Goal: Task Accomplishment & Management: Manage account settings

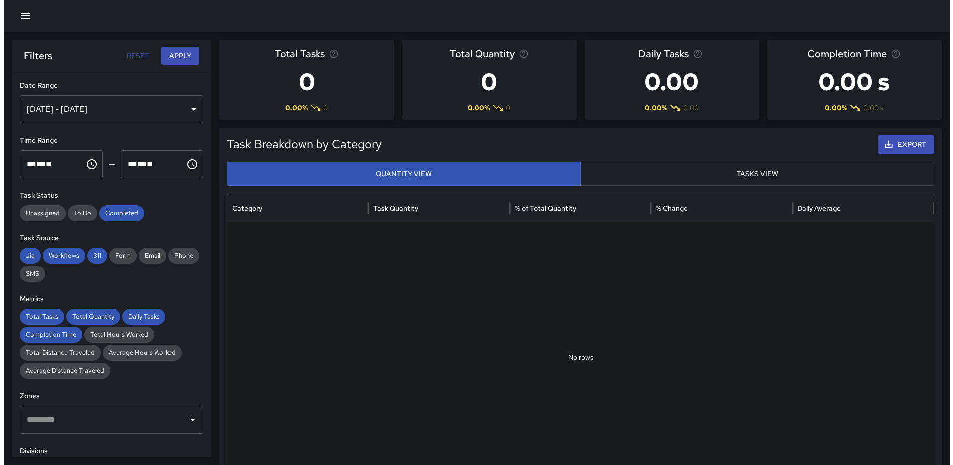
scroll to position [259, 0]
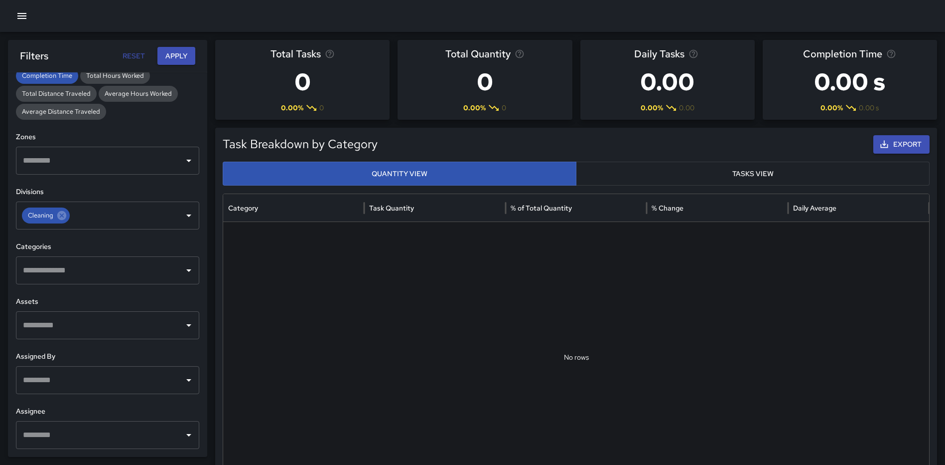
click at [18, 21] on icon "button" at bounding box center [22, 16] width 12 height 12
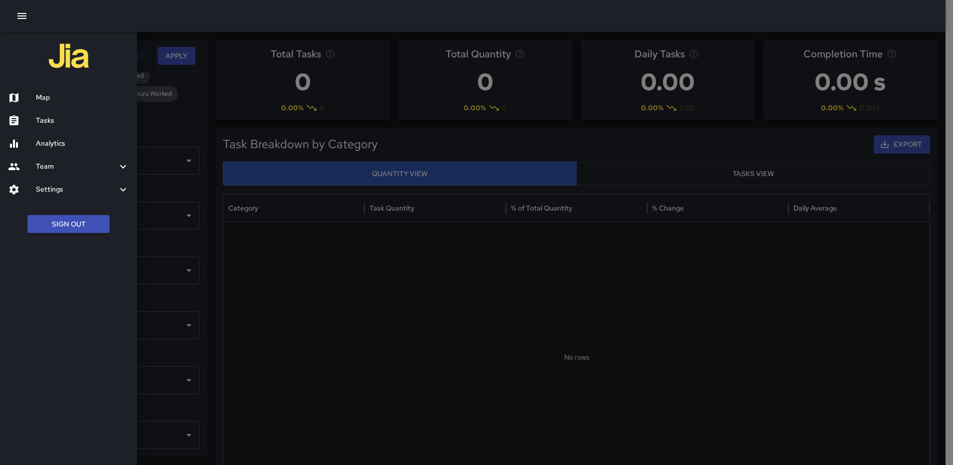
click at [39, 94] on h6 "Map" at bounding box center [82, 97] width 93 height 11
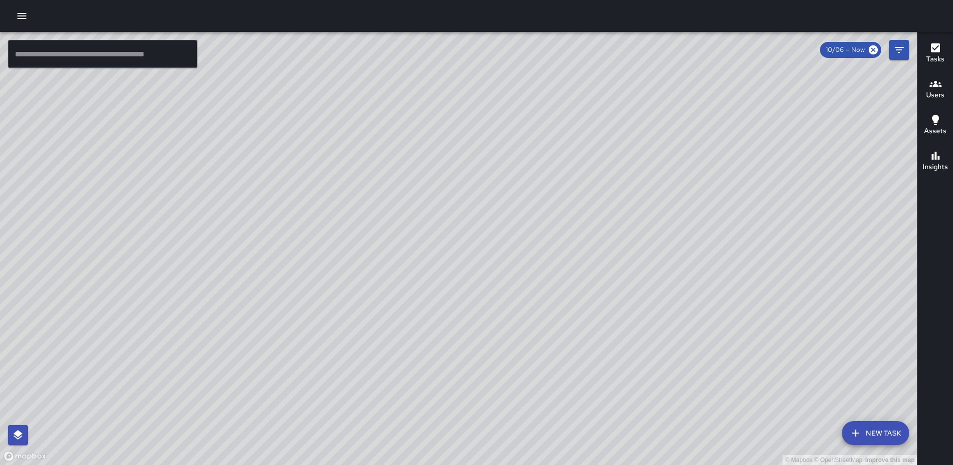
drag, startPoint x: 523, startPoint y: 190, endPoint x: 463, endPoint y: 339, distance: 160.5
click at [471, 358] on div "© Mapbox © OpenStreetMap Improve this map" at bounding box center [458, 248] width 917 height 433
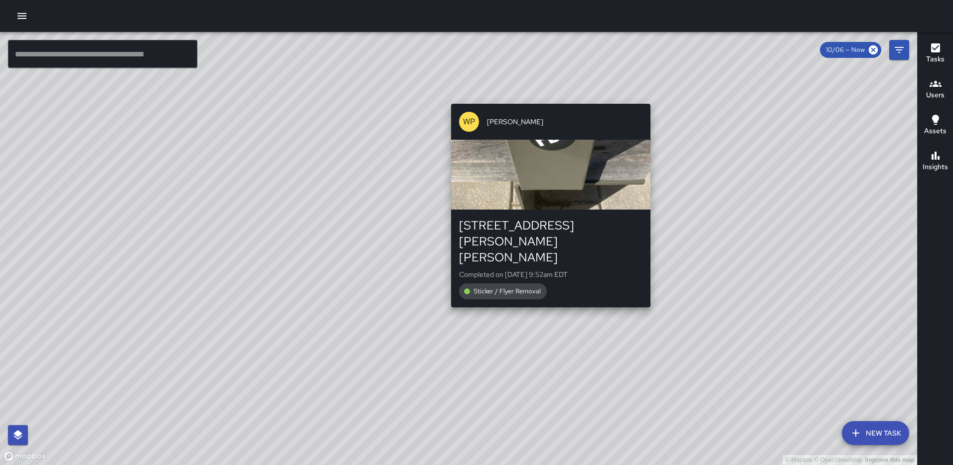
click at [547, 96] on div "© Mapbox © OpenStreetMap Improve this map WP Waverly Phillips 1501 Harry Thomas…" at bounding box center [458, 248] width 917 height 433
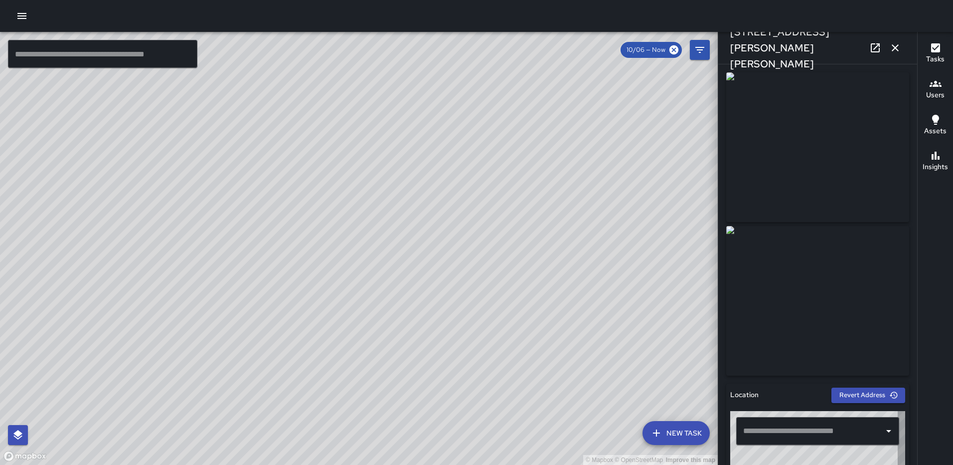
type input "**********"
click at [898, 47] on icon "button" at bounding box center [895, 48] width 12 height 12
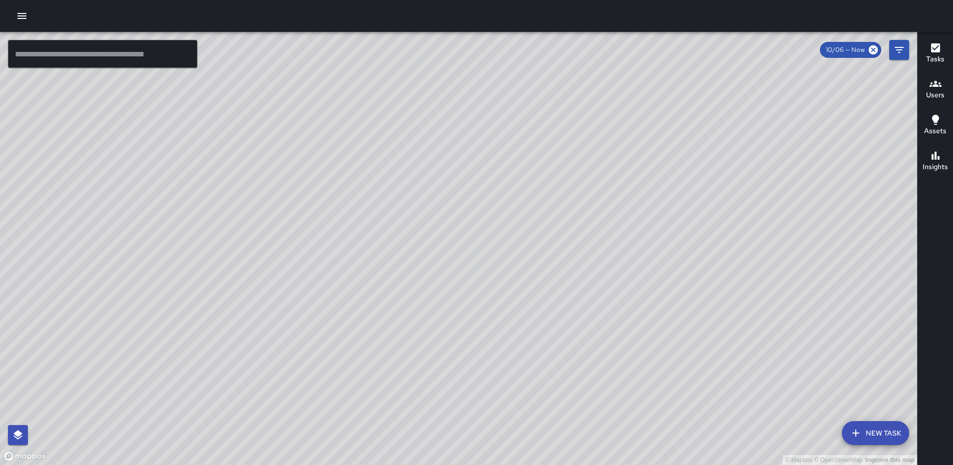
click at [401, 331] on div "© Mapbox © OpenStreetMap Improve this map WP Waverly Phillips 1501 Harry Thomas…" at bounding box center [458, 248] width 917 height 433
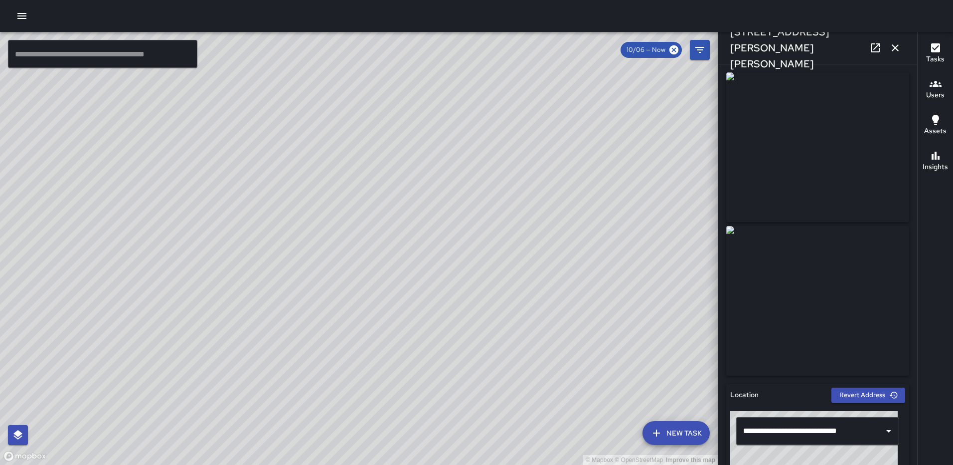
click at [897, 42] on icon "button" at bounding box center [895, 48] width 12 height 12
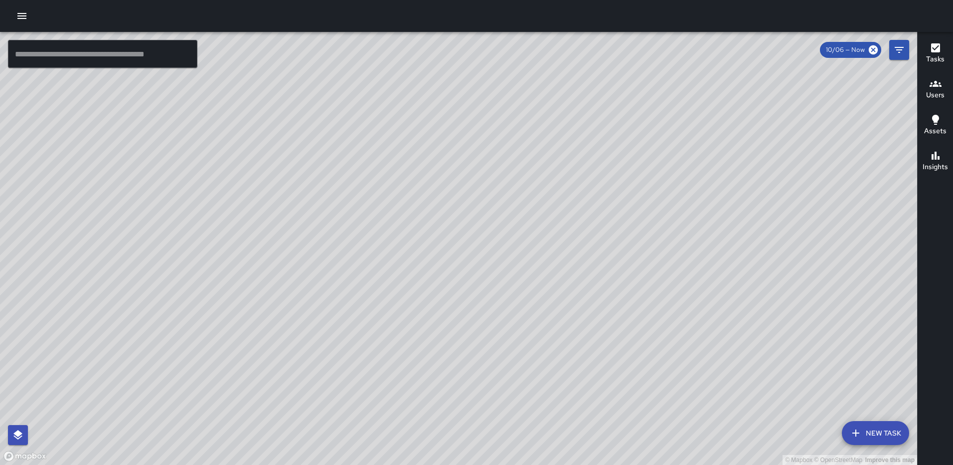
click at [540, 198] on div "© Mapbox © OpenStreetMap Improve this map WP Waverly Phillips 1501 Harry Thomas…" at bounding box center [458, 248] width 917 height 433
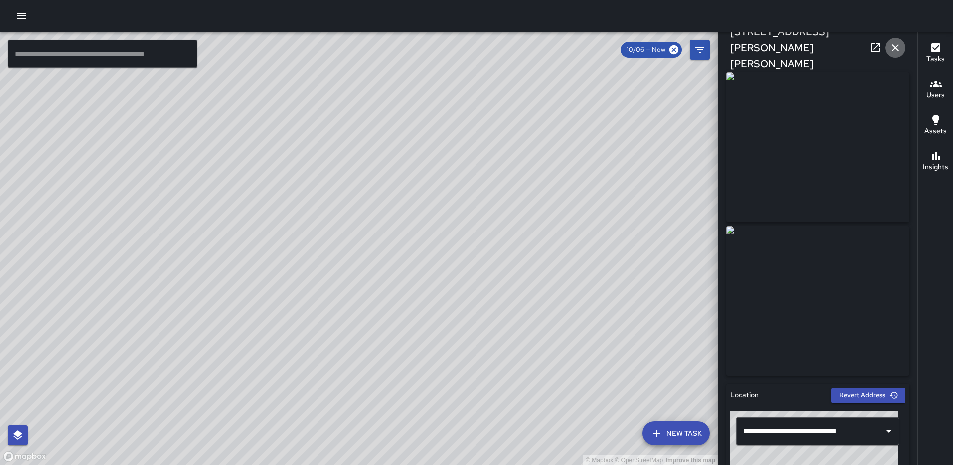
click at [893, 48] on icon "button" at bounding box center [895, 48] width 12 height 12
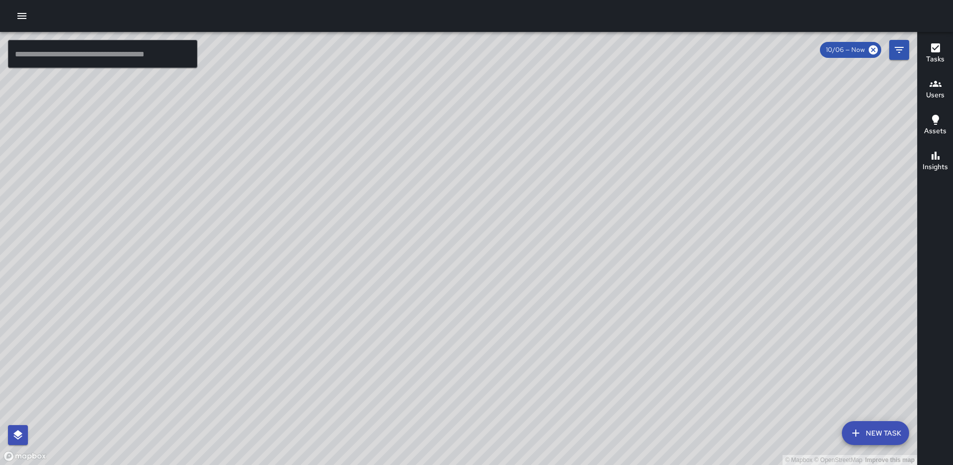
click at [466, 252] on div "© Mapbox © OpenStreetMap Improve this map WP Waverly Phillips 1501 Harry Thomas…" at bounding box center [458, 248] width 917 height 433
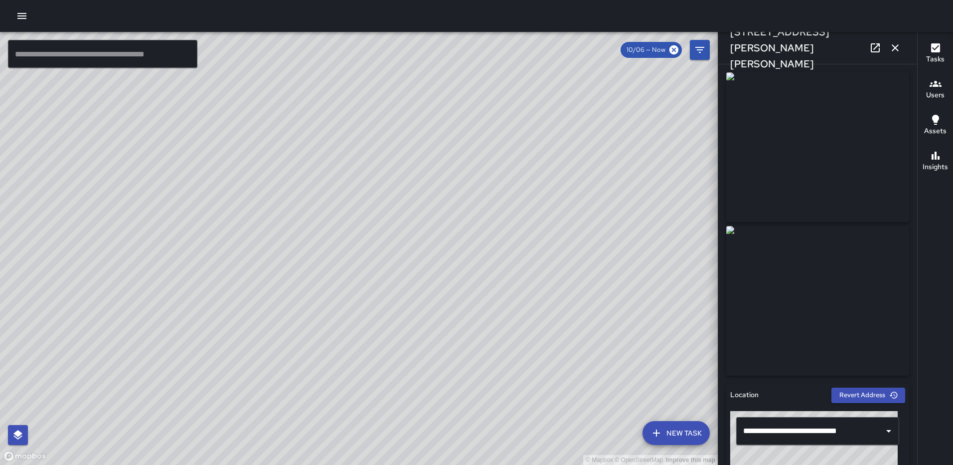
type input "**********"
click at [892, 47] on icon "button" at bounding box center [895, 48] width 12 height 12
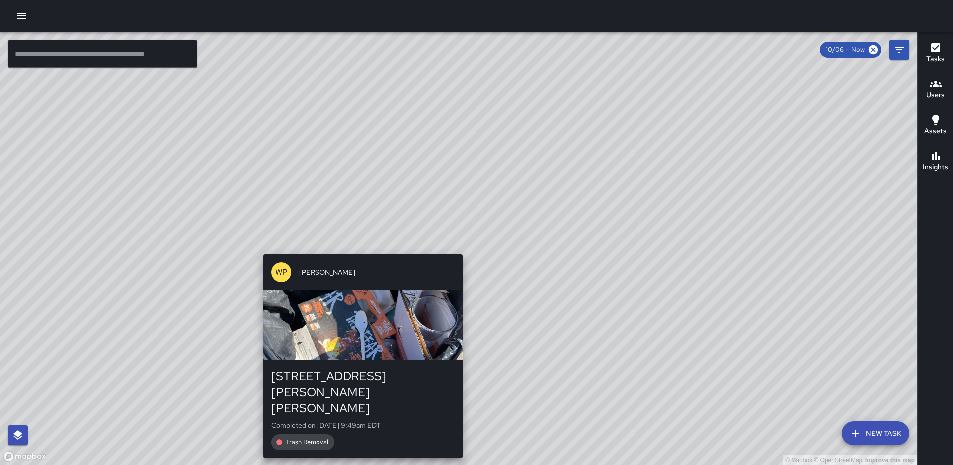
click at [461, 248] on div "© Mapbox © OpenStreetMap Improve this map WP Waverly Phillips 1501 Harry Thomas…" at bounding box center [458, 248] width 917 height 433
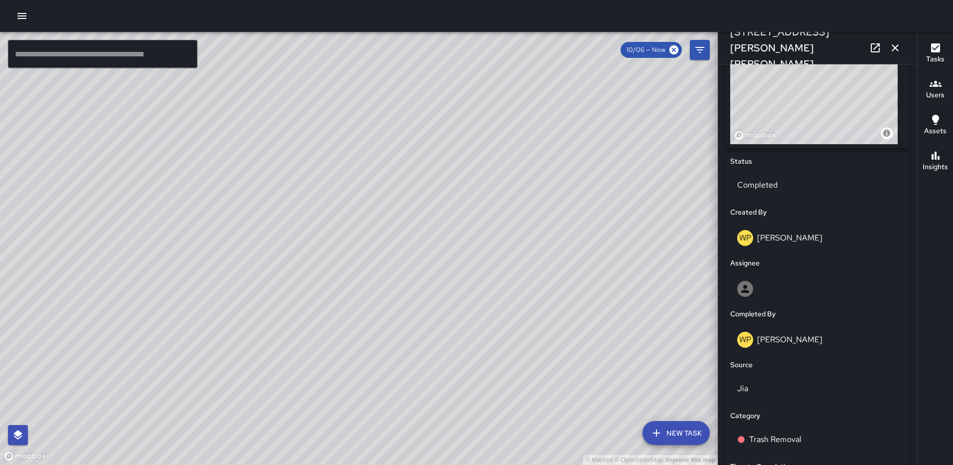
scroll to position [598, 0]
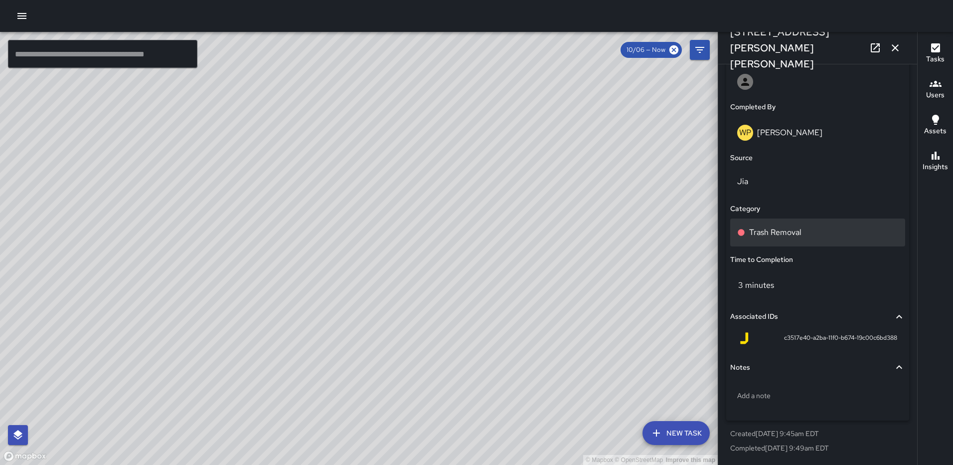
click at [769, 230] on p "Trash Removal" at bounding box center [775, 232] width 52 height 12
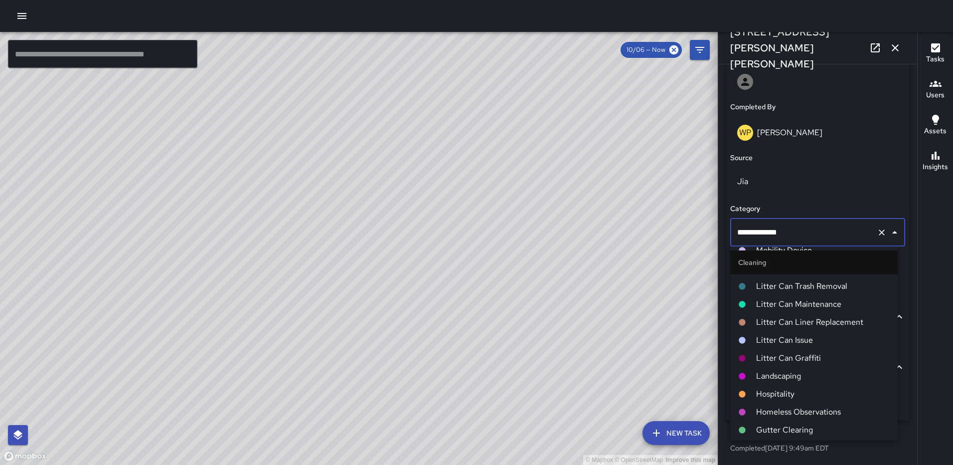
scroll to position [349, 0]
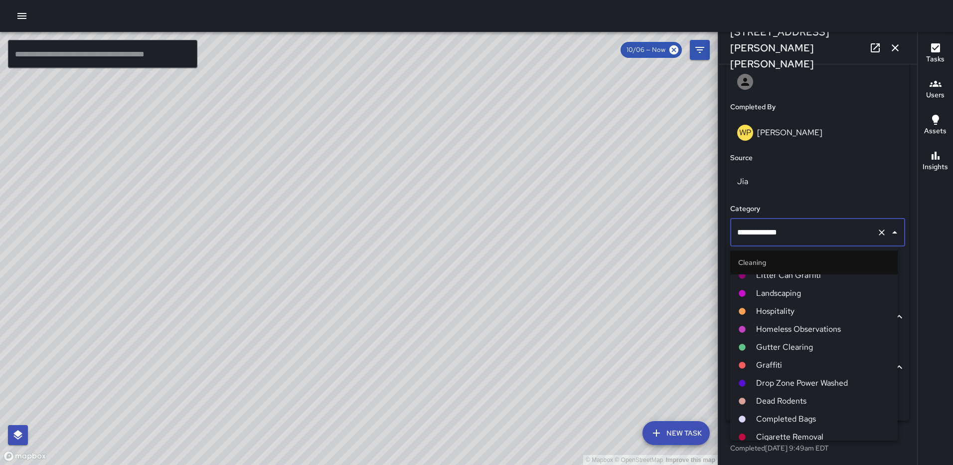
click at [777, 419] on span "Completed Bags" at bounding box center [823, 419] width 134 height 12
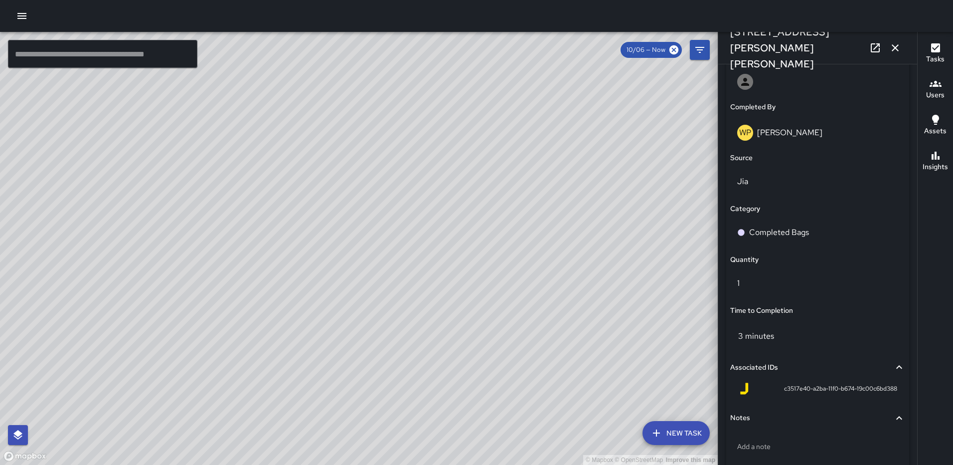
click at [896, 47] on icon "button" at bounding box center [895, 47] width 7 height 7
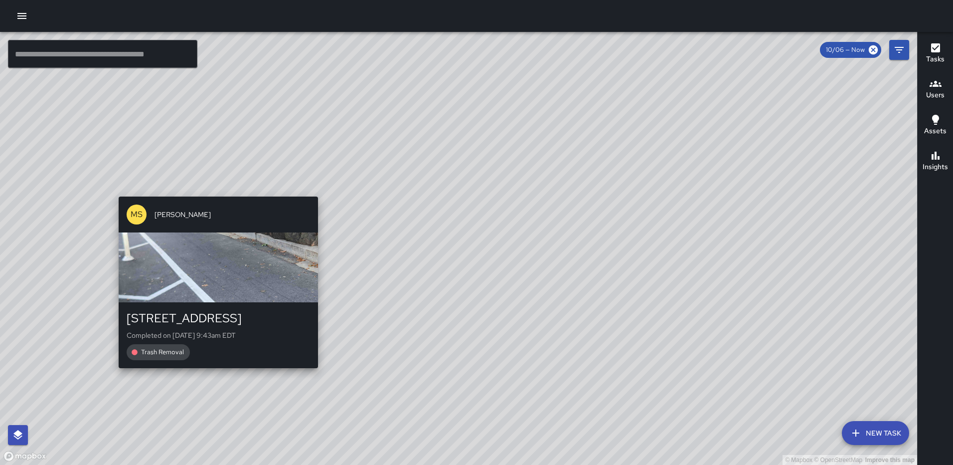
click at [314, 188] on div "© Mapbox © OpenStreetMap Improve this map MS Mekhi Smith 241 R Street Northeast…" at bounding box center [458, 248] width 917 height 433
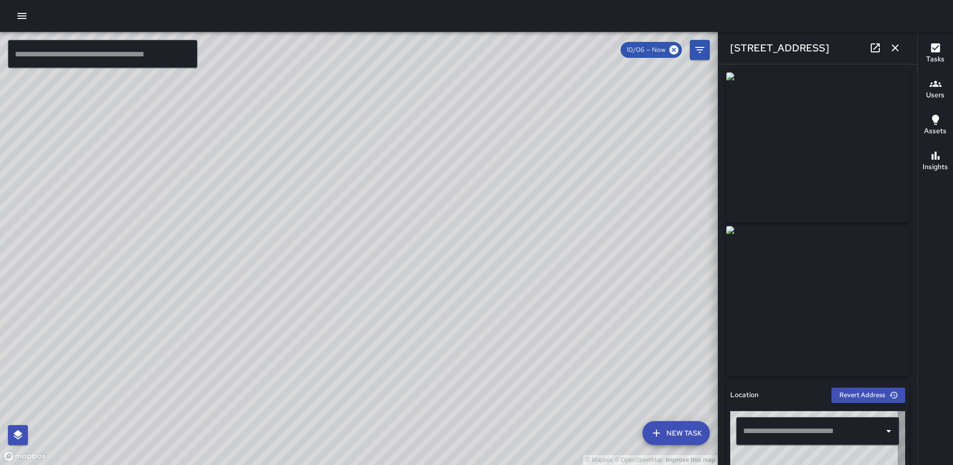
type input "**********"
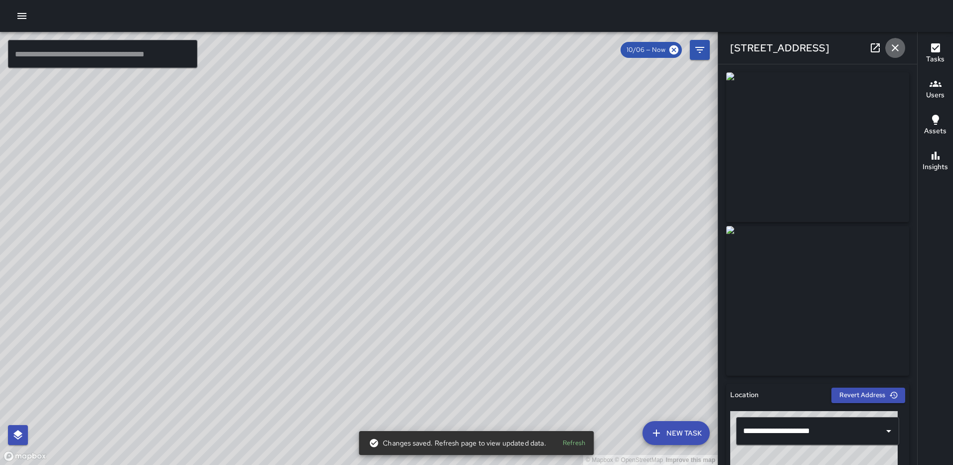
click at [895, 48] on icon "button" at bounding box center [895, 47] width 7 height 7
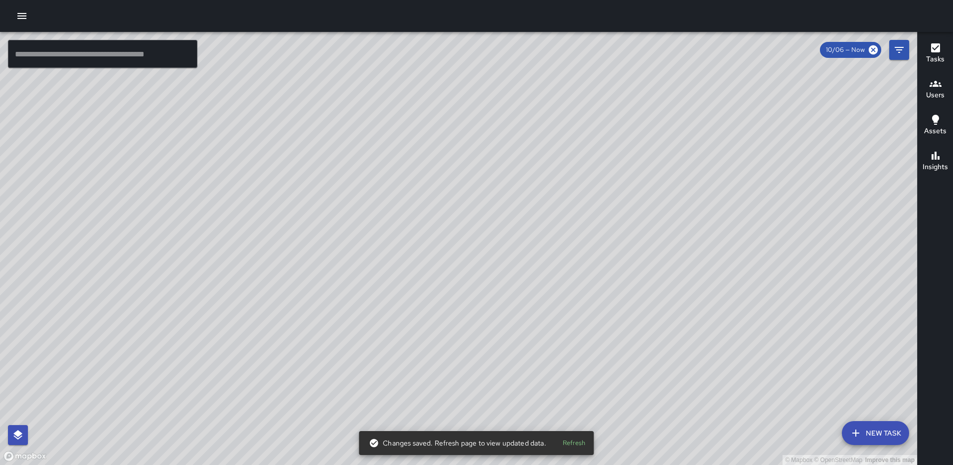
click at [456, 233] on div "© Mapbox © OpenStreetMap Improve this map AS Andre Smith 241 R Street Northeast…" at bounding box center [458, 248] width 917 height 433
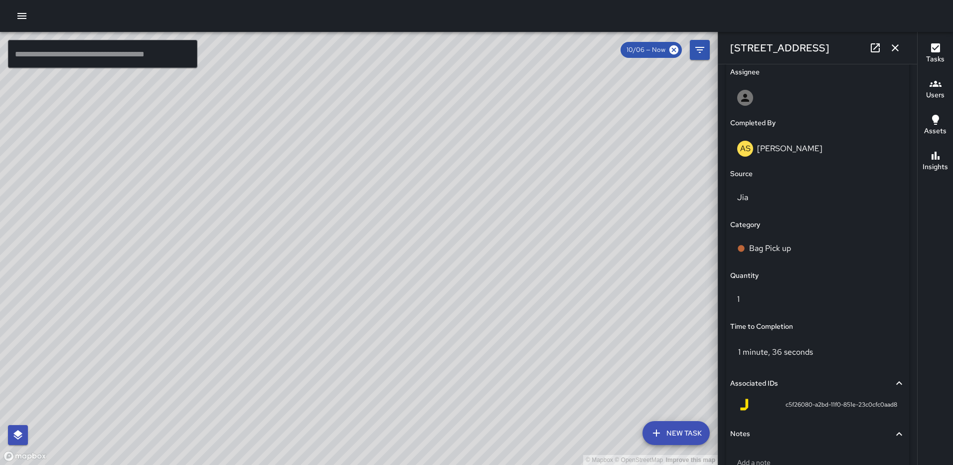
scroll to position [648, 0]
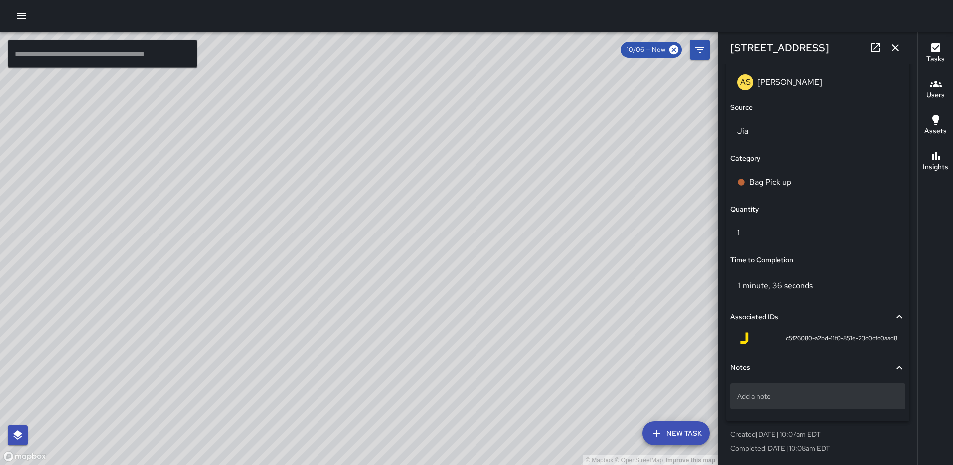
click at [798, 404] on div "Add a note" at bounding box center [817, 396] width 175 height 26
type textarea "*****"
click at [896, 46] on icon "button" at bounding box center [895, 48] width 12 height 12
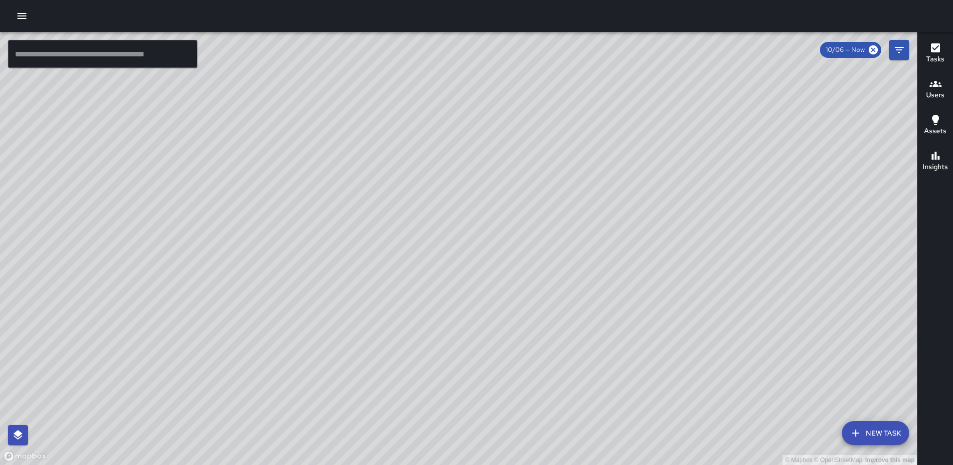
click at [266, 336] on div "© Mapbox © OpenStreetMap Improve this map MS Mekhi Smith 101 Q Street Northeast…" at bounding box center [458, 248] width 917 height 433
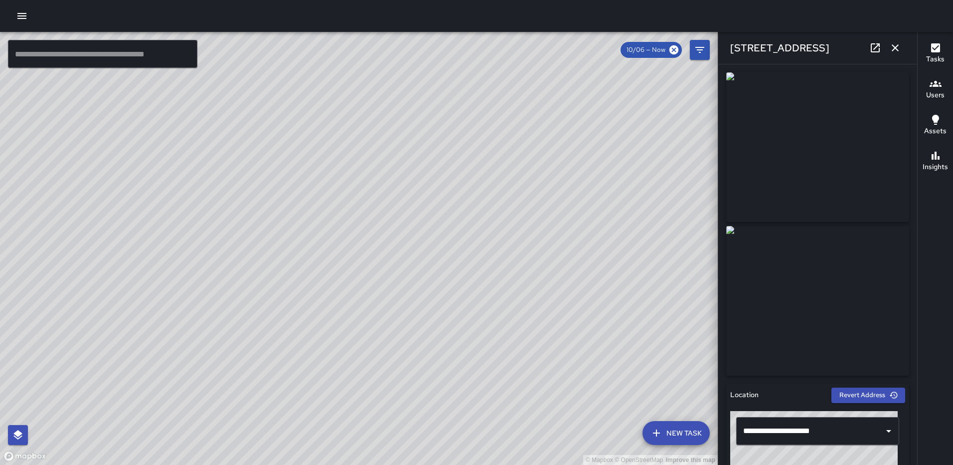
click at [896, 46] on icon "button" at bounding box center [895, 48] width 12 height 12
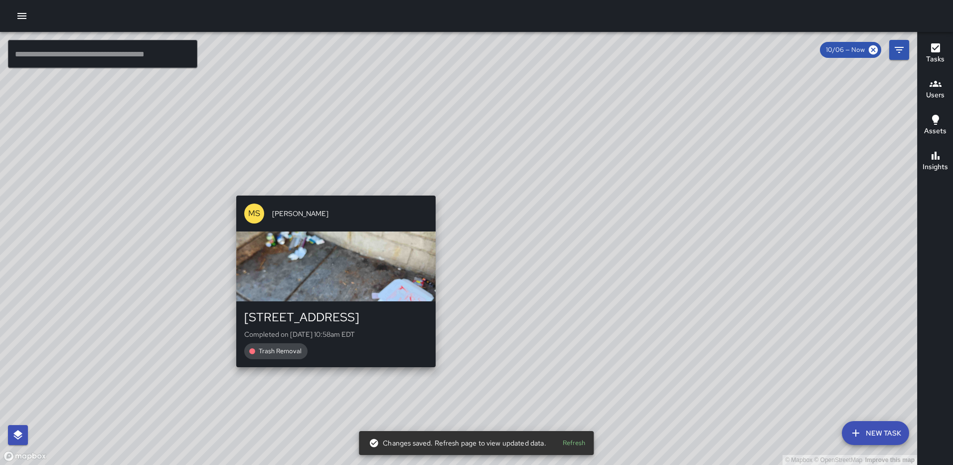
click at [331, 389] on div "© Mapbox © OpenStreetMap Improve this map MS Mekhi Smith 1501 North Capitol Str…" at bounding box center [458, 248] width 917 height 433
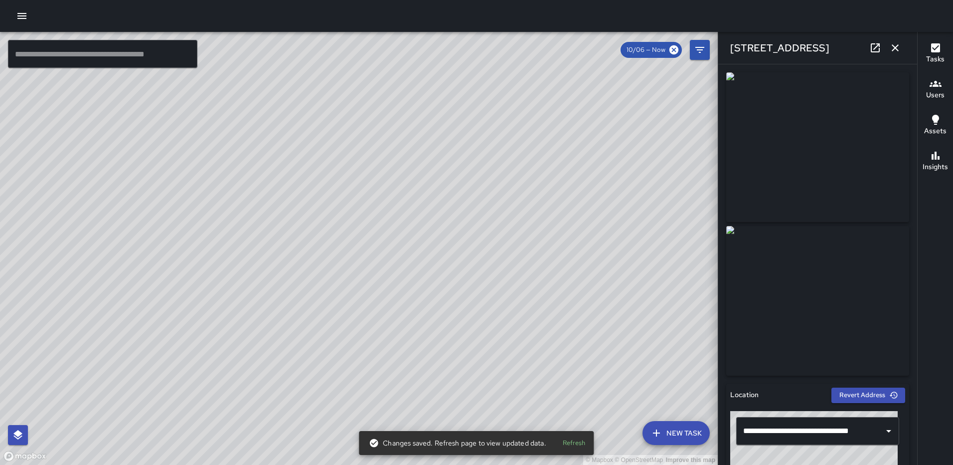
click at [900, 46] on icon "button" at bounding box center [895, 48] width 12 height 12
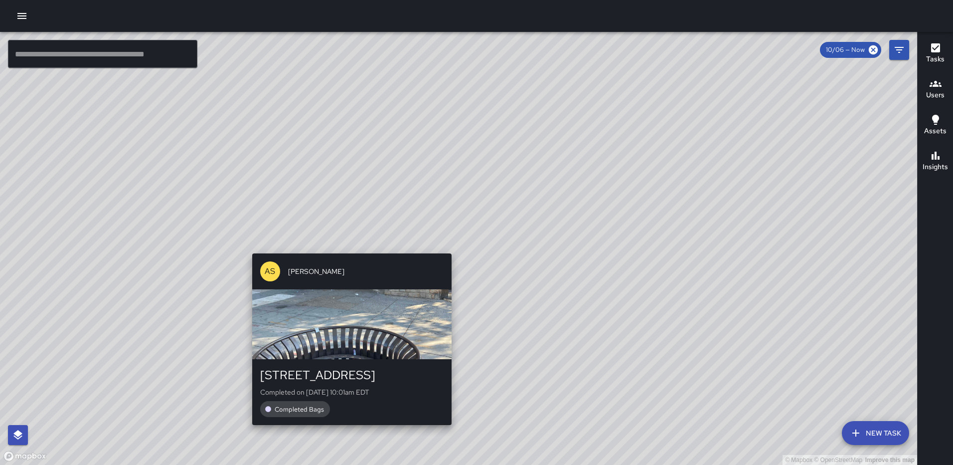
click at [447, 247] on div "© Mapbox © OpenStreetMap Improve this map AS Andre Smith 1501 North Capitol Str…" at bounding box center [458, 248] width 917 height 433
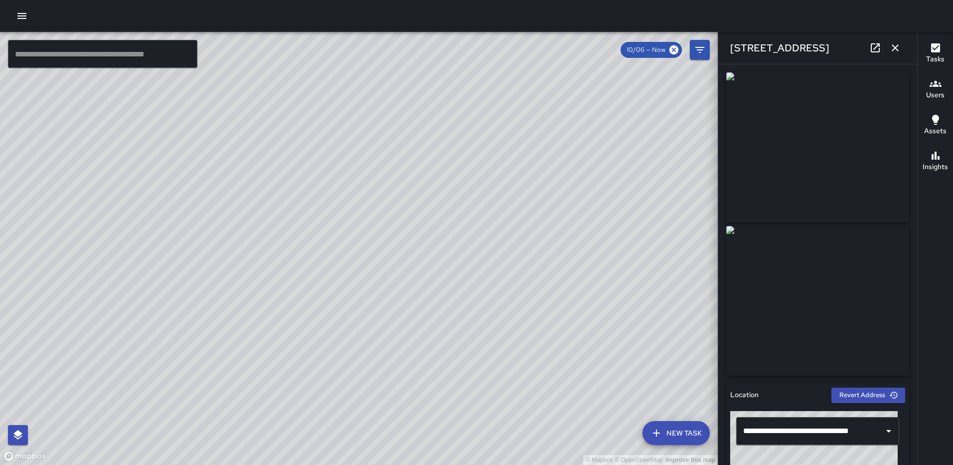
click at [896, 51] on icon "button" at bounding box center [895, 48] width 12 height 12
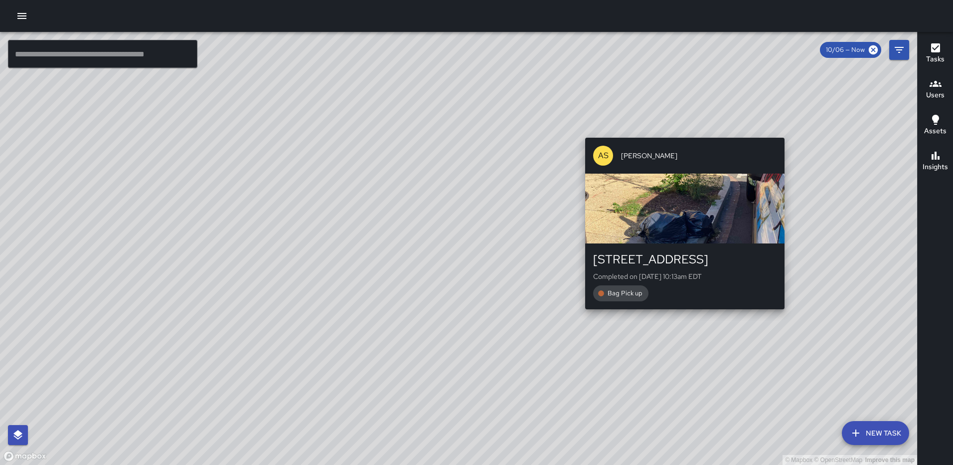
click at [789, 314] on div "© Mapbox © OpenStreetMap Improve this map AS Andre Smith 75 P Street Northeast …" at bounding box center [458, 248] width 917 height 433
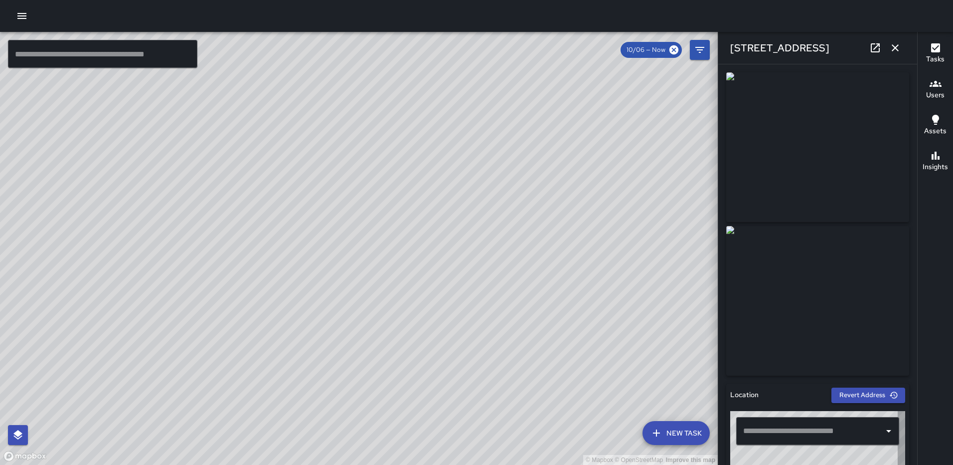
type input "**********"
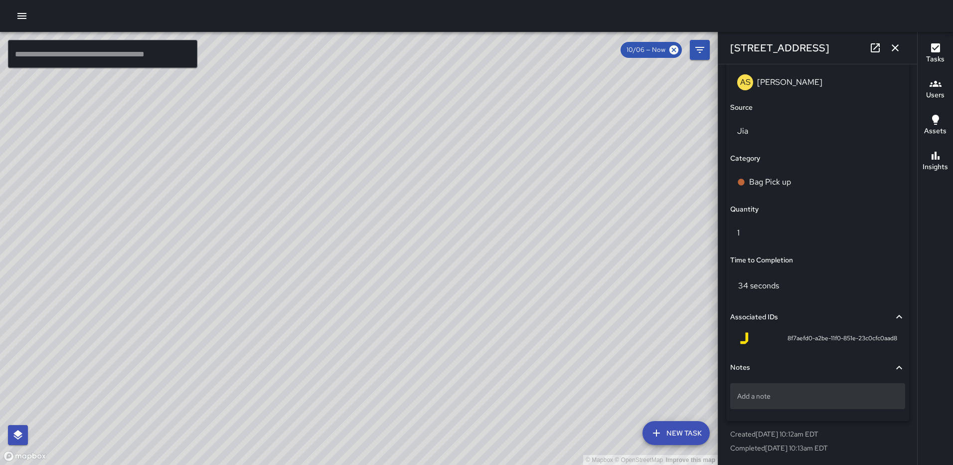
click at [815, 405] on div "Add a note" at bounding box center [817, 396] width 175 height 26
type textarea "*****"
click at [890, 42] on icon "button" at bounding box center [895, 48] width 12 height 12
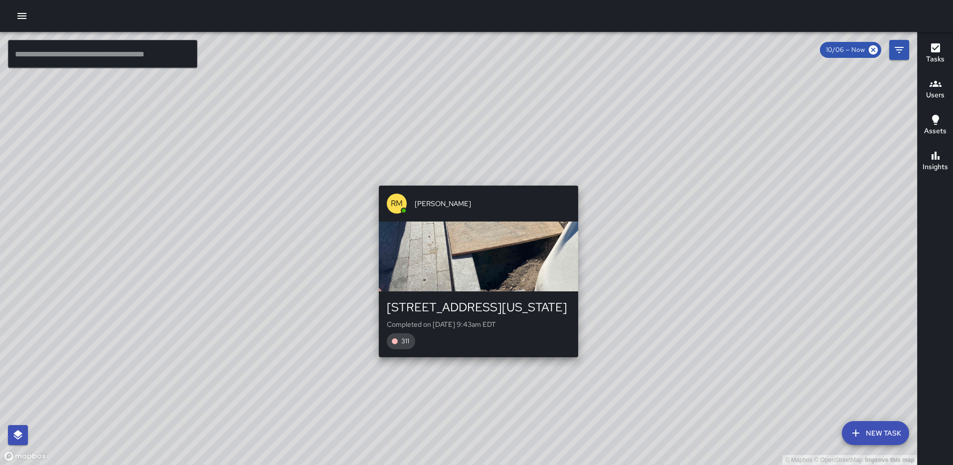
click at [573, 361] on div "© Mapbox © OpenStreetMap Improve this map RM Rodney Mcneil 101 New York Avenue …" at bounding box center [458, 248] width 917 height 433
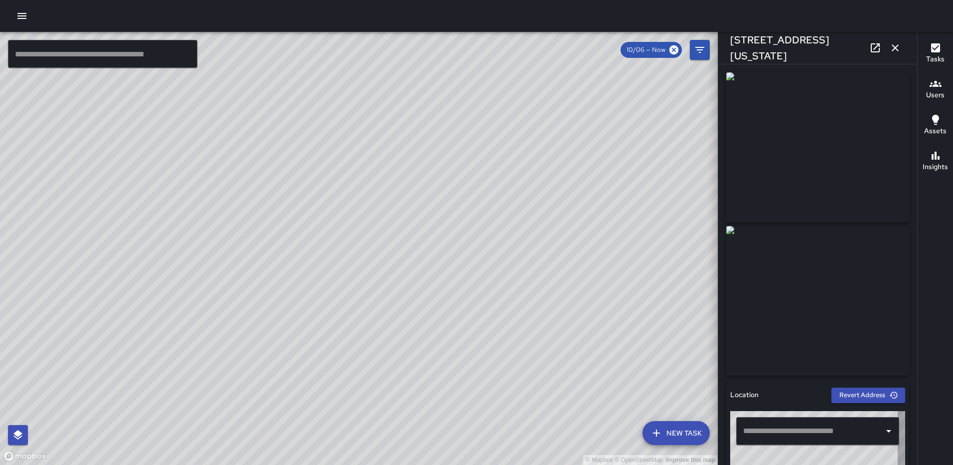
type input "**********"
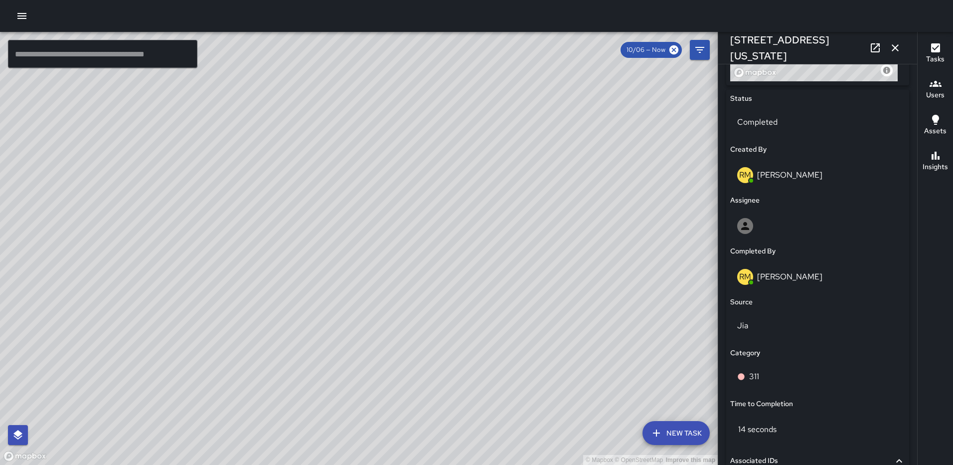
scroll to position [598, 0]
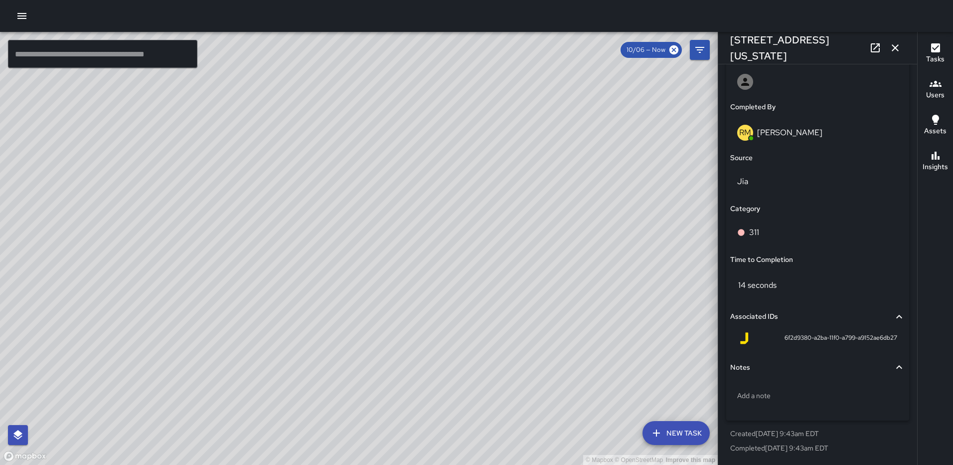
click at [893, 43] on icon "button" at bounding box center [895, 48] width 12 height 12
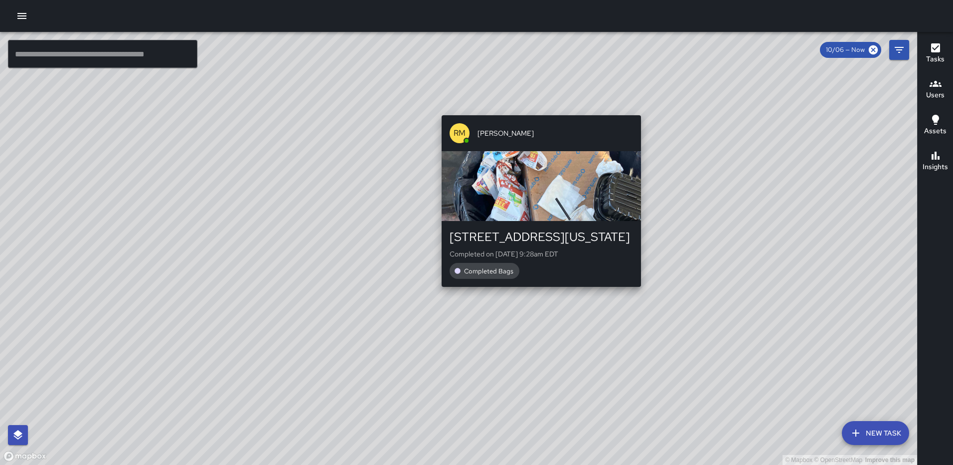
click at [639, 295] on div "© Mapbox © OpenStreetMap Improve this map RM Rodney Mcneil 200 Florida Avenue N…" at bounding box center [458, 248] width 917 height 433
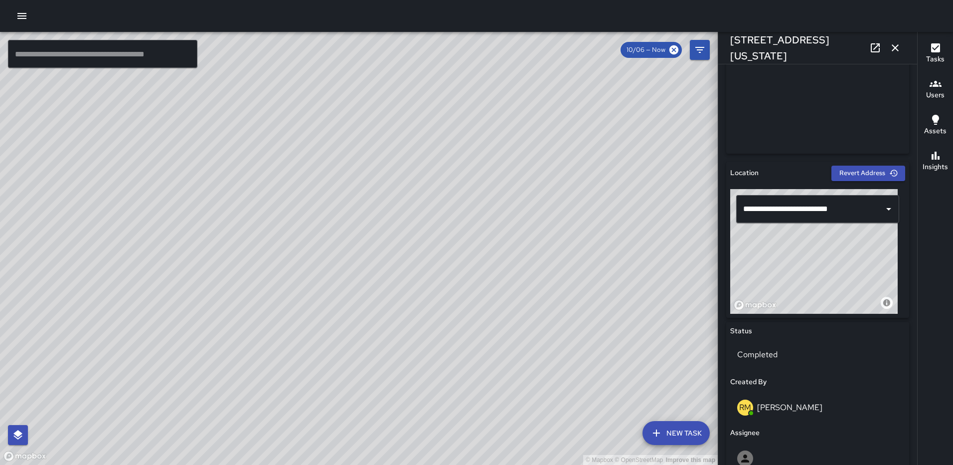
scroll to position [280, 0]
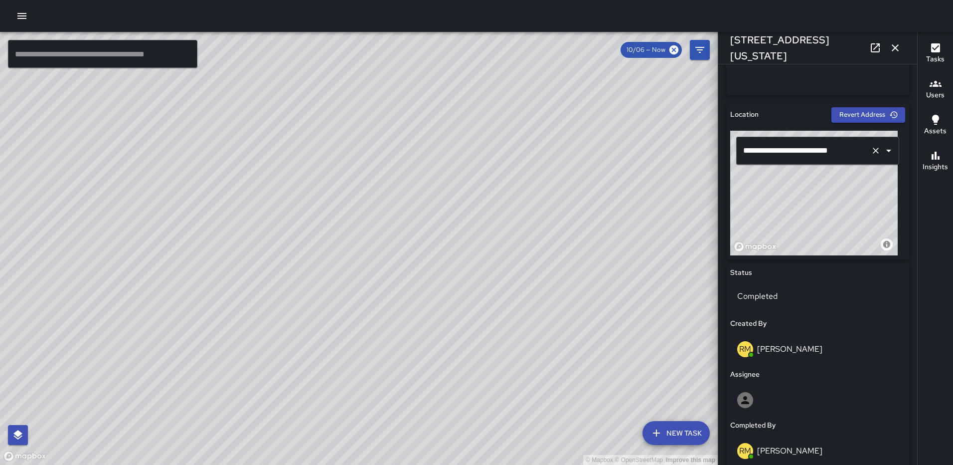
drag, startPoint x: 830, startPoint y: 204, endPoint x: 854, endPoint y: 162, distance: 48.2
click at [854, 162] on div "**********" at bounding box center [817, 193] width 175 height 125
type input "**********"
click at [894, 44] on icon "button" at bounding box center [895, 48] width 12 height 12
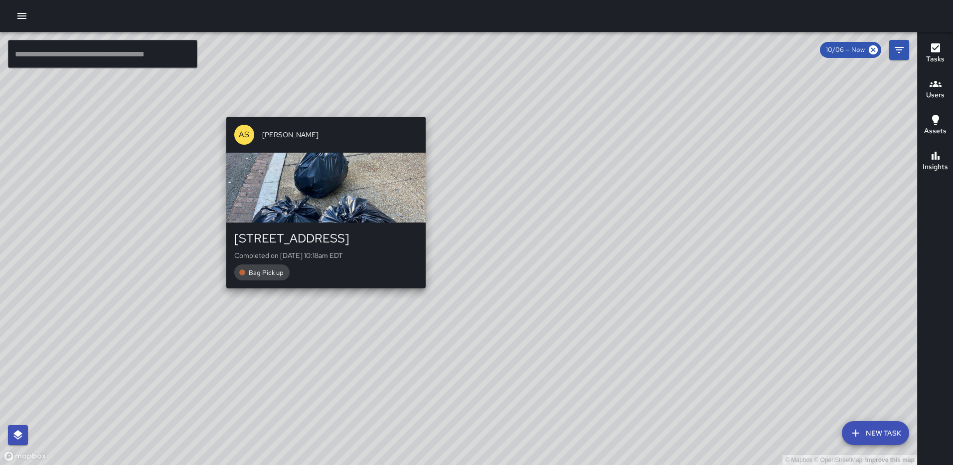
click at [420, 292] on div "AS Andre Smith 1335 2nd Street Northeast Completed on 10/6/2025, 10:18am EDT Ba…" at bounding box center [325, 202] width 207 height 179
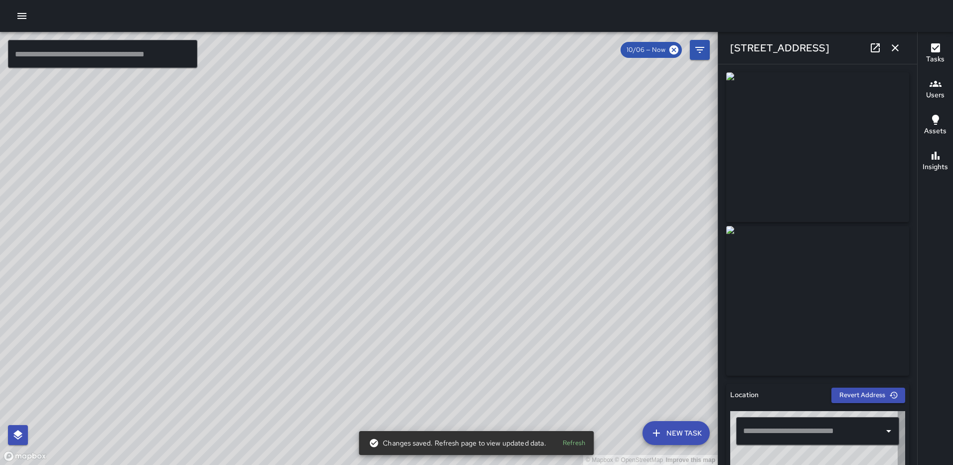
type input "**********"
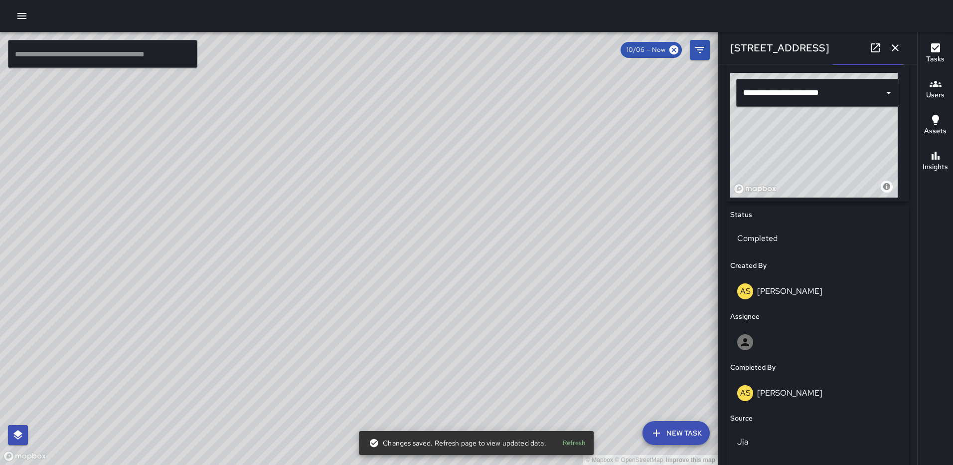
scroll to position [648, 0]
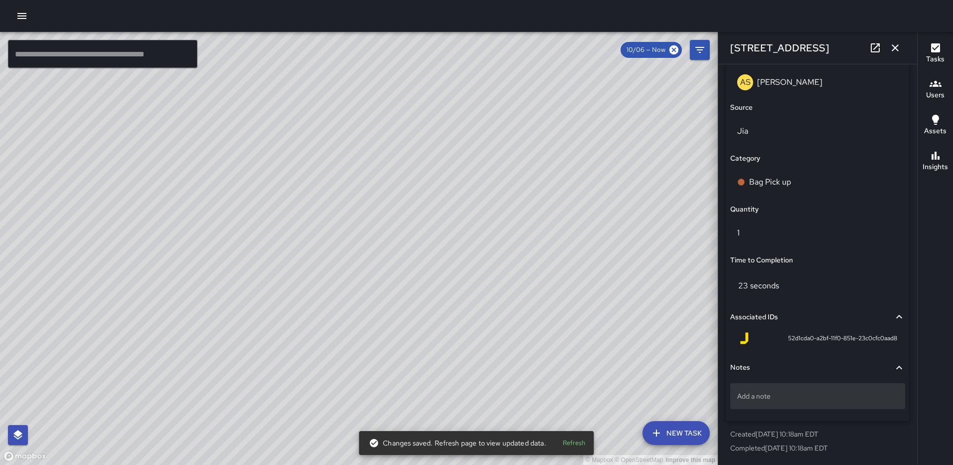
click at [796, 397] on p "Add a note" at bounding box center [817, 396] width 161 height 10
type textarea "*****"
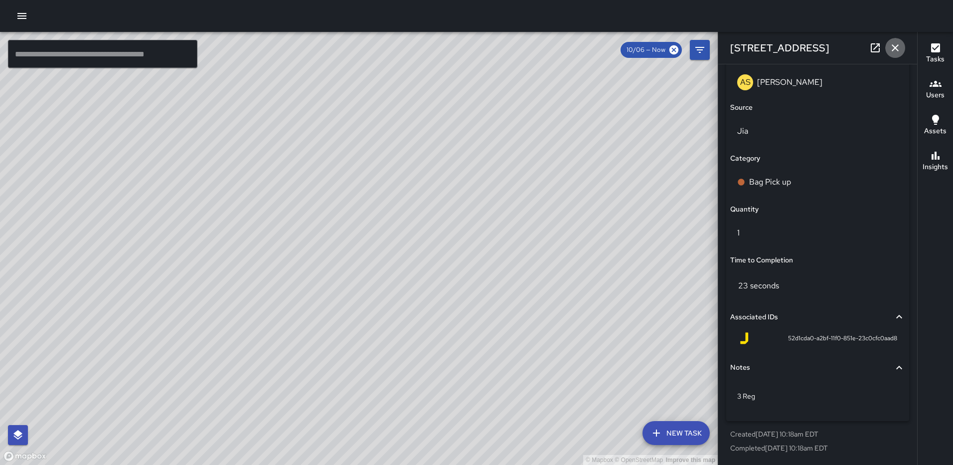
click at [901, 49] on icon "button" at bounding box center [895, 48] width 12 height 12
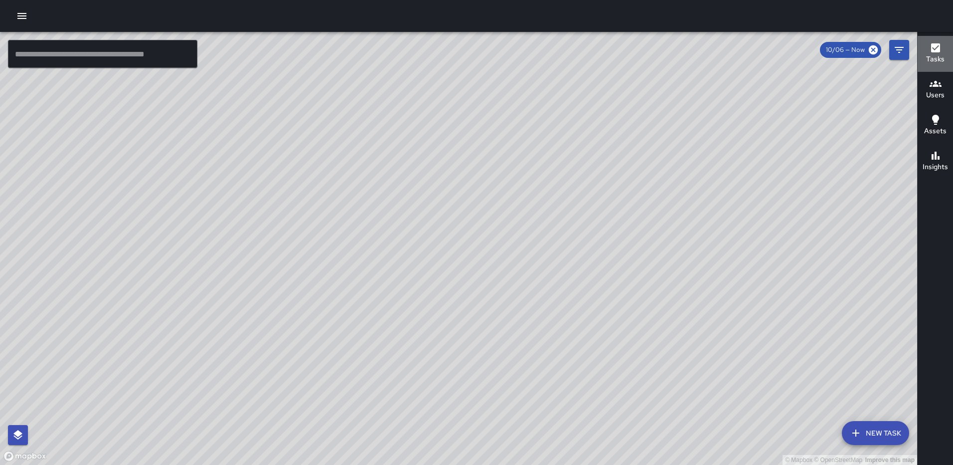
click at [936, 39] on button "Tasks" at bounding box center [935, 54] width 35 height 36
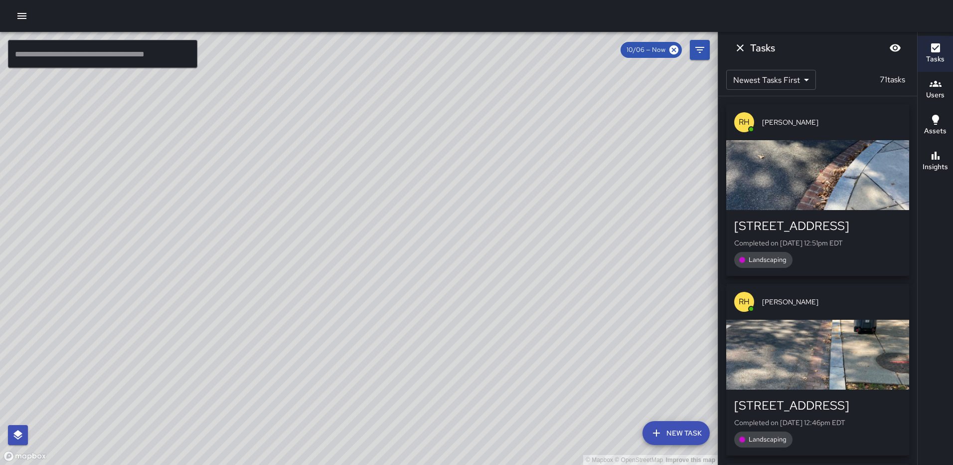
click at [740, 46] on icon "Dismiss" at bounding box center [740, 48] width 12 height 12
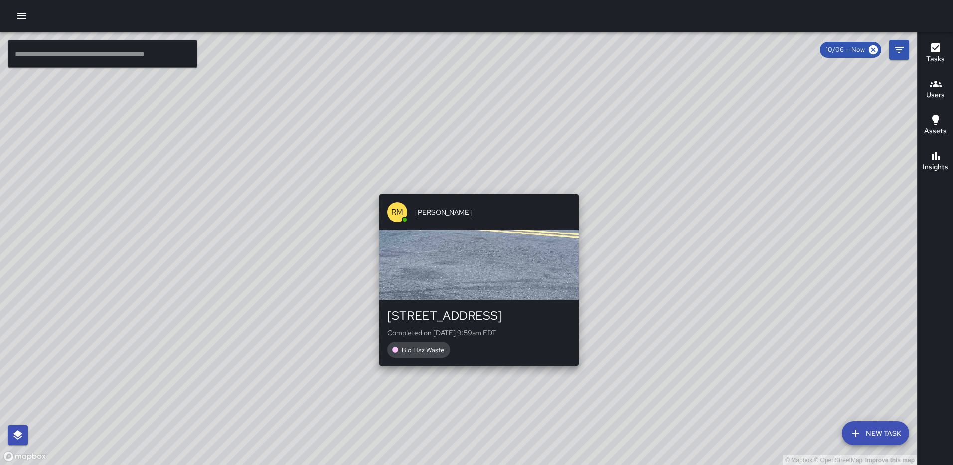
click at [474, 187] on div "© Mapbox © OpenStreetMap Improve this map RM Rodney Mcneil 1335 2nd Street Nort…" at bounding box center [458, 248] width 917 height 433
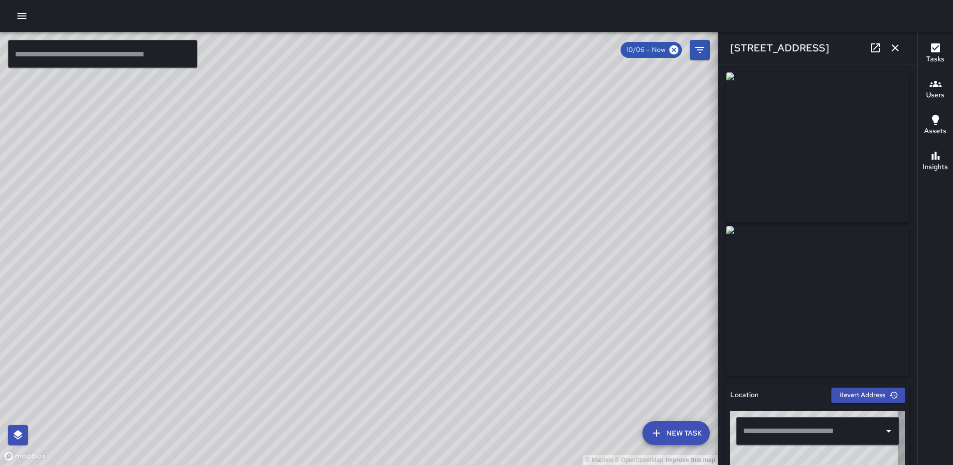
type input "**********"
click at [874, 49] on icon at bounding box center [875, 47] width 9 height 9
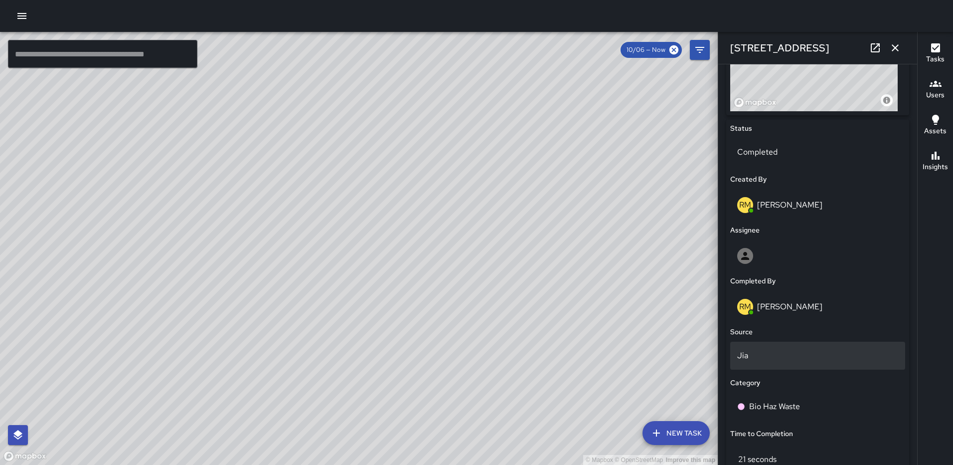
scroll to position [428, 0]
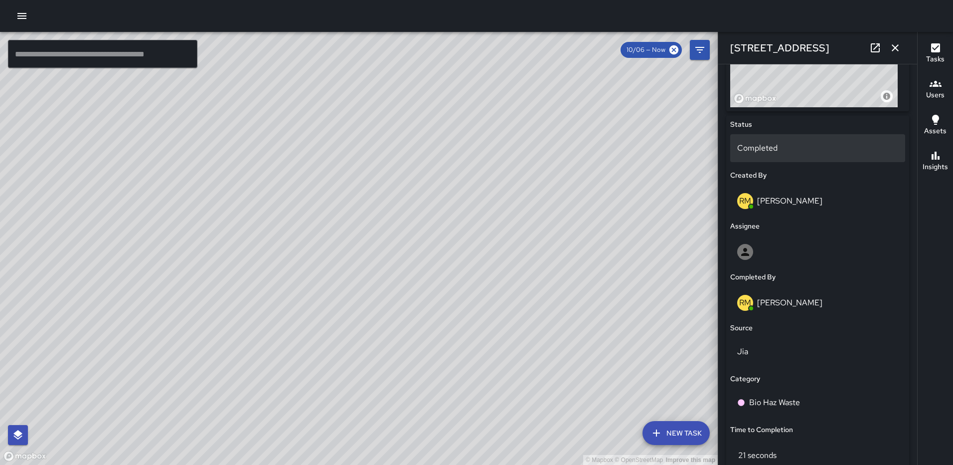
click at [798, 151] on p "Completed" at bounding box center [817, 148] width 161 height 12
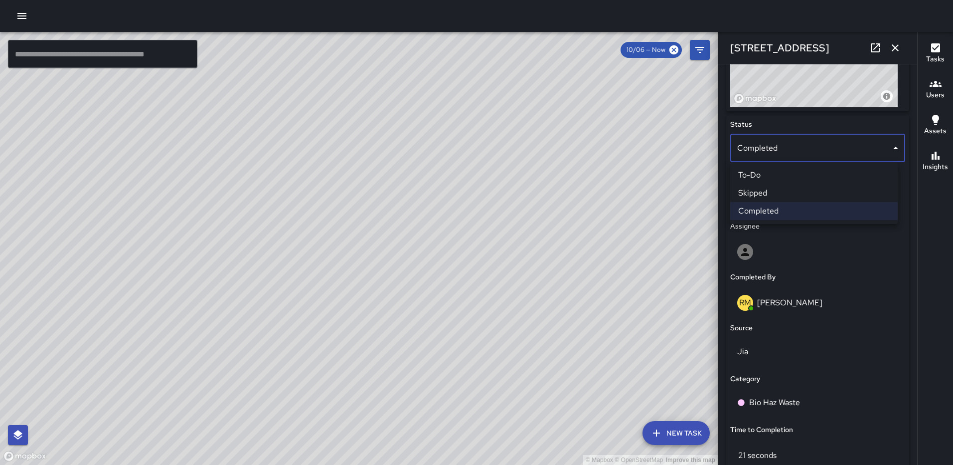
click at [791, 193] on li "Skipped" at bounding box center [813, 193] width 167 height 18
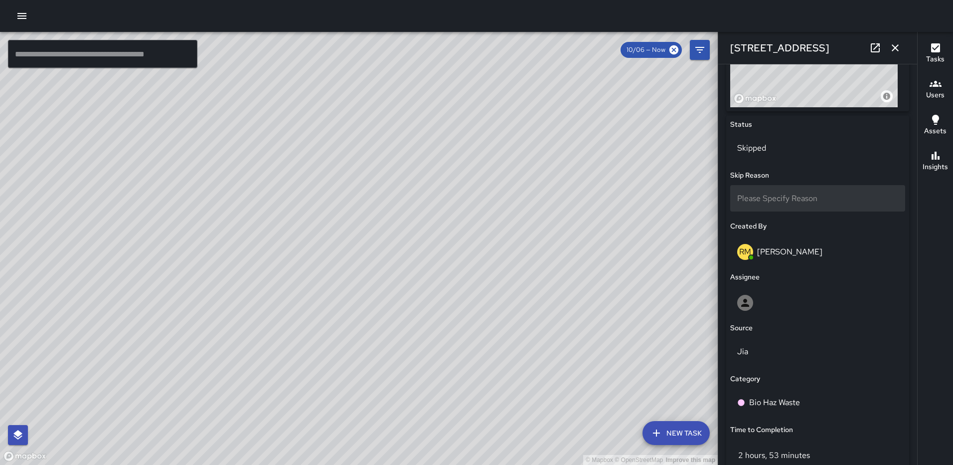
click at [803, 193] on span "Please Specify Reason" at bounding box center [777, 198] width 80 height 10
click at [814, 232] on li "Unable to Locate" at bounding box center [813, 226] width 167 height 18
click at [893, 44] on icon "button" at bounding box center [895, 48] width 12 height 12
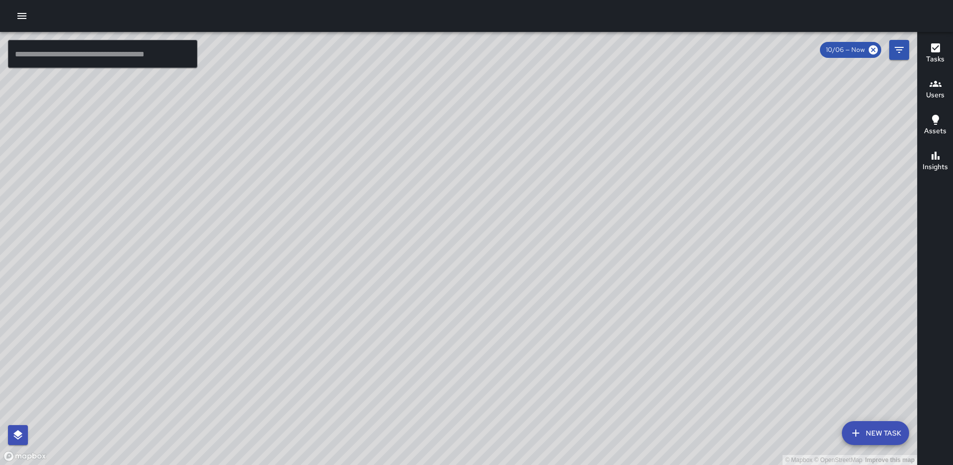
click at [453, 300] on div "© Mapbox © OpenStreetMap Improve this map RM Rodney Mcneil 1315 2nd Street Nort…" at bounding box center [458, 248] width 917 height 433
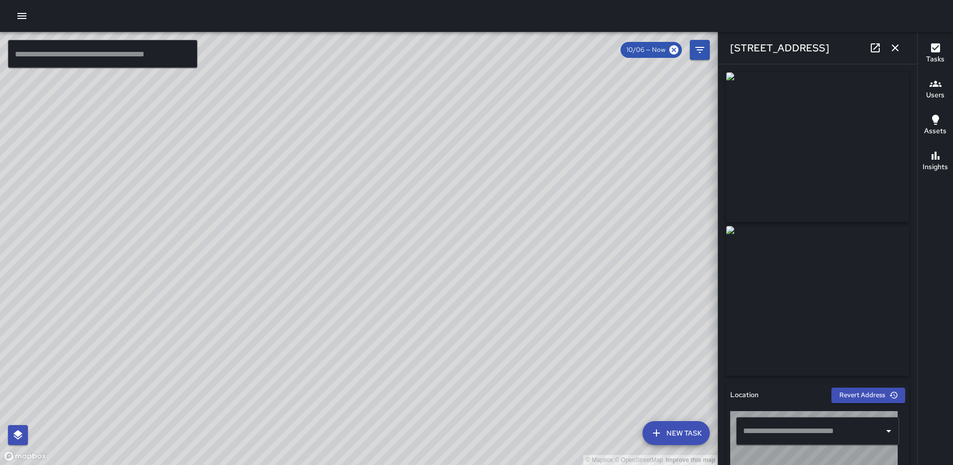
type input "**********"
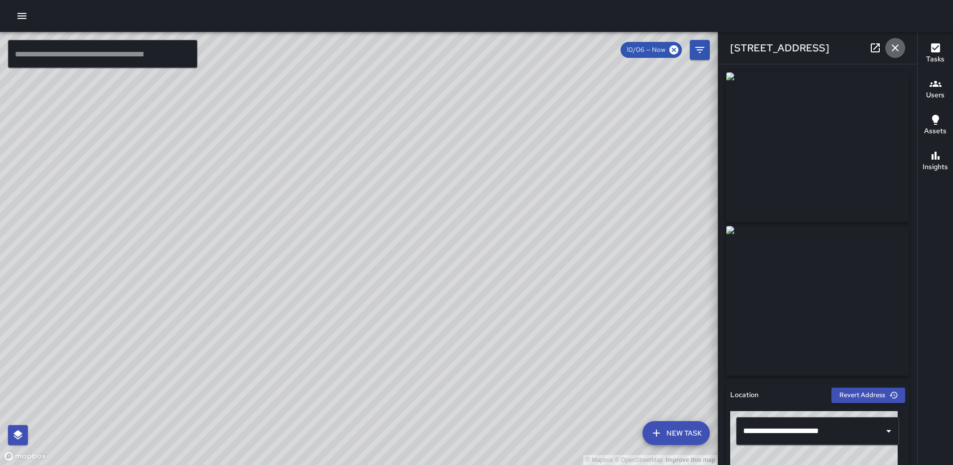
click at [892, 47] on icon "button" at bounding box center [895, 48] width 12 height 12
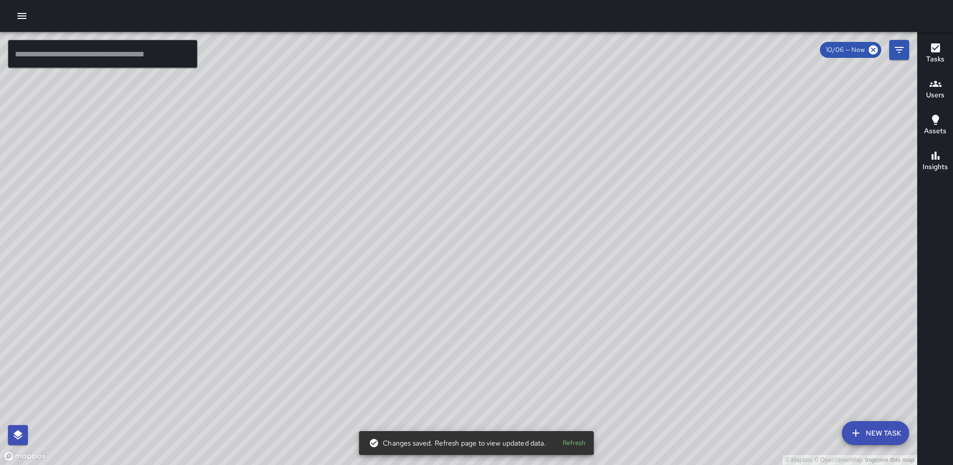
click at [450, 256] on div "© Mapbox © OpenStreetMap Improve this map RL Ruben Lechuga 1315 2nd Street Nort…" at bounding box center [458, 248] width 917 height 433
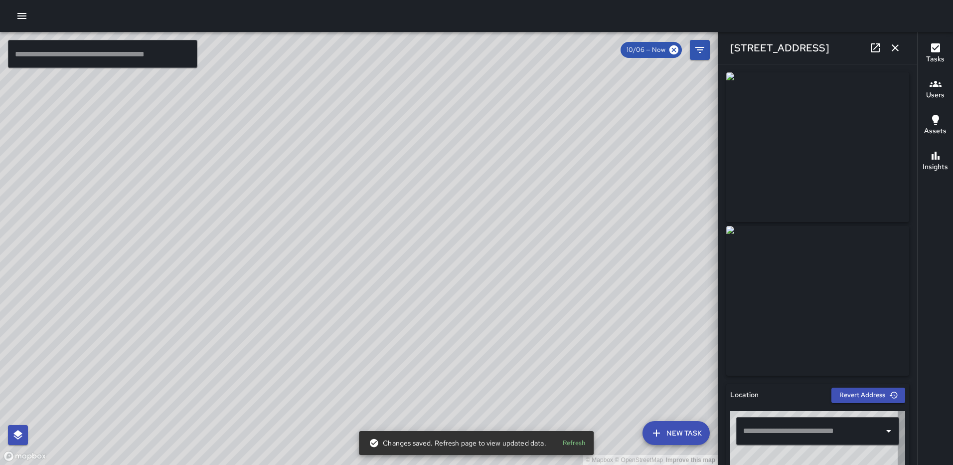
type input "**********"
click at [892, 47] on icon "button" at bounding box center [895, 48] width 12 height 12
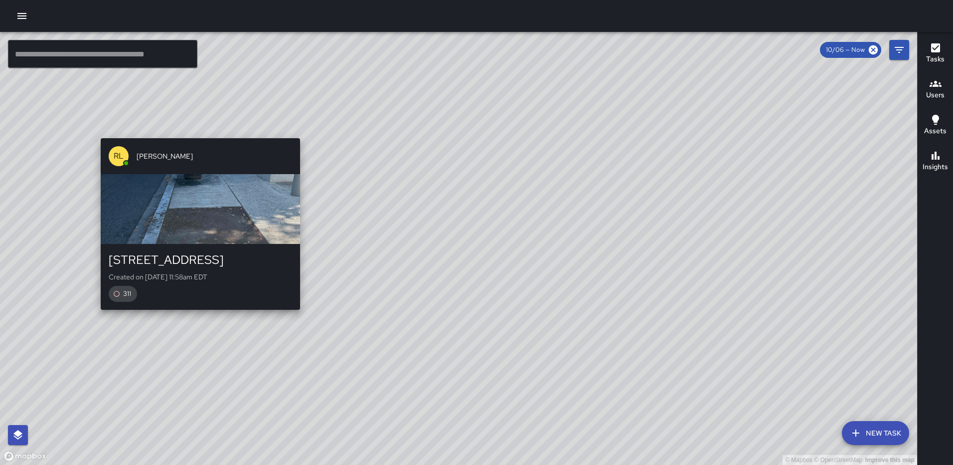
click at [296, 314] on div "© Mapbox © OpenStreetMap Improve this map RL Ruben Lechuga 145 N Street Northea…" at bounding box center [458, 248] width 917 height 433
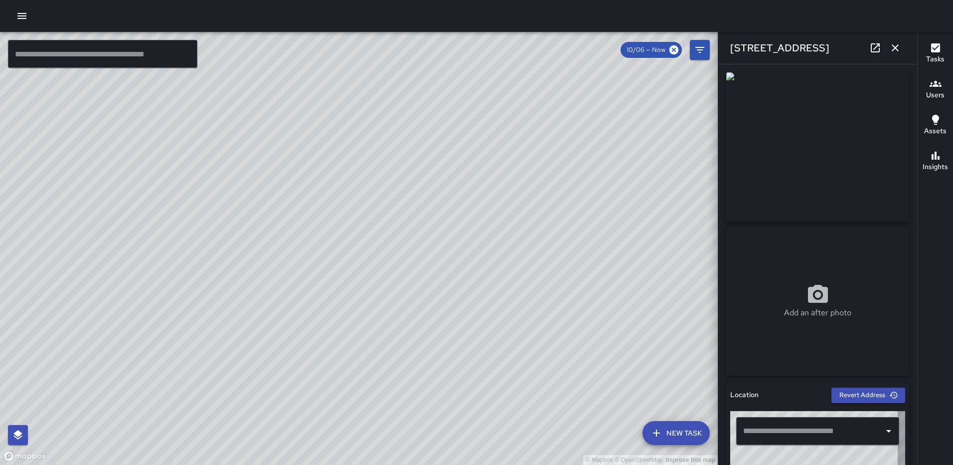
type input "**********"
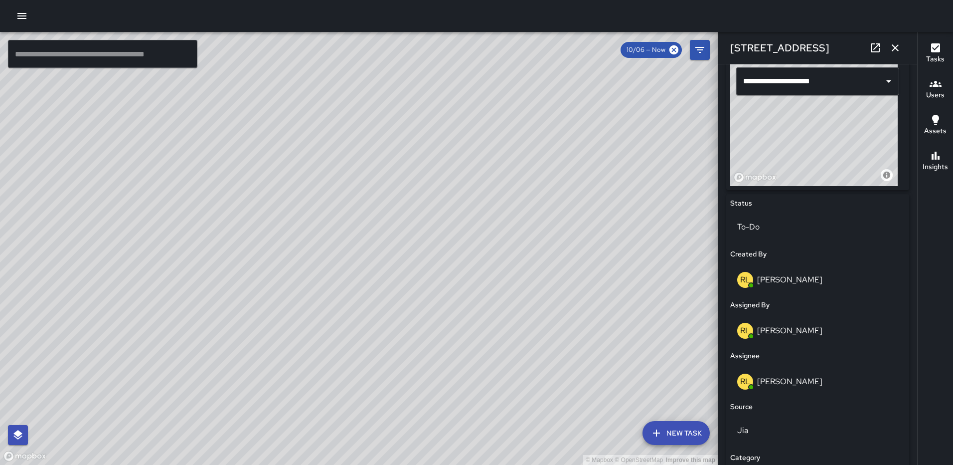
scroll to position [359, 0]
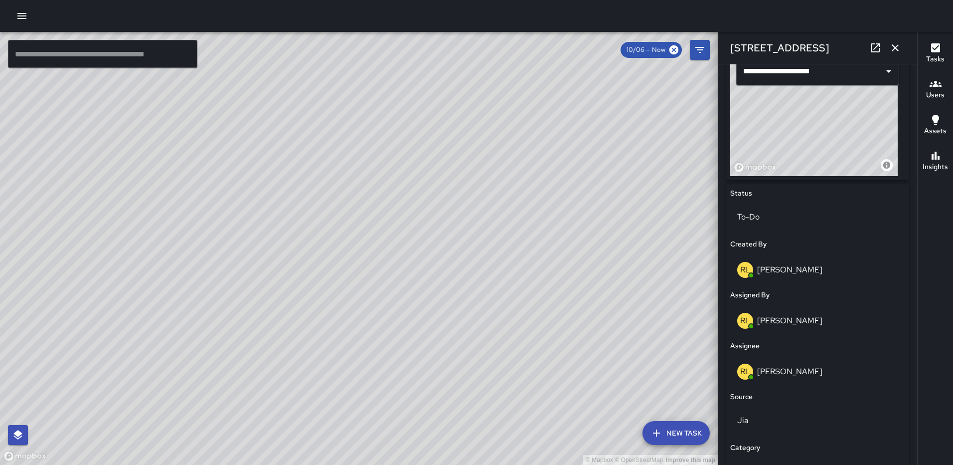
drag, startPoint x: 806, startPoint y: 154, endPoint x: 806, endPoint y: 160, distance: 6.5
click at [806, 160] on div "© Mapbox © OpenStreetMap Improve this map" at bounding box center [813, 113] width 167 height 125
click at [896, 43] on icon "button" at bounding box center [895, 48] width 12 height 12
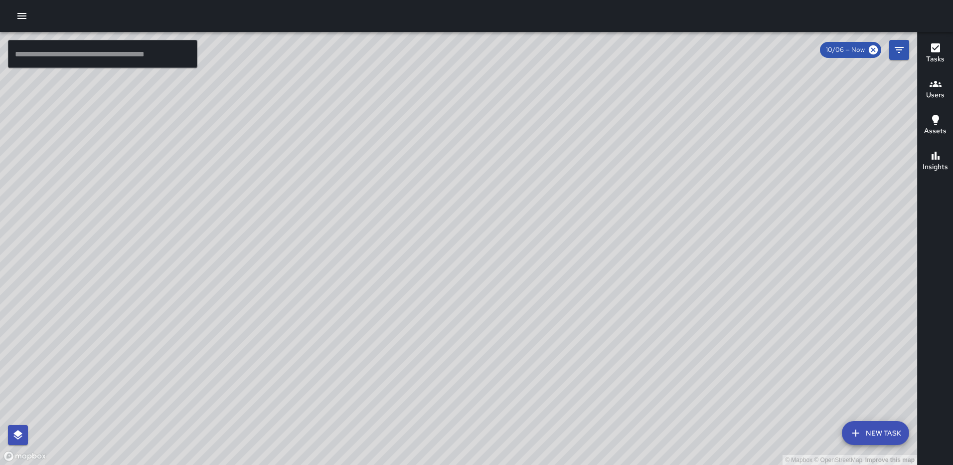
click at [826, 196] on div "© Mapbox © OpenStreetMap Improve this map" at bounding box center [458, 248] width 917 height 433
click at [917, 197] on div at bounding box center [917, 248] width 0 height 433
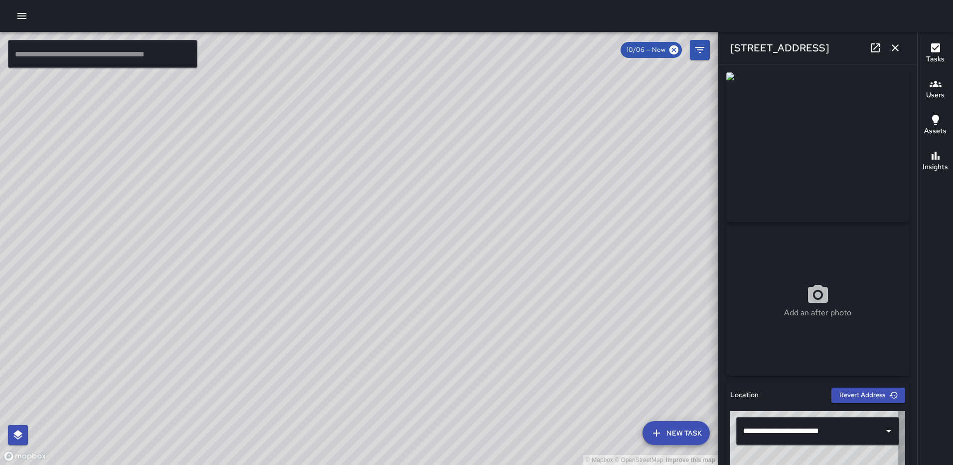
type input "**********"
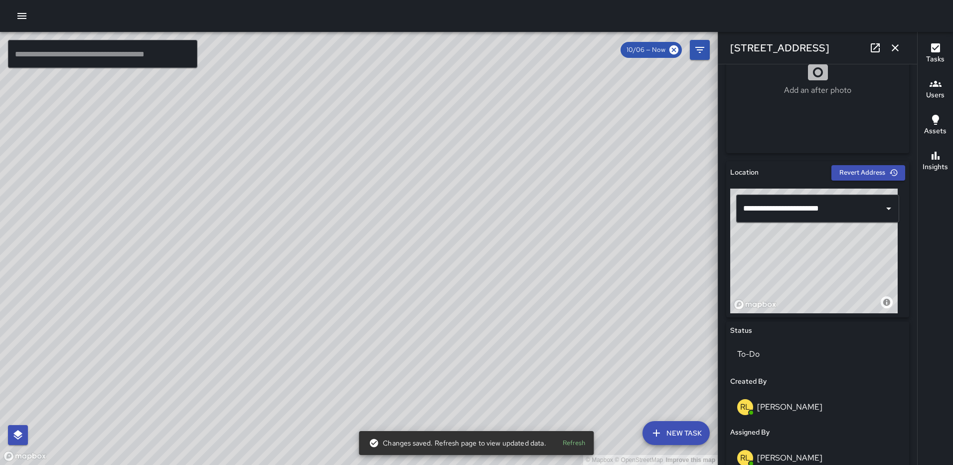
scroll to position [289, 0]
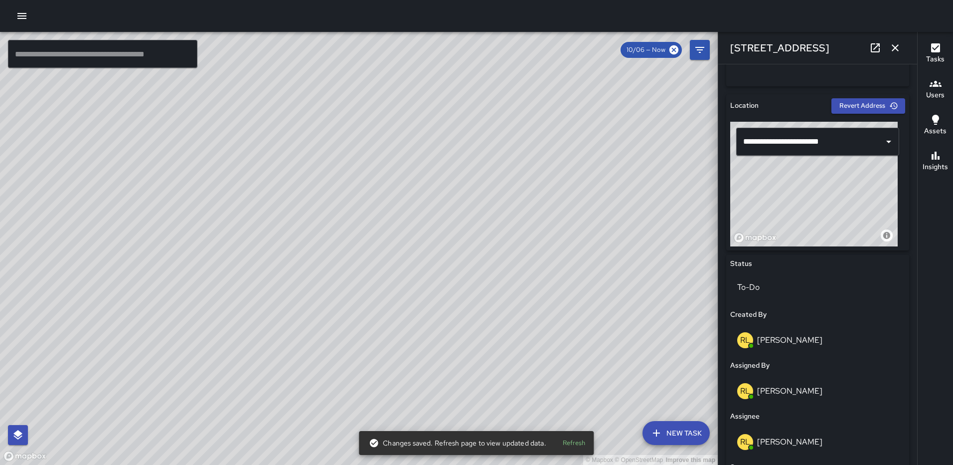
drag, startPoint x: 843, startPoint y: 186, endPoint x: 887, endPoint y: 185, distance: 43.9
click at [887, 185] on div "© Mapbox © OpenStreetMap Improve this map" at bounding box center [813, 184] width 167 height 125
click at [893, 44] on icon "button" at bounding box center [895, 48] width 12 height 12
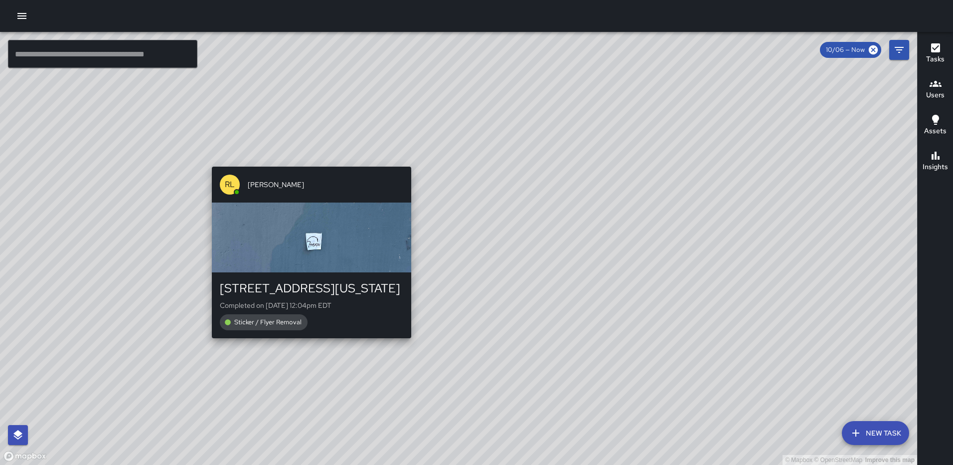
click at [407, 159] on div "© Mapbox © OpenStreetMap Improve this map RL Ruben Lechuga 221 Florida Avenue N…" at bounding box center [458, 248] width 917 height 433
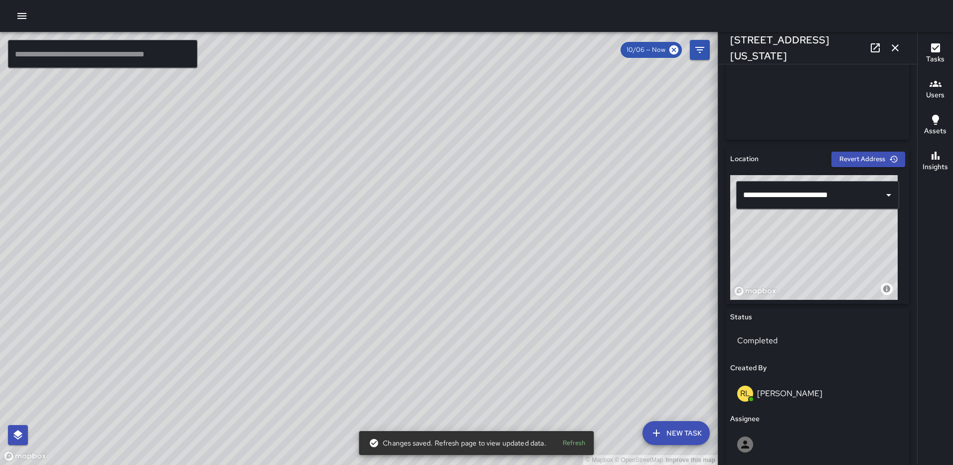
scroll to position [244, 0]
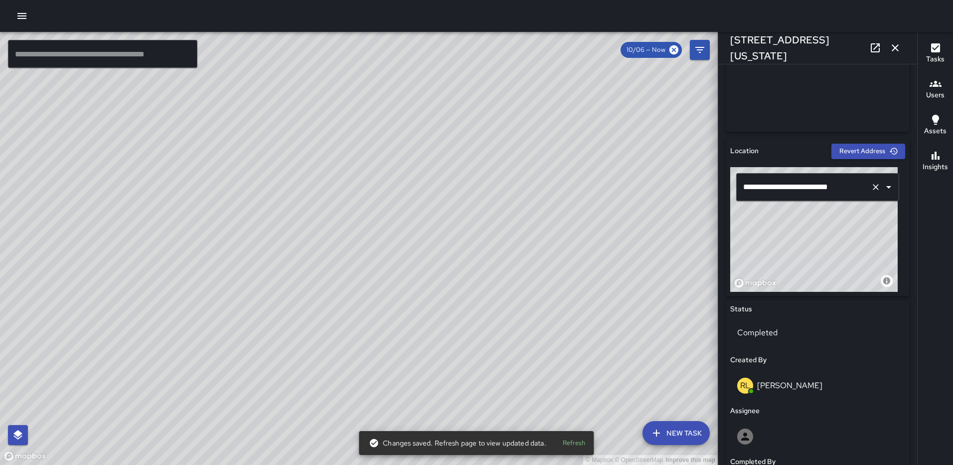
drag, startPoint x: 836, startPoint y: 226, endPoint x: 856, endPoint y: 187, distance: 43.7
click at [856, 187] on div "**********" at bounding box center [817, 229] width 175 height 125
click at [895, 39] on button "button" at bounding box center [895, 48] width 20 height 20
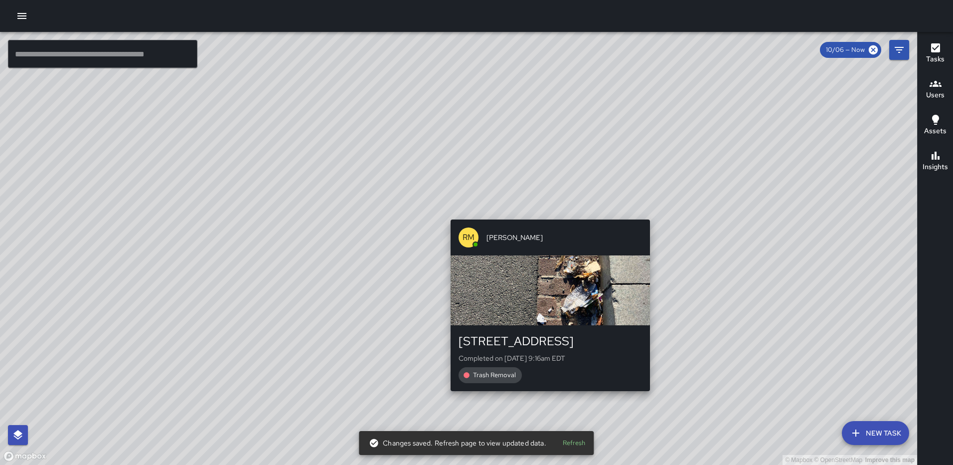
click at [647, 398] on div "© Mapbox © OpenStreetMap Improve this map RM Rodney Mcneil 331 N Street Northea…" at bounding box center [458, 248] width 917 height 433
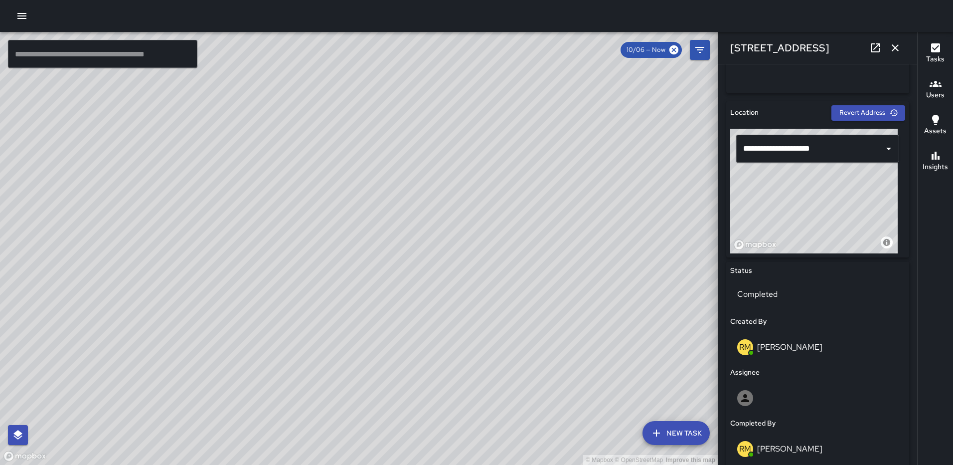
scroll to position [378, 0]
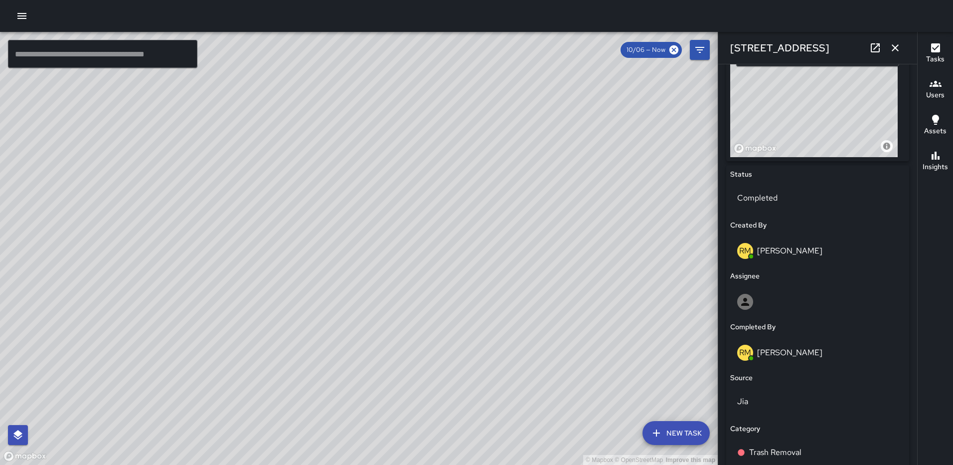
drag, startPoint x: 814, startPoint y: 116, endPoint x: 803, endPoint y: 137, distance: 23.6
click at [803, 136] on div "© Mapbox © OpenStreetMap Improve this map" at bounding box center [813, 94] width 167 height 125
type input "**********"
drag, startPoint x: 892, startPoint y: 46, endPoint x: 868, endPoint y: 66, distance: 31.1
click at [892, 45] on icon "button" at bounding box center [895, 48] width 12 height 12
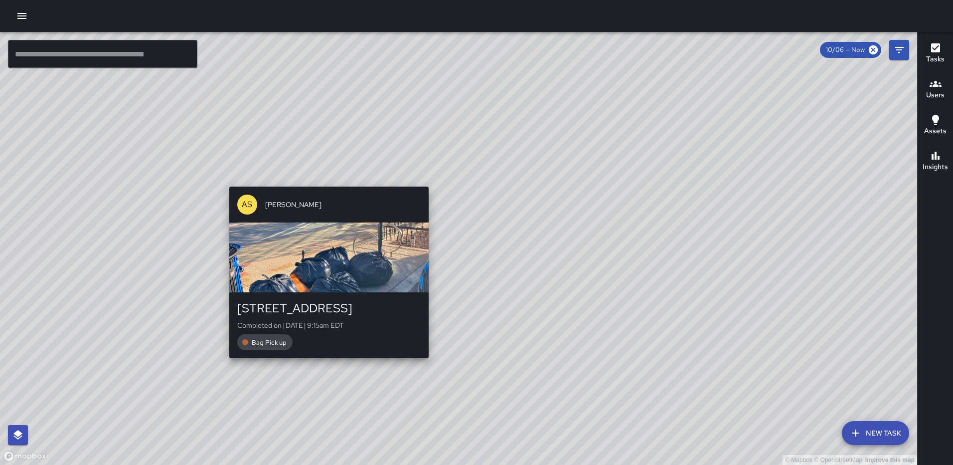
click at [323, 361] on div "AS Andre Smith 1179 3rd Street Northeast Completed on 10/6/2025, 9:15am EDT Bag…" at bounding box center [328, 271] width 207 height 179
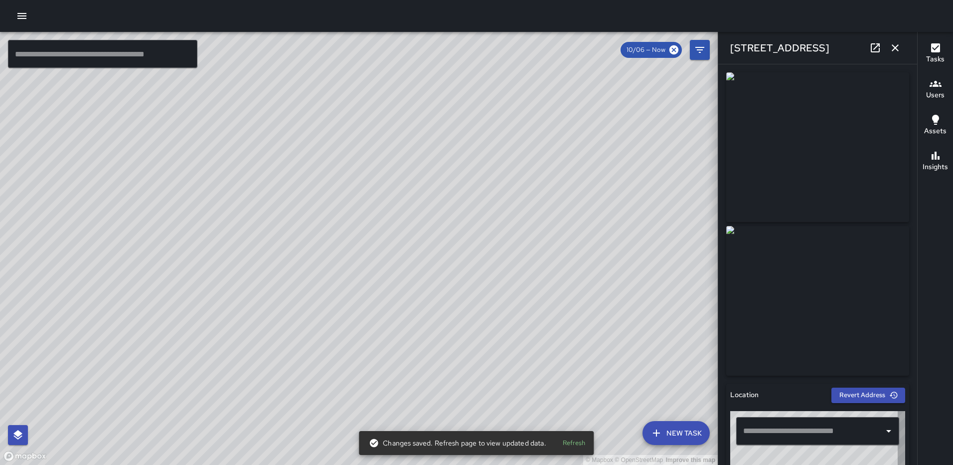
type input "**********"
drag, startPoint x: 917, startPoint y: 144, endPoint x: 917, endPoint y: 253, distance: 109.7
click at [919, 256] on div "Tasks Users Assets Insights" at bounding box center [935, 248] width 36 height 433
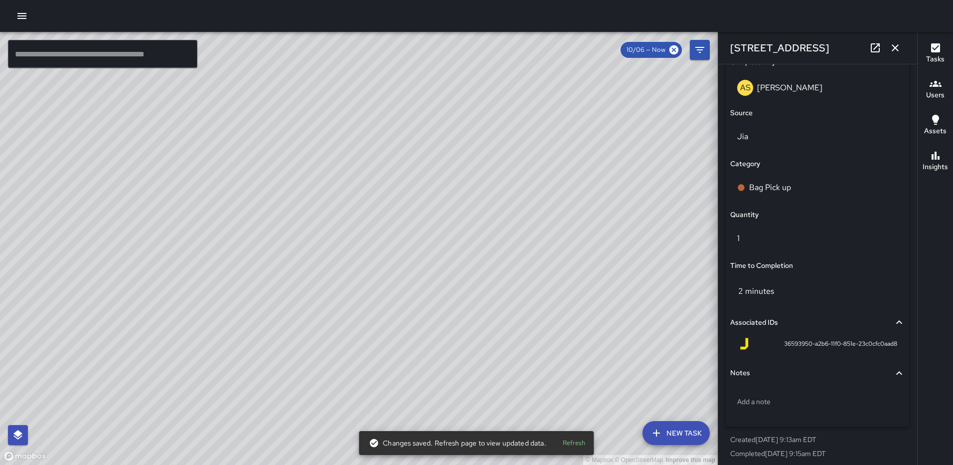
scroll to position [648, 0]
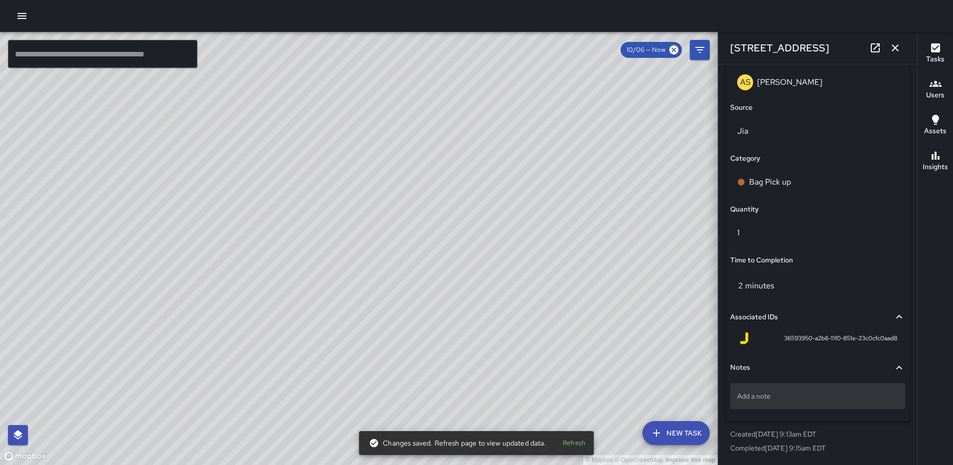
click at [784, 403] on div "Add a note" at bounding box center [817, 396] width 175 height 26
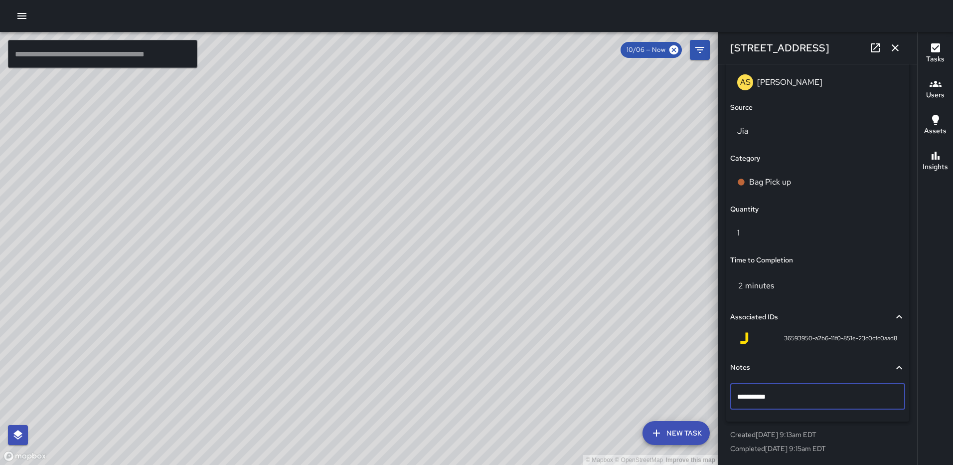
type textarea "**********"
click at [894, 46] on icon "button" at bounding box center [895, 47] width 7 height 7
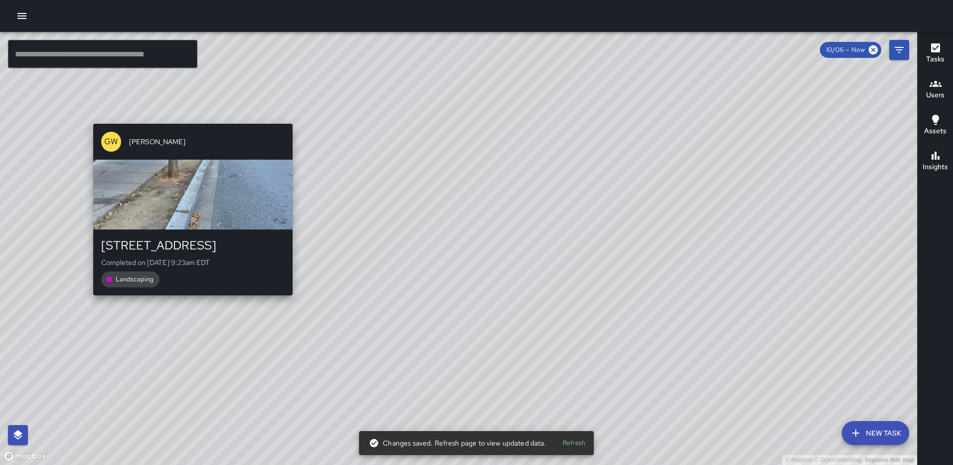
click at [290, 303] on div "© Mapbox © OpenStreetMap Improve this map GW Gerrod Woody 203 M Street Northeas…" at bounding box center [458, 248] width 917 height 433
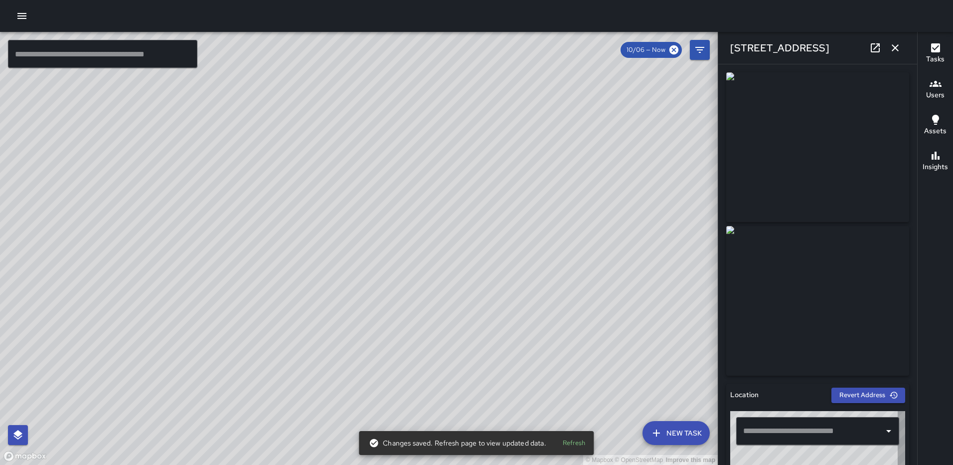
type input "**********"
click at [894, 43] on icon "button" at bounding box center [895, 48] width 12 height 12
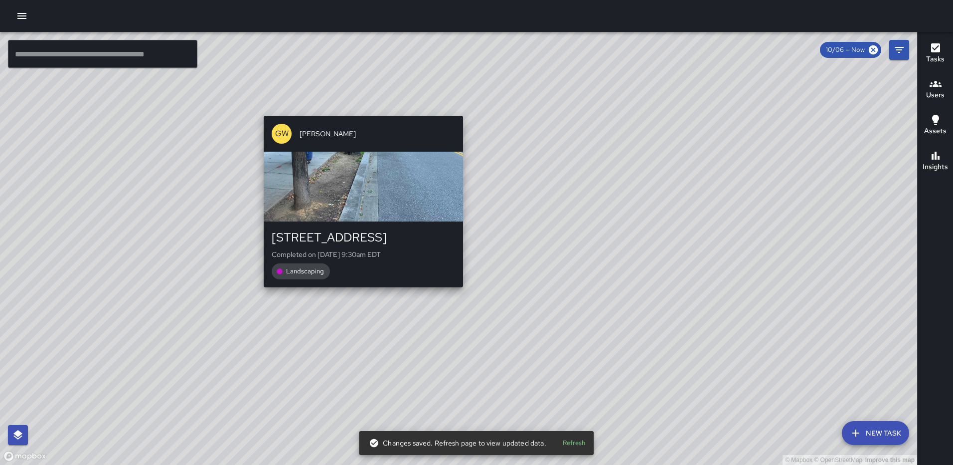
click at [460, 297] on div "© Mapbox © OpenStreetMap Improve this map GW Gerrod Woody 201 M Street Northeas…" at bounding box center [458, 248] width 917 height 433
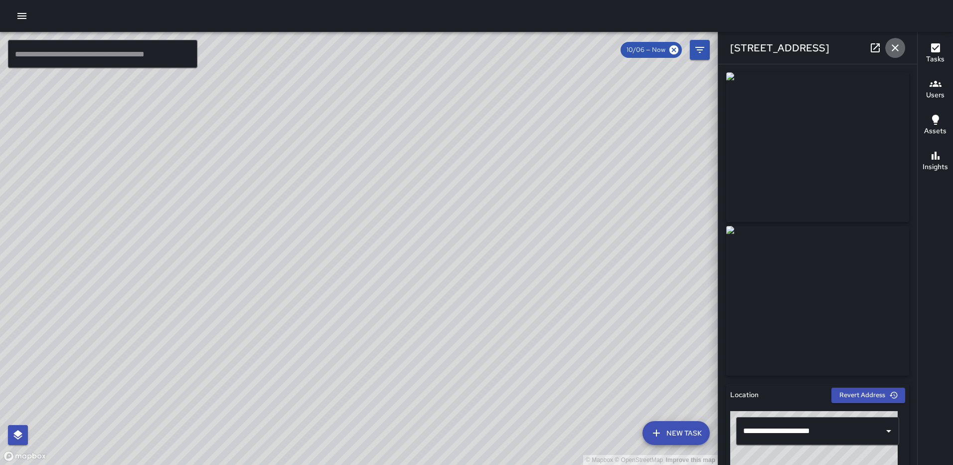
click at [900, 46] on icon "button" at bounding box center [895, 48] width 12 height 12
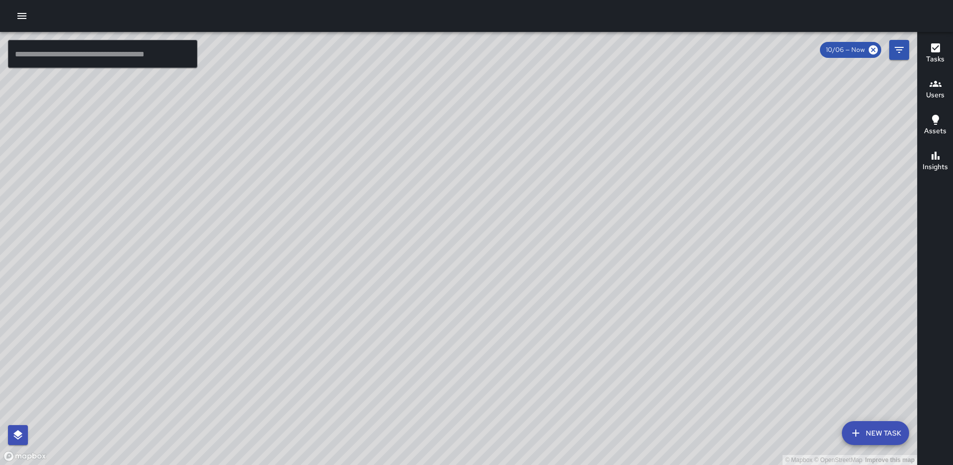
click at [455, 245] on div "© Mapbox © OpenStreetMap Improve this map GW Gerrod Woody 201 M Street Northeas…" at bounding box center [458, 248] width 917 height 433
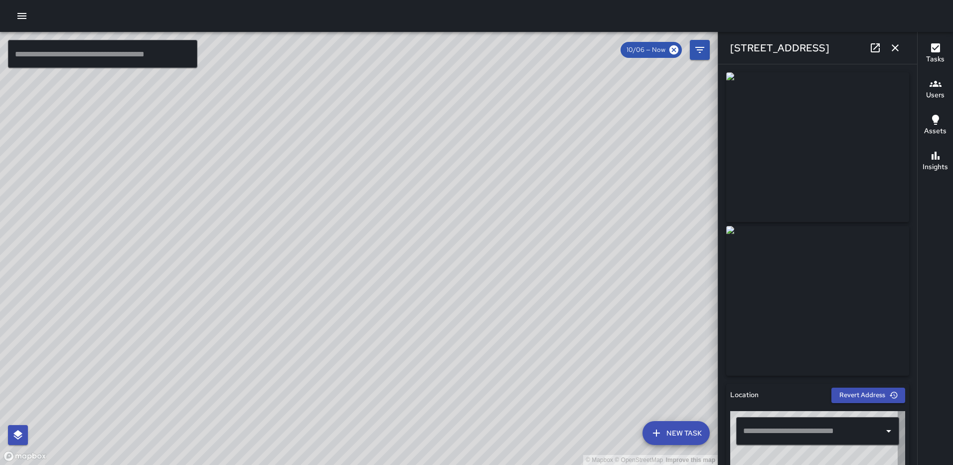
type input "**********"
click at [893, 46] on icon "button" at bounding box center [895, 47] width 7 height 7
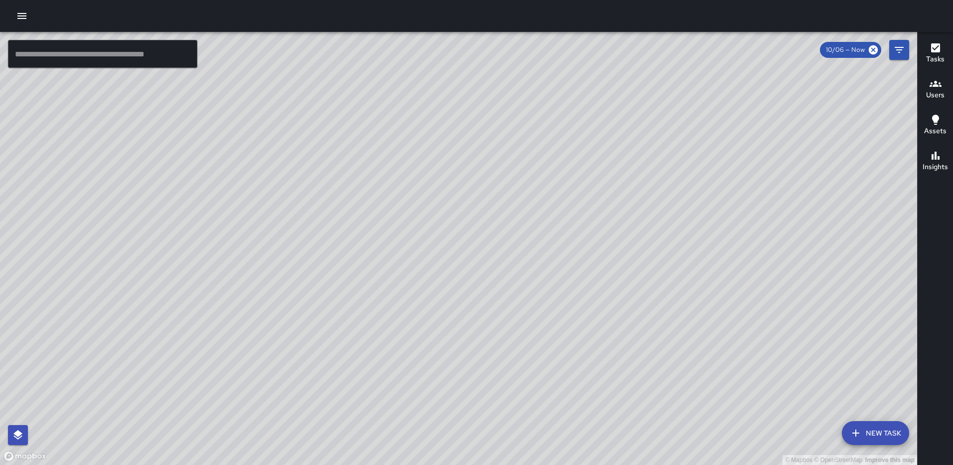
click at [430, 339] on div "© Mapbox © OpenStreetMap Improve this map GW Gerrod Woody 1105 Delaware Avenue …" at bounding box center [458, 248] width 917 height 433
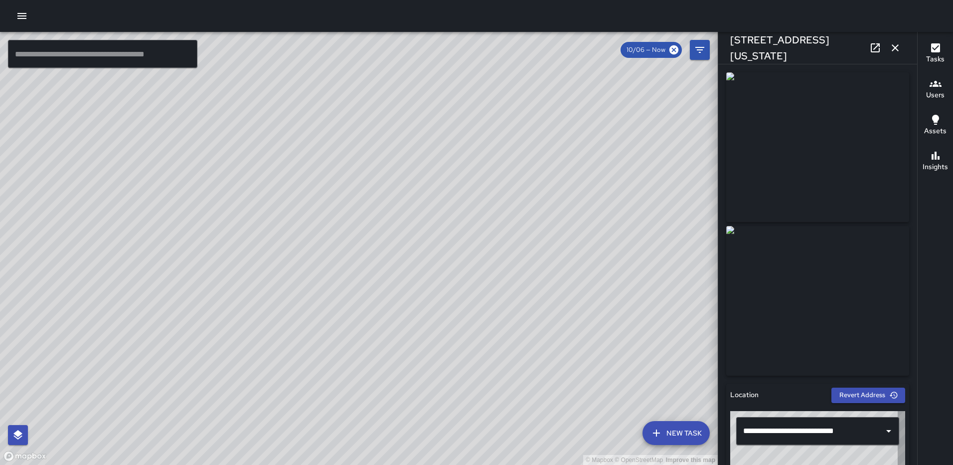
type input "**********"
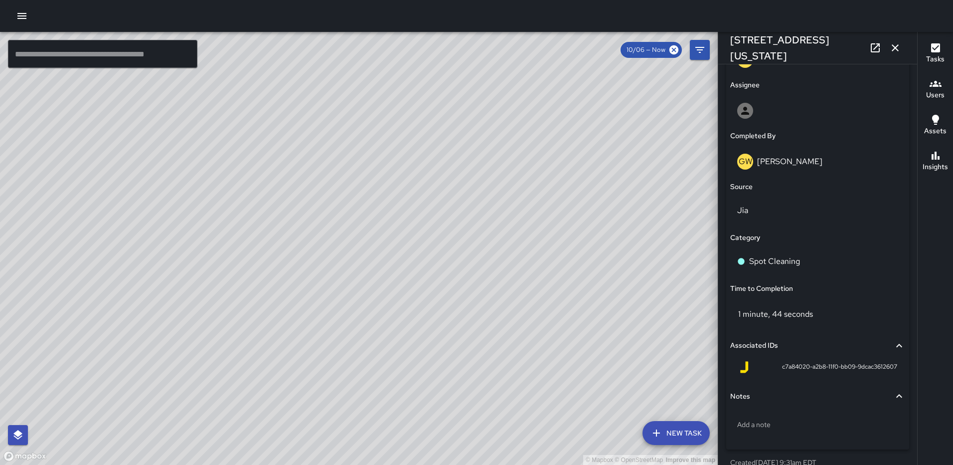
scroll to position [568, 0]
click at [806, 263] on div "Spot Cleaning" at bounding box center [817, 263] width 161 height 12
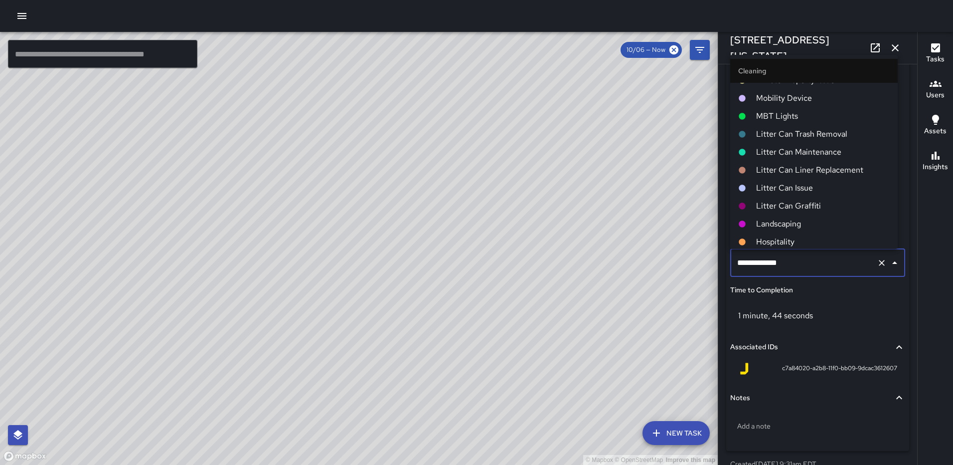
scroll to position [249, 0]
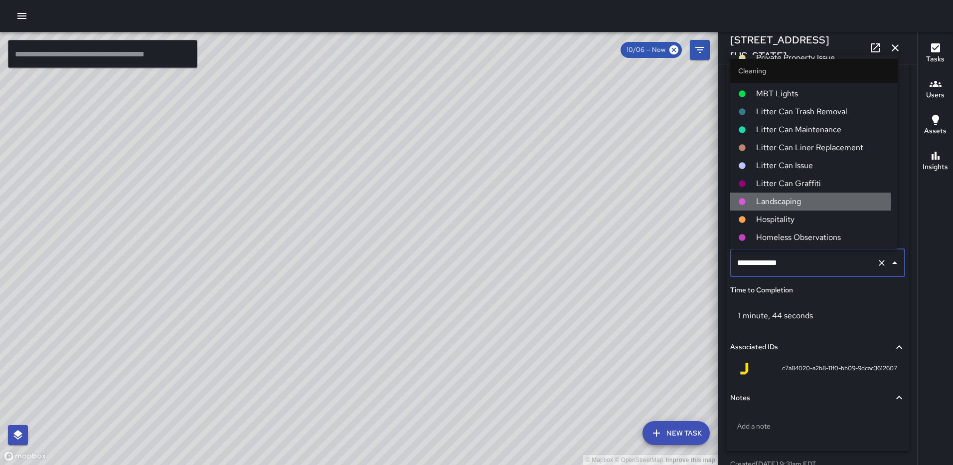
click at [785, 200] on span "Landscaping" at bounding box center [823, 201] width 134 height 12
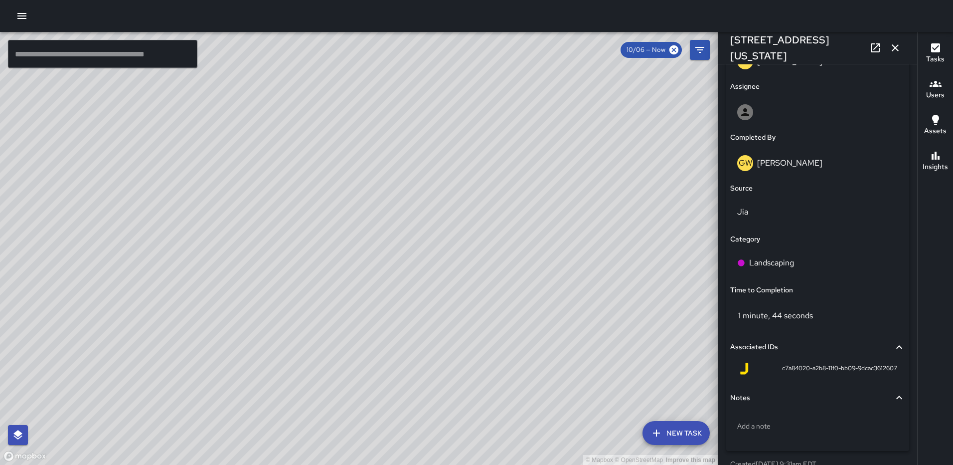
click at [894, 48] on icon "button" at bounding box center [895, 48] width 12 height 12
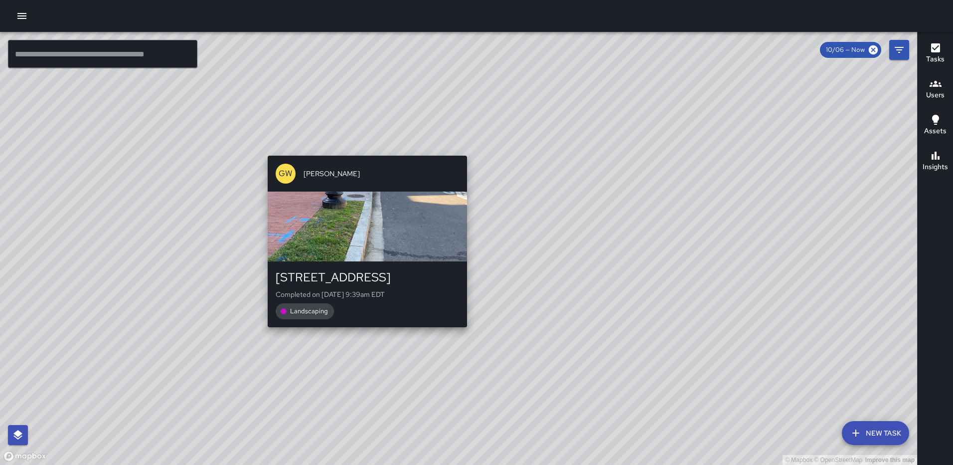
click at [463, 330] on div "GW Gerrod Woody 1111 2nd Street Northeast Completed on 10/6/2025, 9:39am EDT La…" at bounding box center [367, 241] width 207 height 179
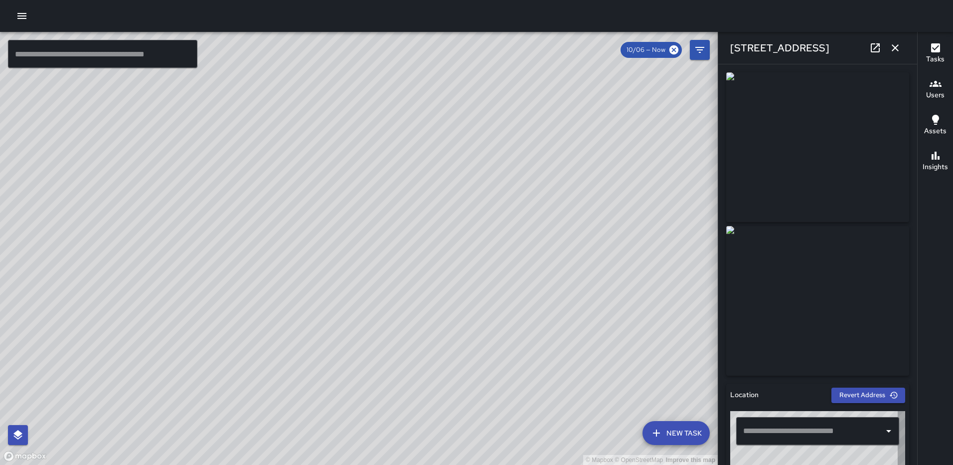
type input "**********"
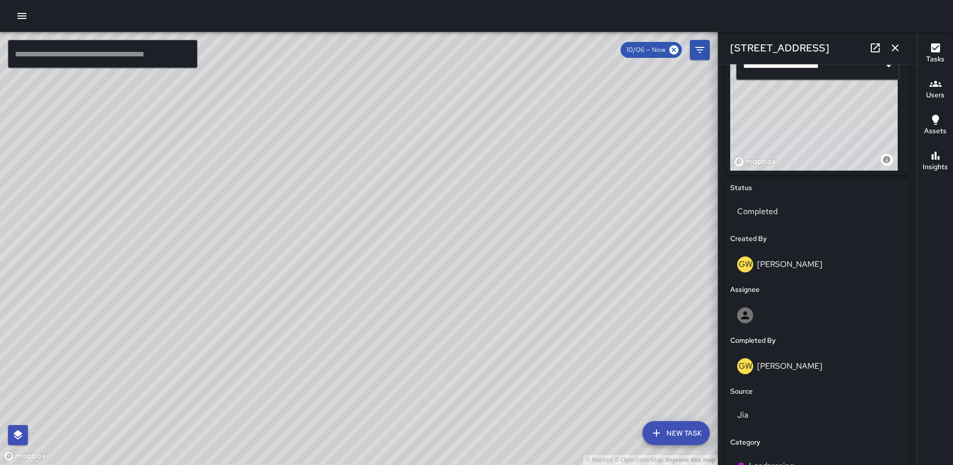
scroll to position [598, 0]
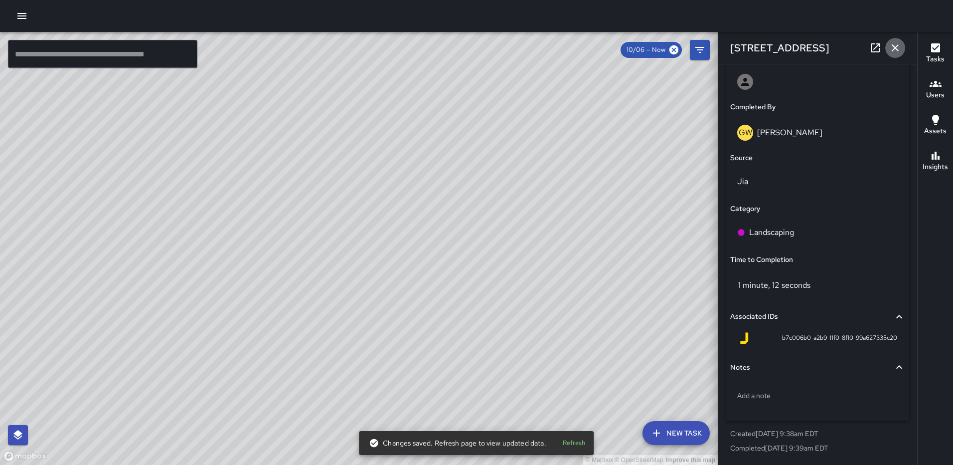
click at [896, 42] on icon "button" at bounding box center [895, 48] width 12 height 12
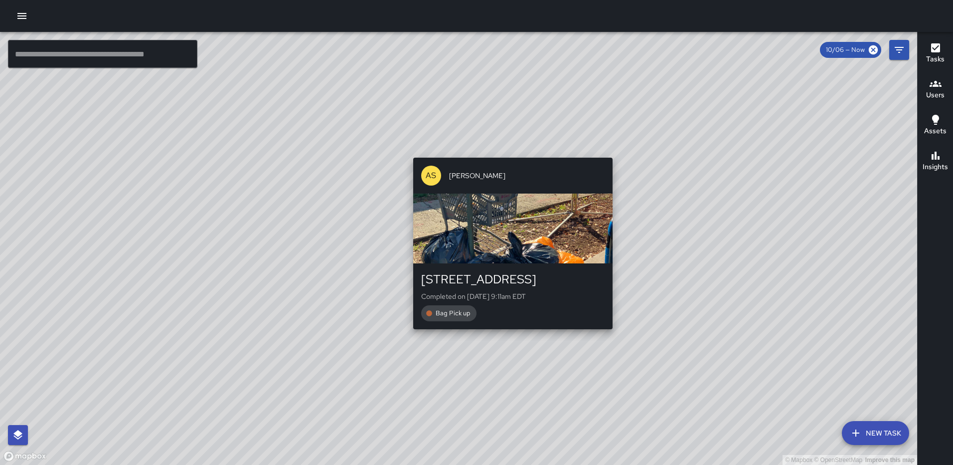
click at [606, 334] on div "© Mapbox © OpenStreetMap Improve this map AS Andre Smith 1026 3rd Street Northe…" at bounding box center [458, 248] width 917 height 433
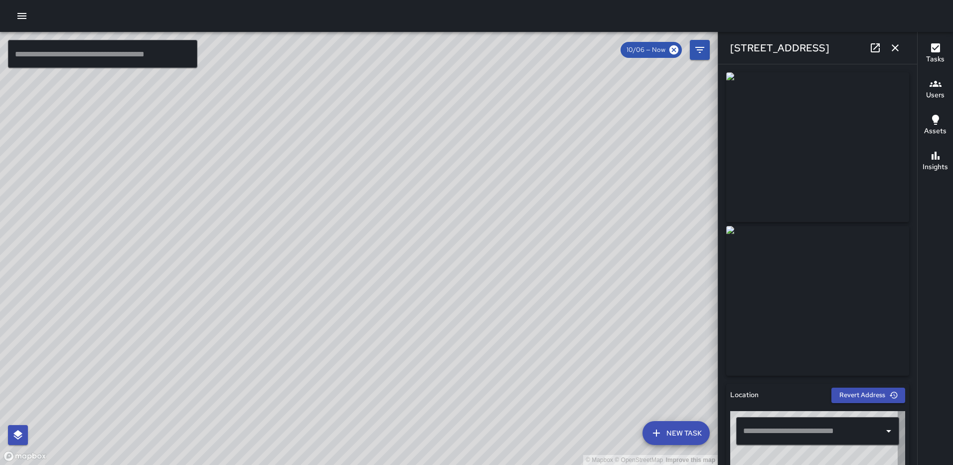
type input "**********"
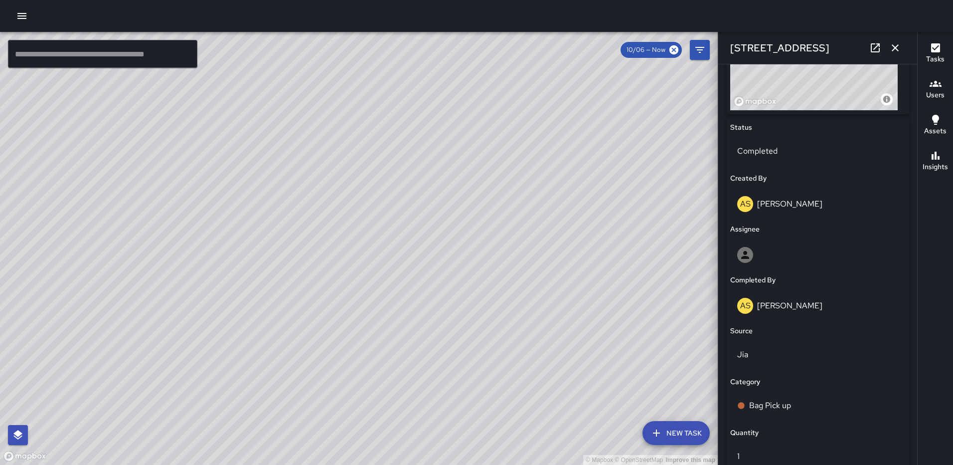
scroll to position [648, 0]
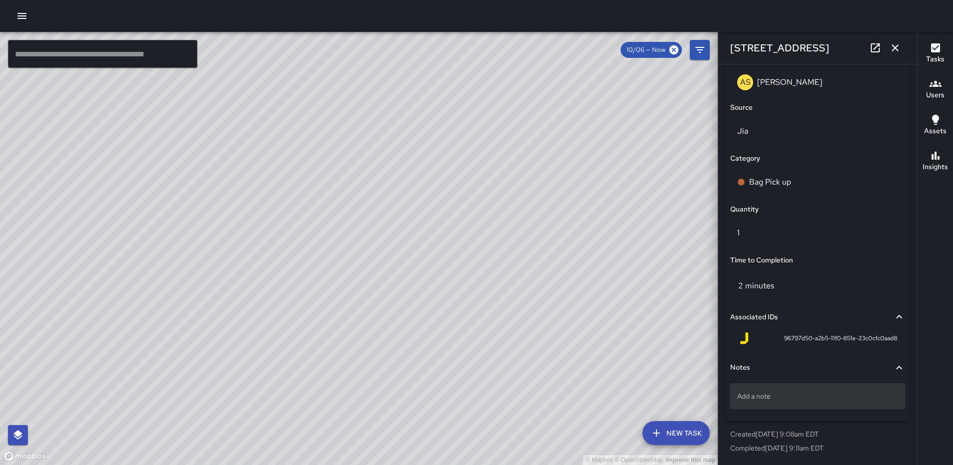
click at [821, 383] on div "Add a note" at bounding box center [817, 398] width 175 height 38
click at [811, 389] on div "Add a note" at bounding box center [817, 396] width 175 height 26
type textarea "**********"
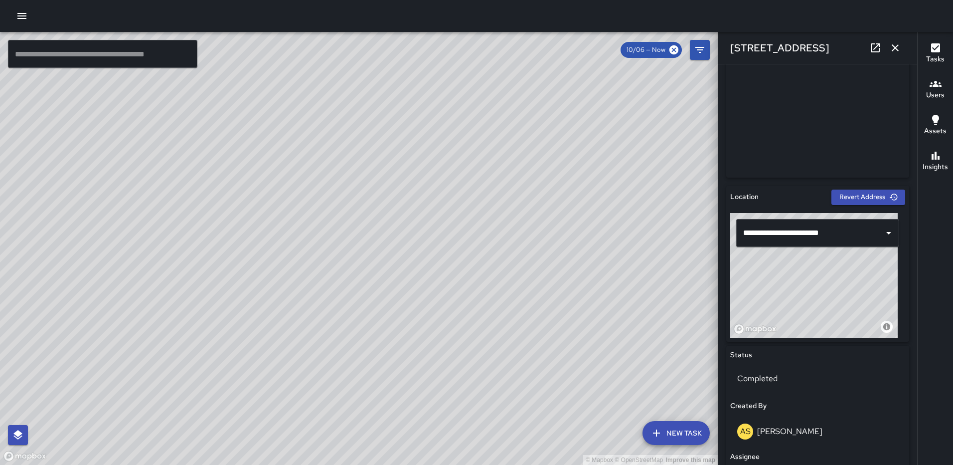
scroll to position [181, 0]
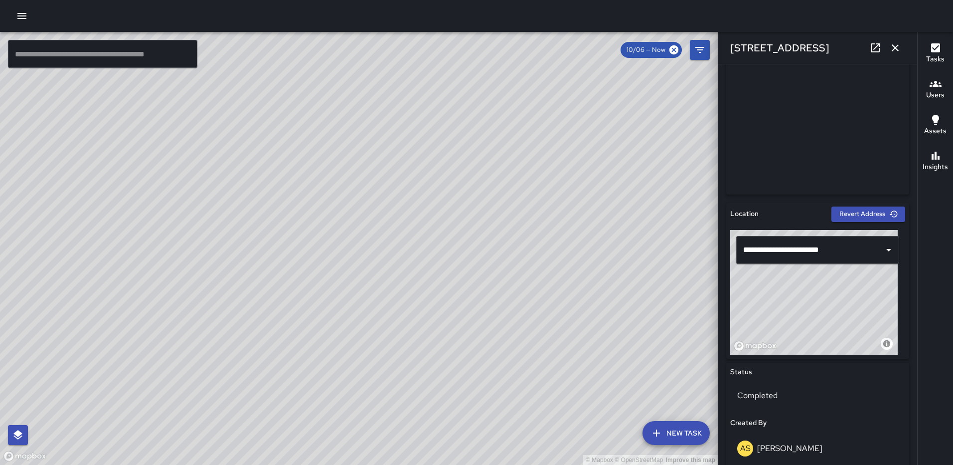
drag, startPoint x: 795, startPoint y: 308, endPoint x: 741, endPoint y: 325, distance: 57.7
click at [741, 325] on div "© Mapbox © OpenStreetMap Improve this map" at bounding box center [813, 292] width 167 height 125
click at [894, 42] on icon "button" at bounding box center [895, 48] width 12 height 12
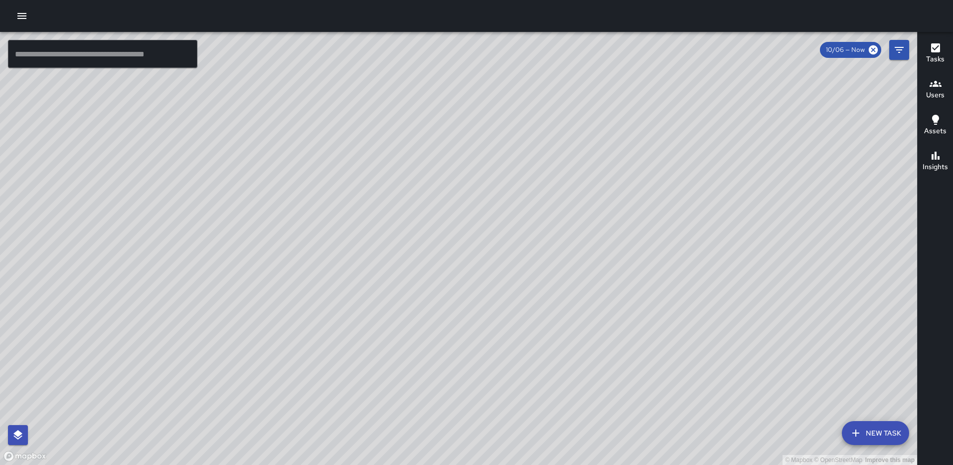
click at [412, 202] on div "© Mapbox © OpenStreetMap Improve this map AS Andre Smith 1200 North Capitol Str…" at bounding box center [458, 248] width 917 height 433
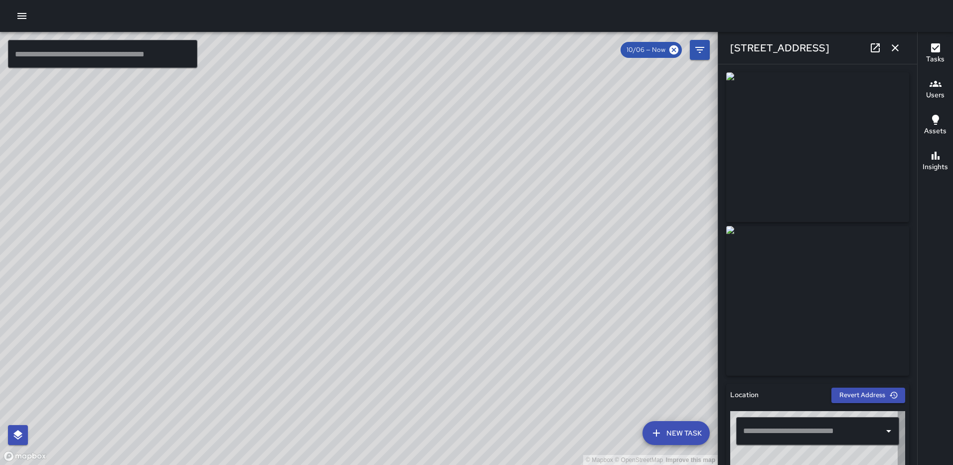
type input "**********"
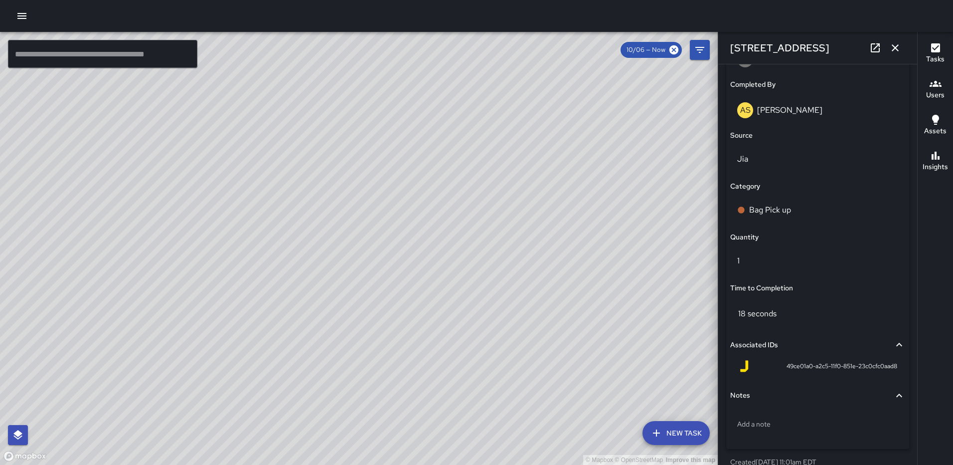
scroll to position [648, 0]
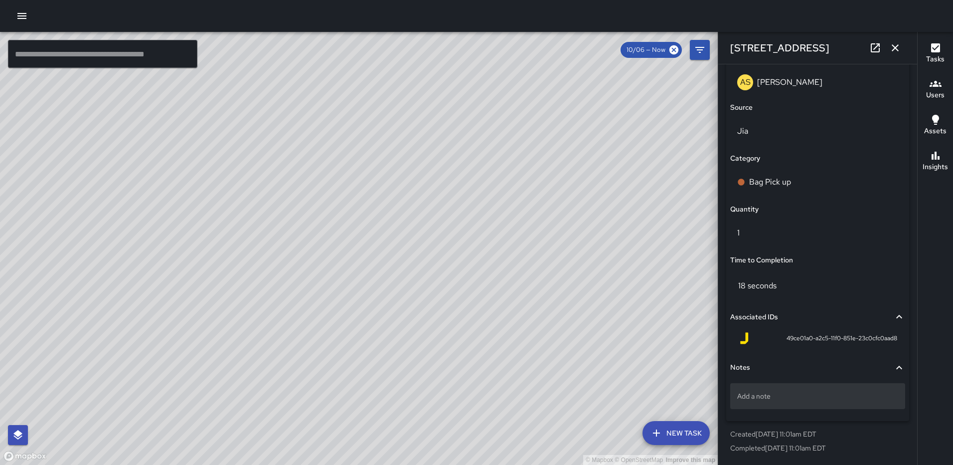
click at [786, 393] on p "Add a note" at bounding box center [817, 396] width 161 height 10
type textarea "*****"
click at [890, 48] on icon "button" at bounding box center [895, 48] width 12 height 12
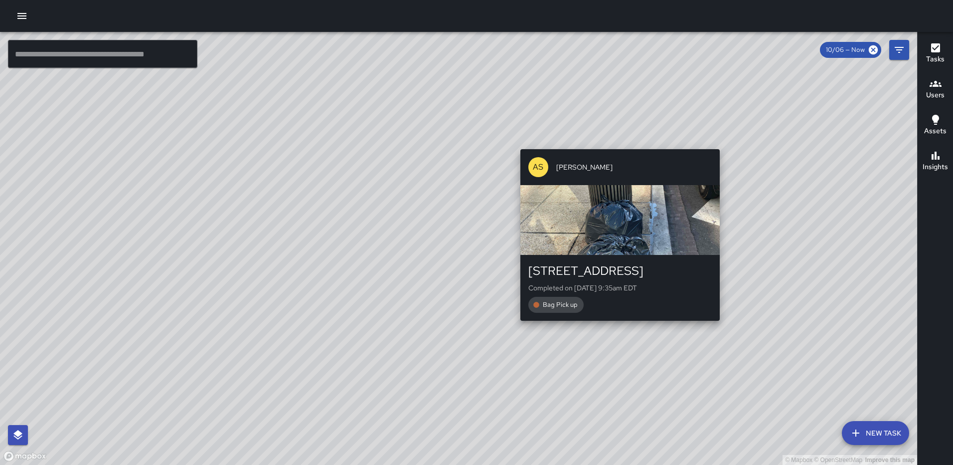
click at [723, 326] on div "© Mapbox © OpenStreetMap Improve this map AS Andre Smith 1201 First Street Nort…" at bounding box center [458, 248] width 917 height 433
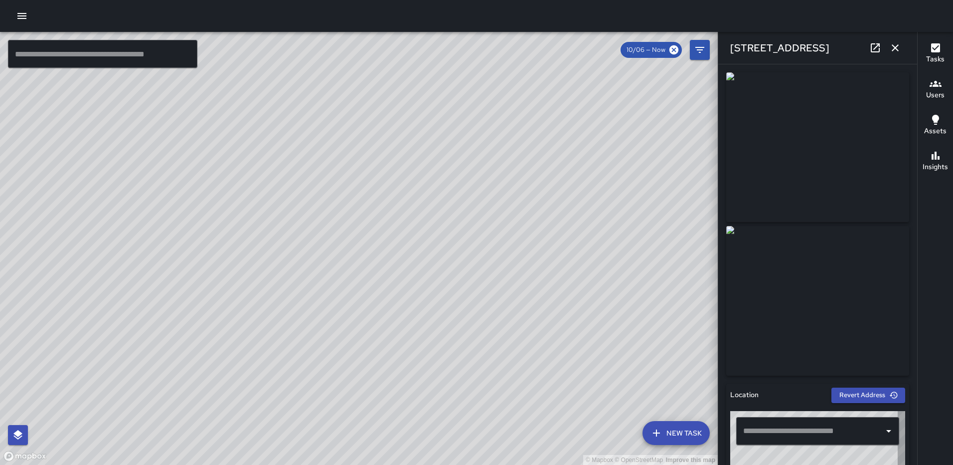
type input "**********"
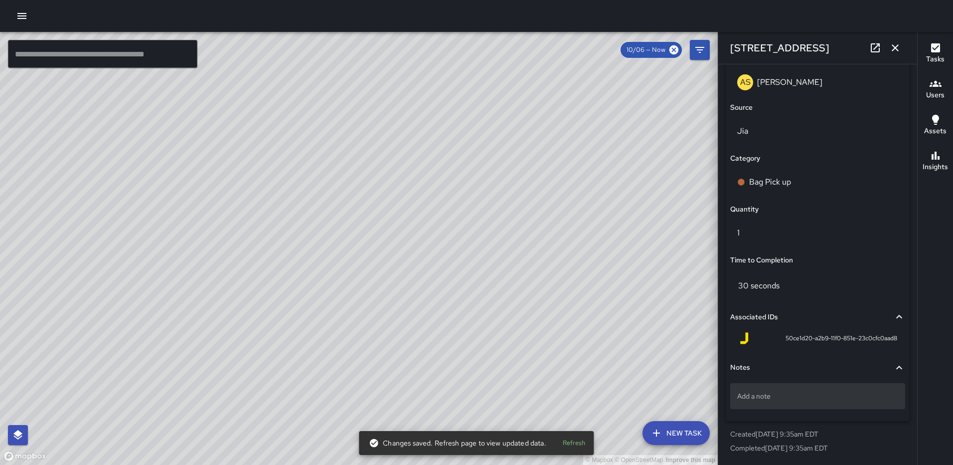
click at [757, 389] on div "Add a note" at bounding box center [817, 396] width 175 height 26
type textarea "*****"
click at [894, 44] on icon "button" at bounding box center [895, 48] width 12 height 12
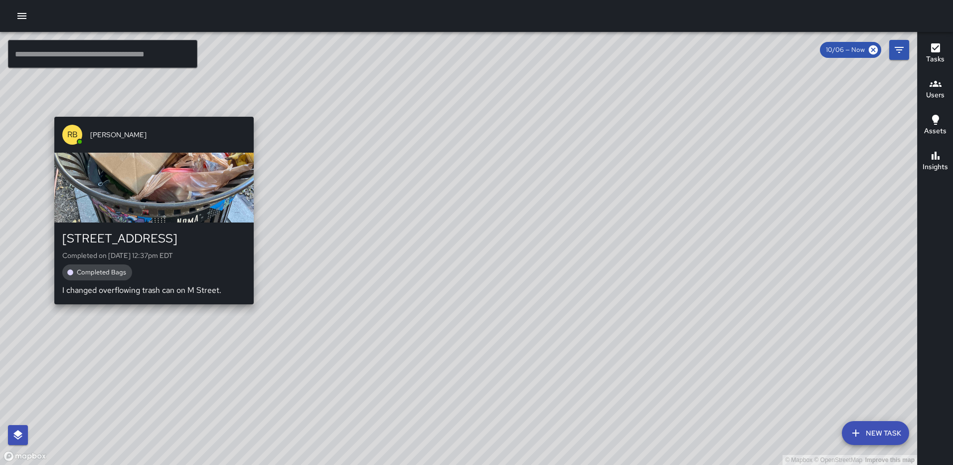
click at [248, 311] on div "© Mapbox © OpenStreetMap Improve this map RB Romario Bramwell 55 M Street North…" at bounding box center [458, 248] width 917 height 433
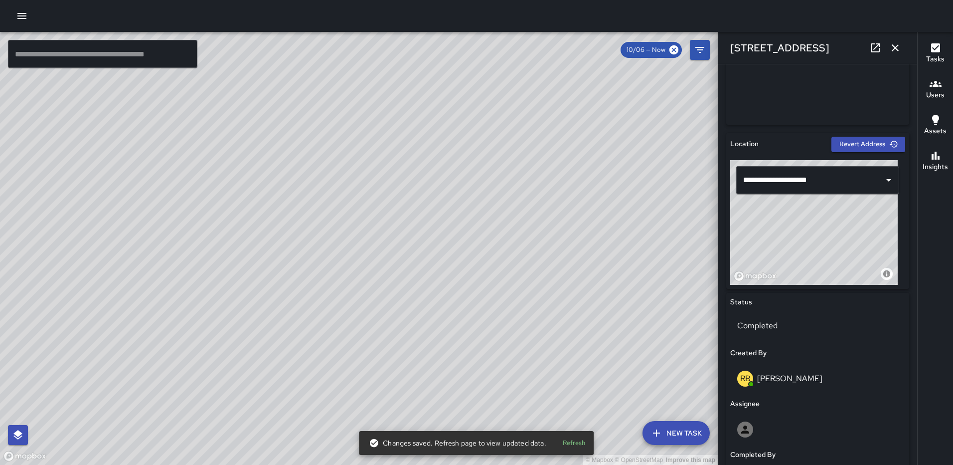
scroll to position [268, 0]
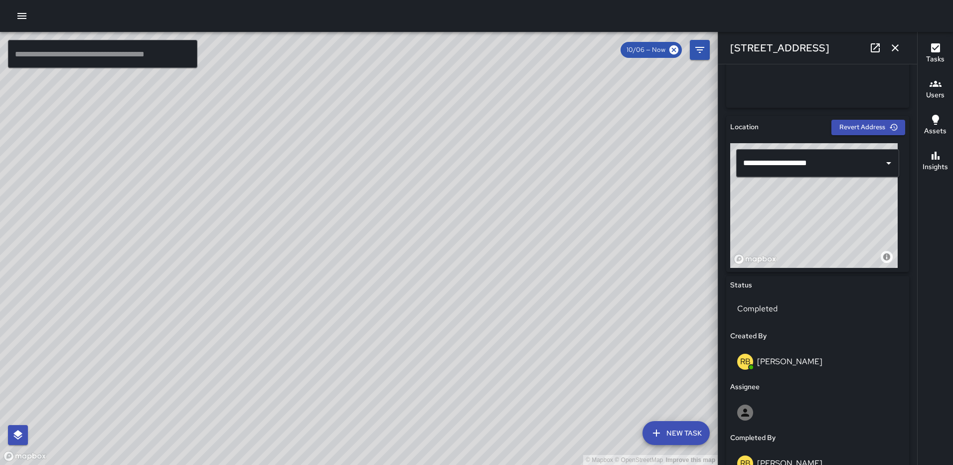
drag, startPoint x: 807, startPoint y: 239, endPoint x: 801, endPoint y: 280, distance: 41.2
type input "**********"
drag, startPoint x: 831, startPoint y: 252, endPoint x: 830, endPoint y: 265, distance: 13.0
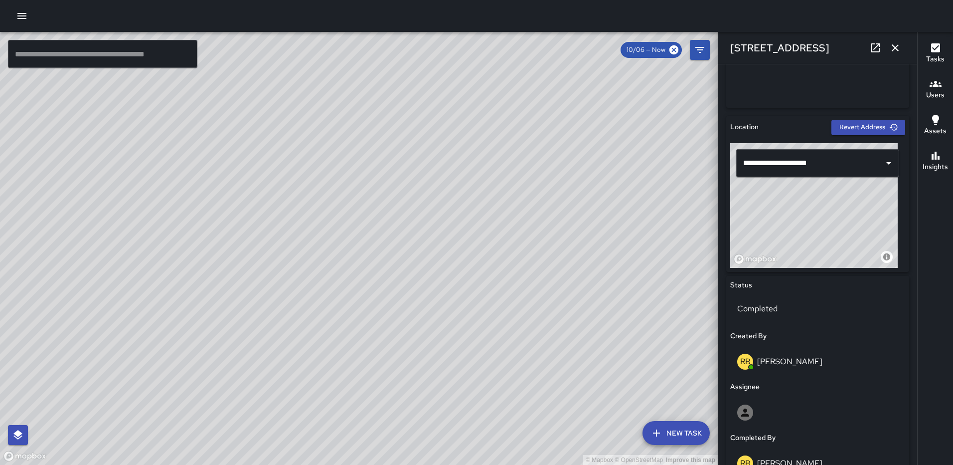
click at [830, 265] on div "© Mapbox © OpenStreetMap Improve this map" at bounding box center [813, 205] width 167 height 125
click at [891, 44] on icon "button" at bounding box center [895, 48] width 12 height 12
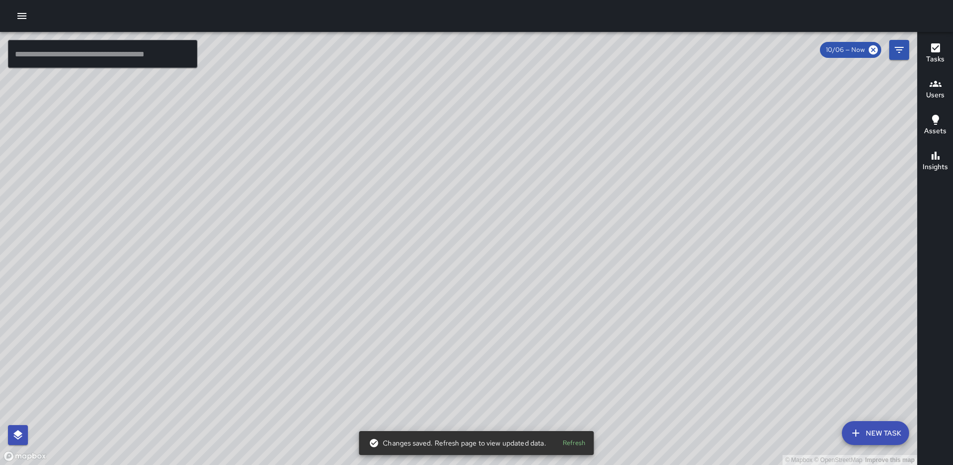
click at [669, 187] on div "© Mapbox © OpenStreetMap Improve this map AS Andre Smith 1201 First Street Nort…" at bounding box center [458, 248] width 917 height 433
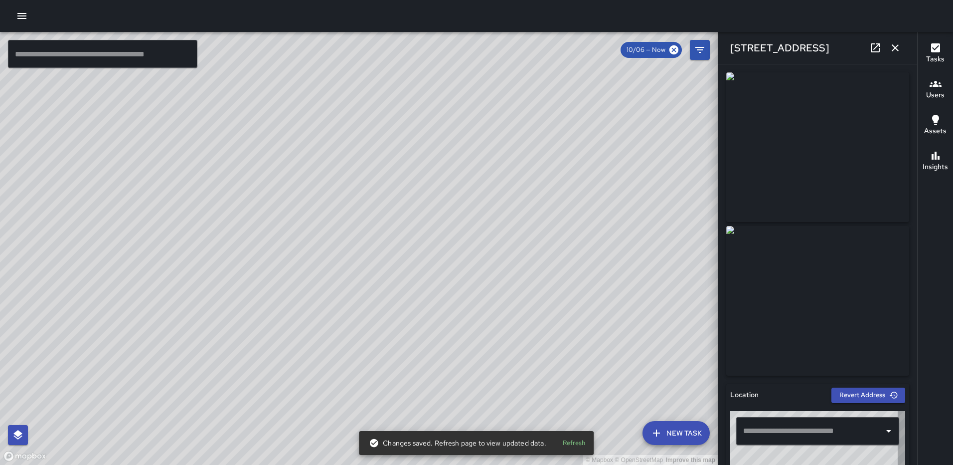
type input "**********"
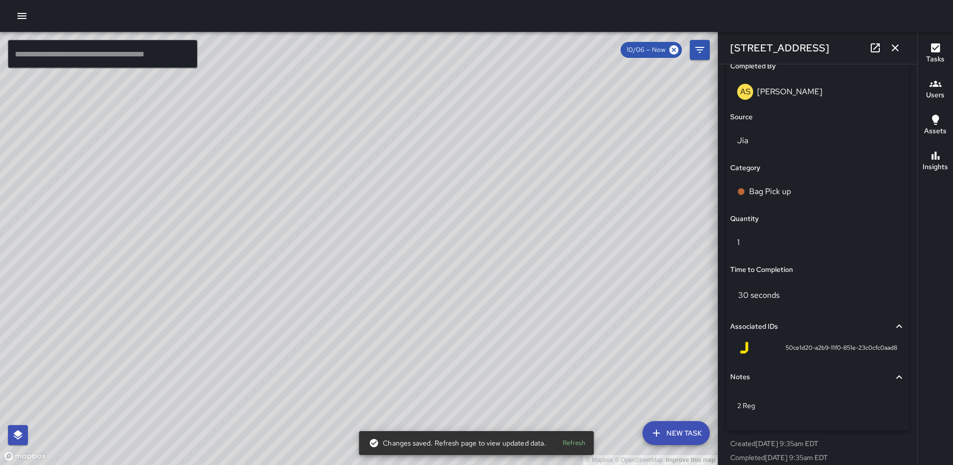
scroll to position [648, 0]
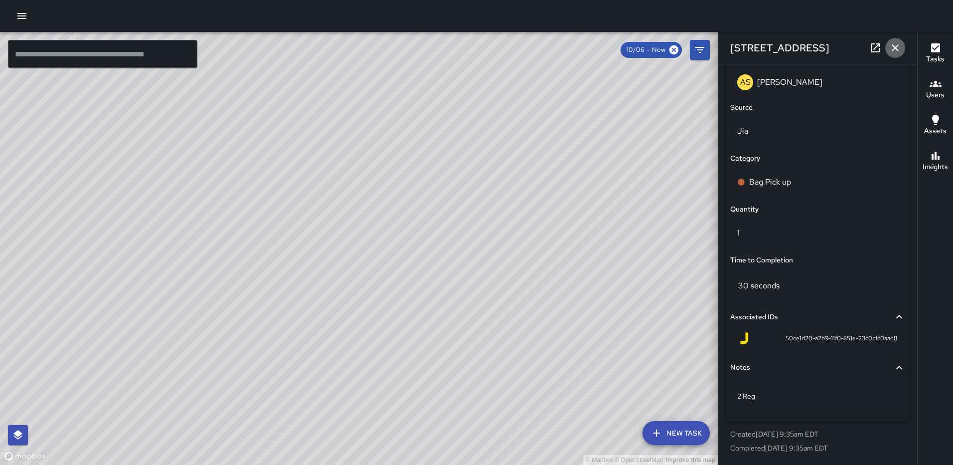
click at [899, 44] on icon "button" at bounding box center [895, 48] width 12 height 12
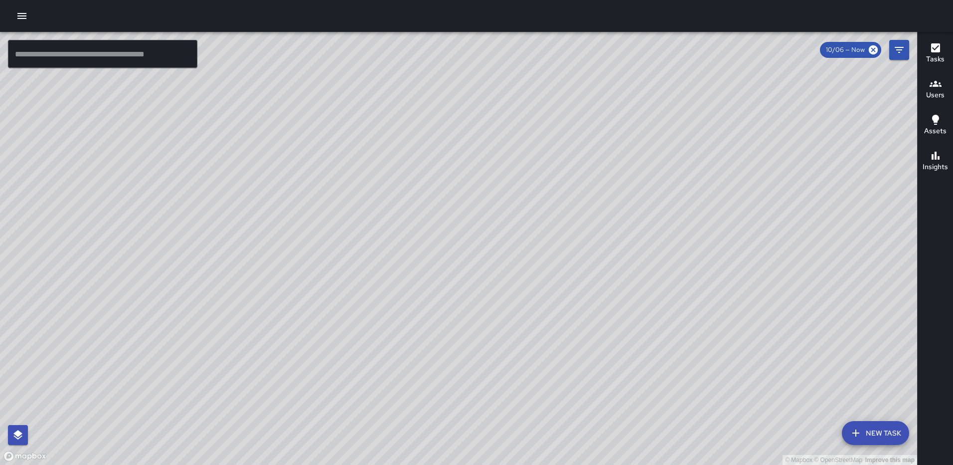
drag, startPoint x: 659, startPoint y: 439, endPoint x: 652, endPoint y: 346, distance: 93.5
click at [660, 340] on div "© Mapbox © OpenStreetMap Improve this map" at bounding box center [458, 248] width 917 height 433
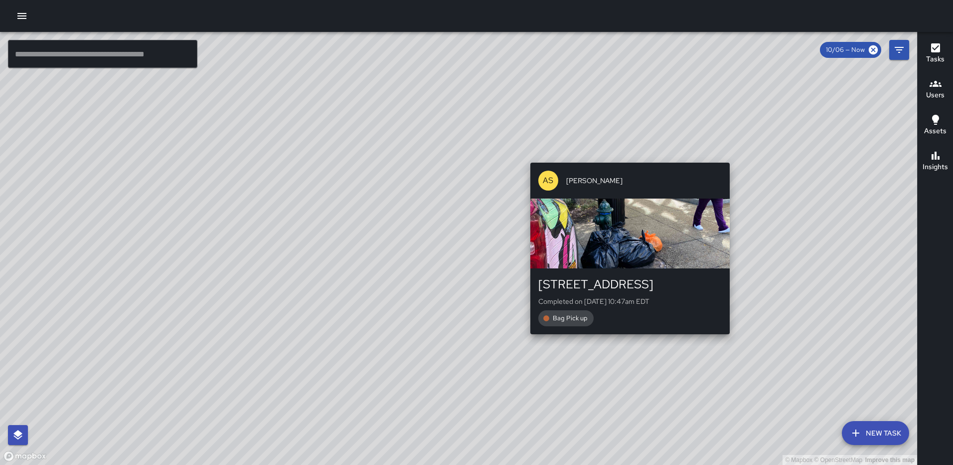
click at [626, 341] on div "© Mapbox © OpenStreetMap Improve this map AS Andre Smith 1050 First Street Nort…" at bounding box center [458, 248] width 917 height 433
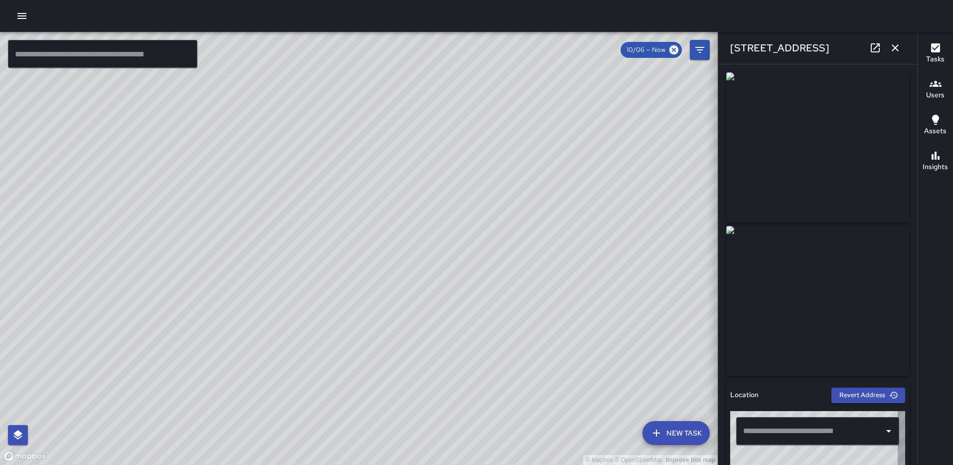
type input "**********"
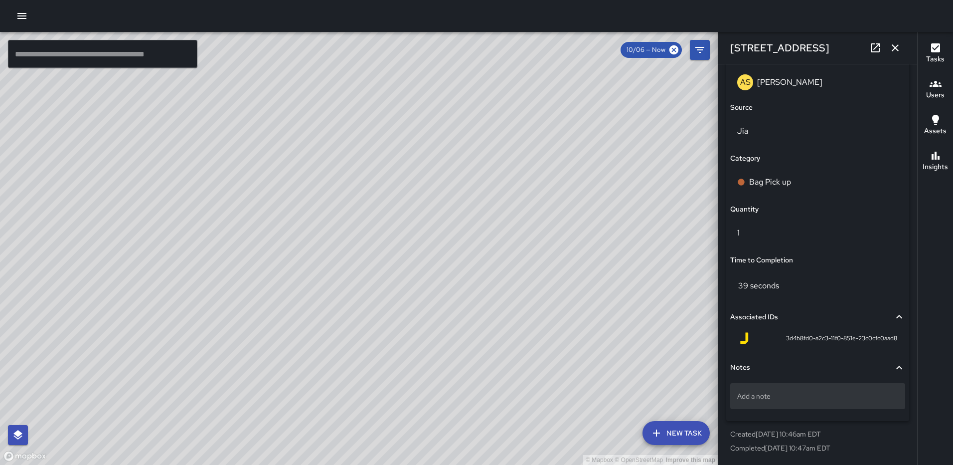
click at [773, 400] on p "Add a note" at bounding box center [817, 396] width 161 height 10
type textarea "**********"
click at [892, 46] on icon "button" at bounding box center [895, 48] width 12 height 12
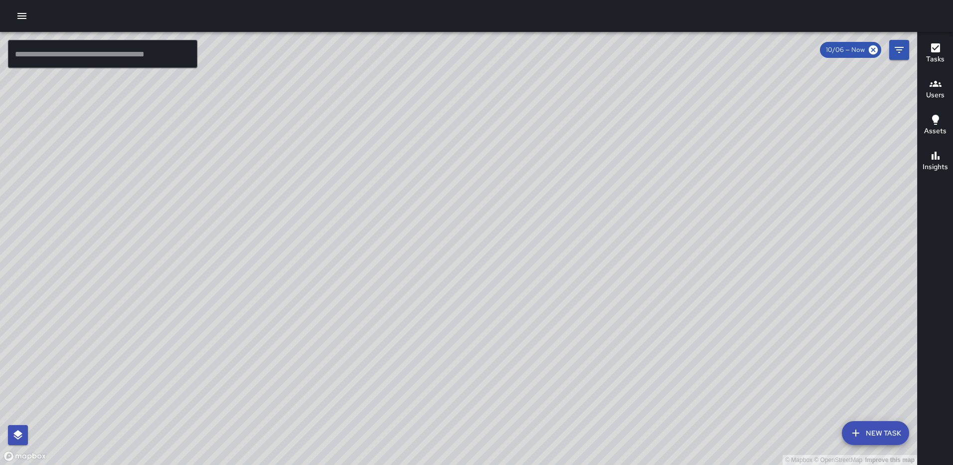
click at [469, 237] on div "© Mapbox © OpenStreetMap Improve this map RH Rasheed Hassan 1050 First Street N…" at bounding box center [458, 248] width 917 height 433
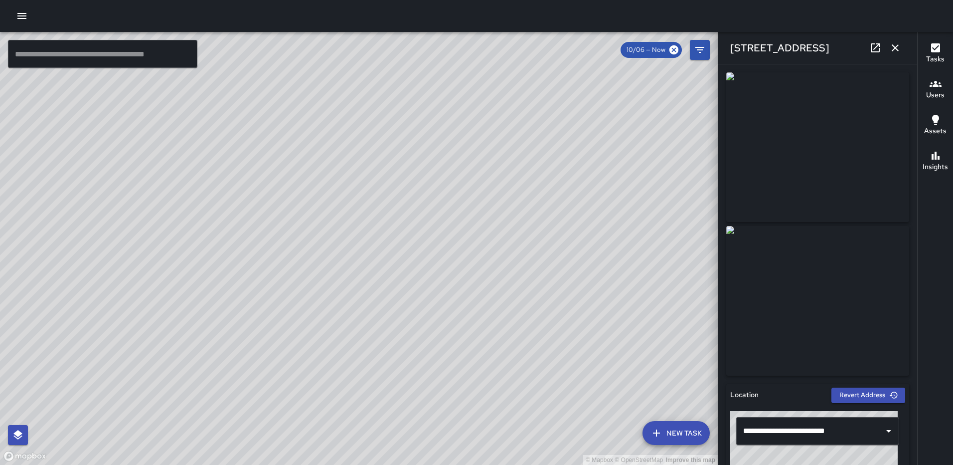
click at [894, 46] on icon "button" at bounding box center [895, 47] width 7 height 7
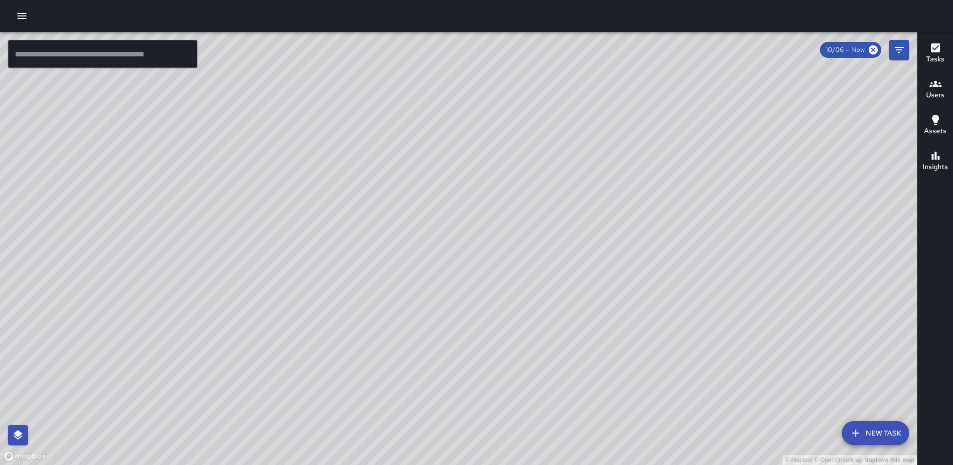
click at [457, 254] on div "© Mapbox © OpenStreetMap Improve this map RH Rasheed Hassan 1050 First Street N…" at bounding box center [458, 248] width 917 height 433
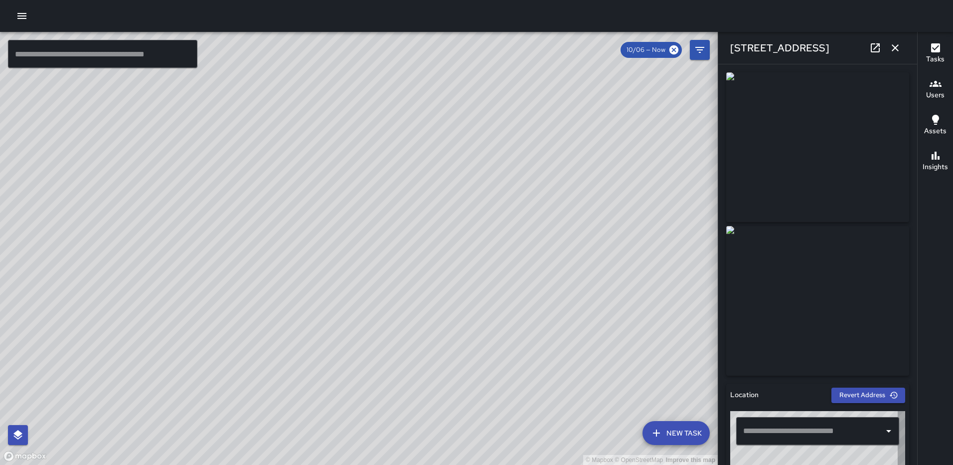
type input "**********"
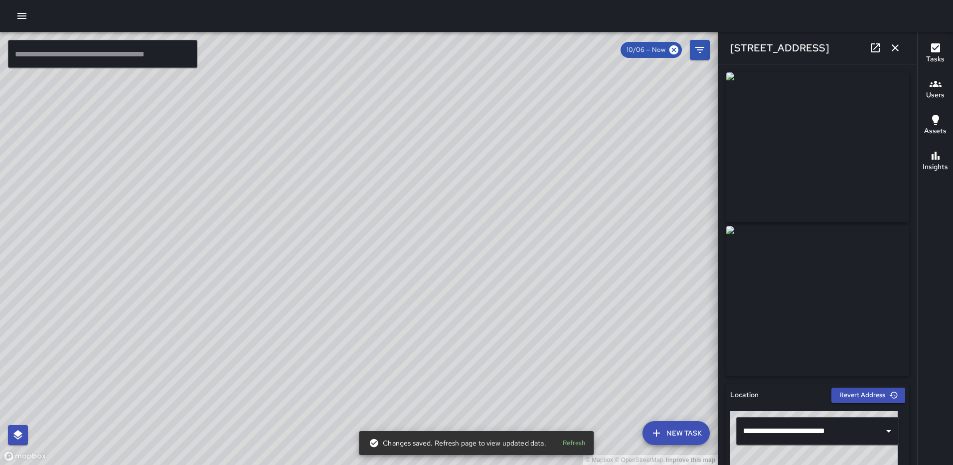
click at [893, 49] on icon "button" at bounding box center [895, 47] width 7 height 7
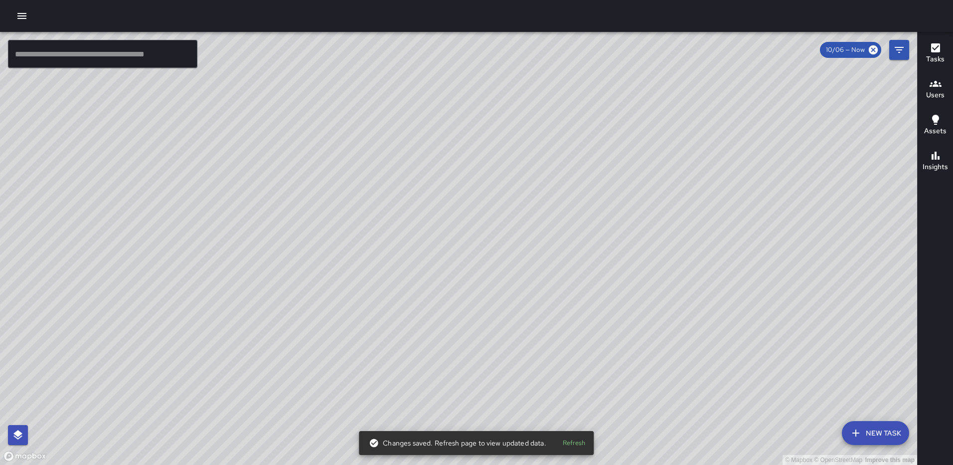
click at [546, 253] on div "© Mapbox © OpenStreetMap Improve this map RL Ruben Lechuga 1005 First Street No…" at bounding box center [458, 248] width 917 height 433
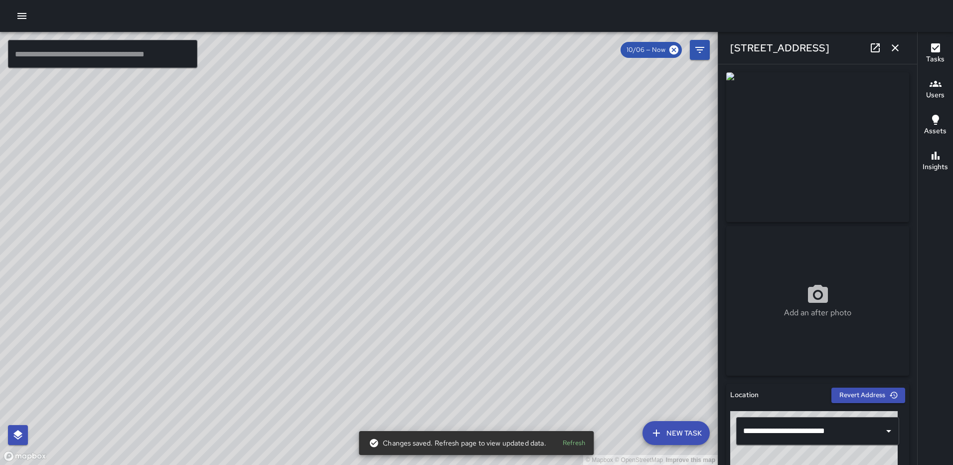
click at [897, 50] on icon "button" at bounding box center [895, 48] width 12 height 12
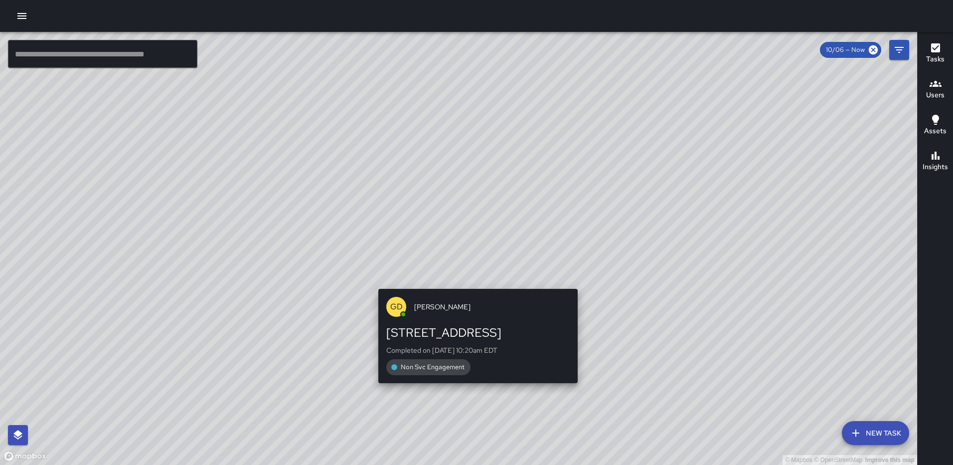
click at [575, 283] on div "© Mapbox © OpenStreetMap Improve this map GD Grant Dillivan 175 L Street Northe…" at bounding box center [458, 248] width 917 height 433
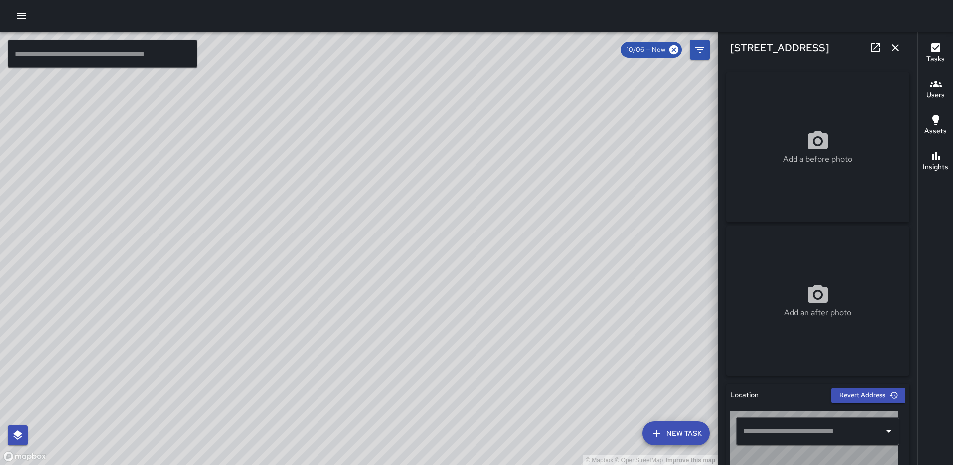
type input "**********"
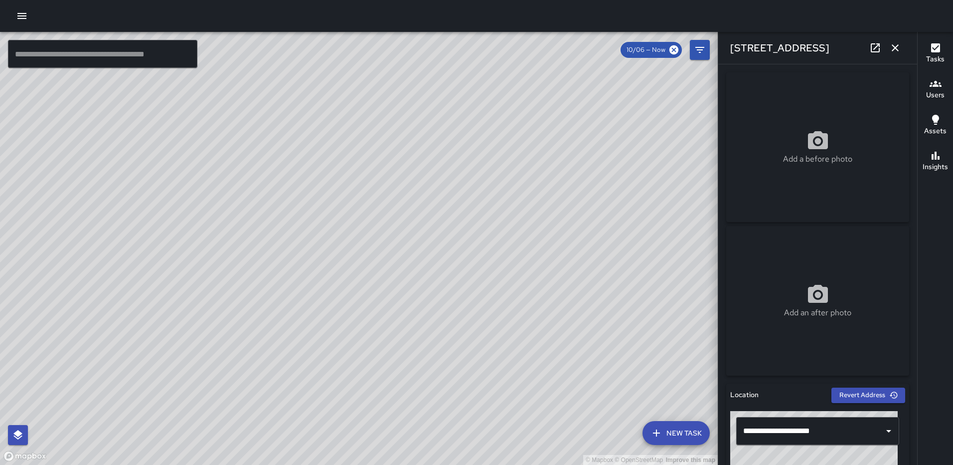
click at [895, 47] on icon "button" at bounding box center [895, 47] width 7 height 7
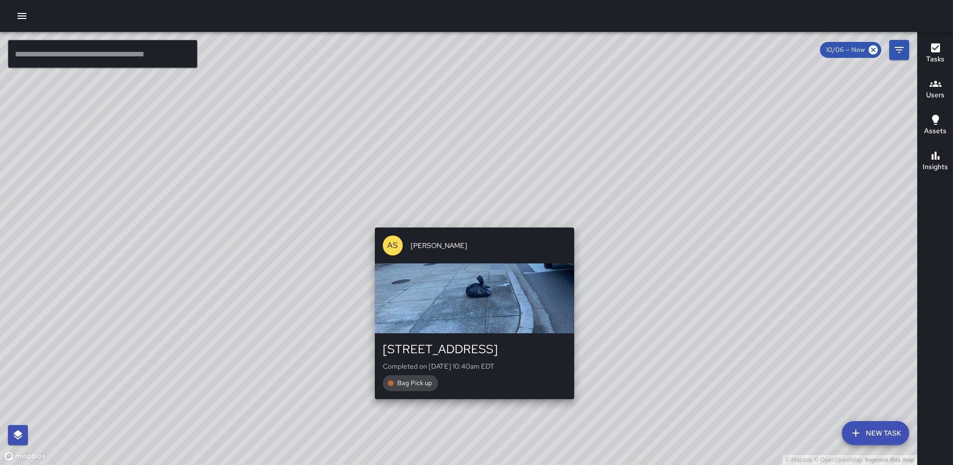
click at [572, 221] on div "© Mapbox © OpenStreetMap Improve this map AS Andre Smith 1101 2nd Street Northe…" at bounding box center [458, 248] width 917 height 433
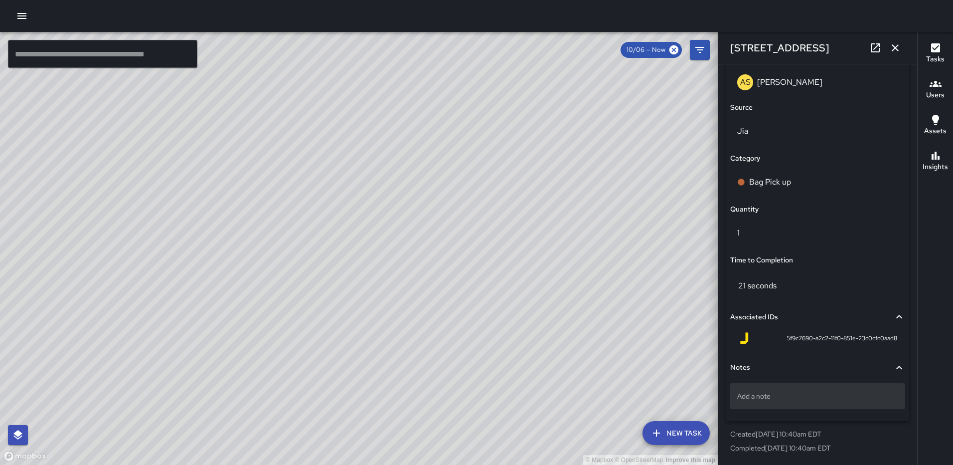
click at [773, 399] on p "Add a note" at bounding box center [817, 396] width 161 height 10
type textarea "*****"
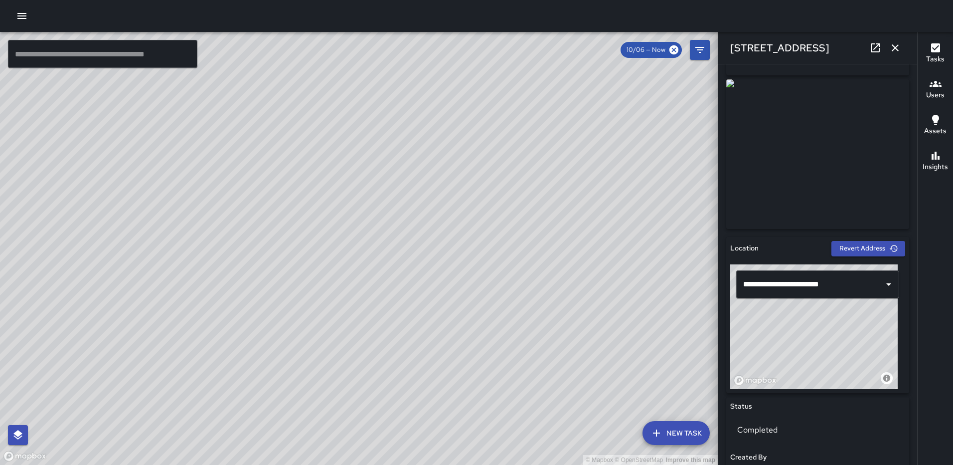
scroll to position [136, 0]
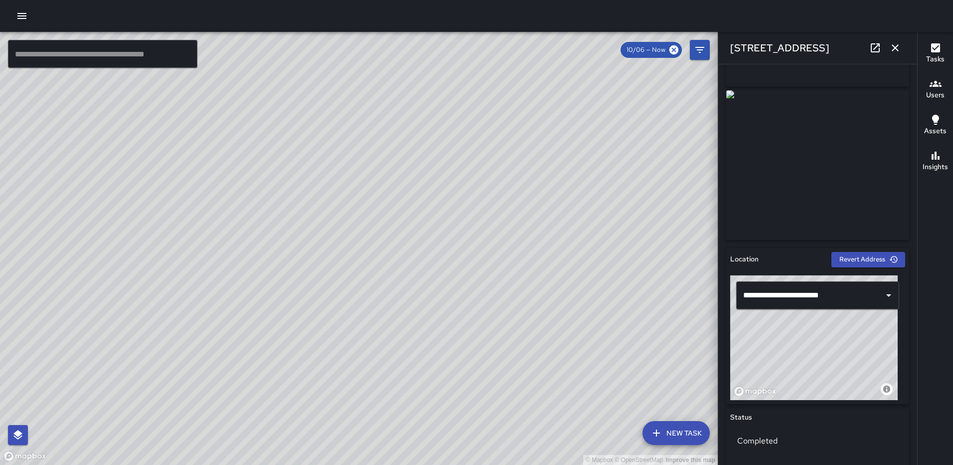
drag, startPoint x: 829, startPoint y: 333, endPoint x: 860, endPoint y: 337, distance: 31.7
click at [860, 337] on div "© Mapbox © OpenStreetMap Improve this map" at bounding box center [813, 337] width 167 height 125
click at [893, 47] on icon "button" at bounding box center [895, 48] width 12 height 12
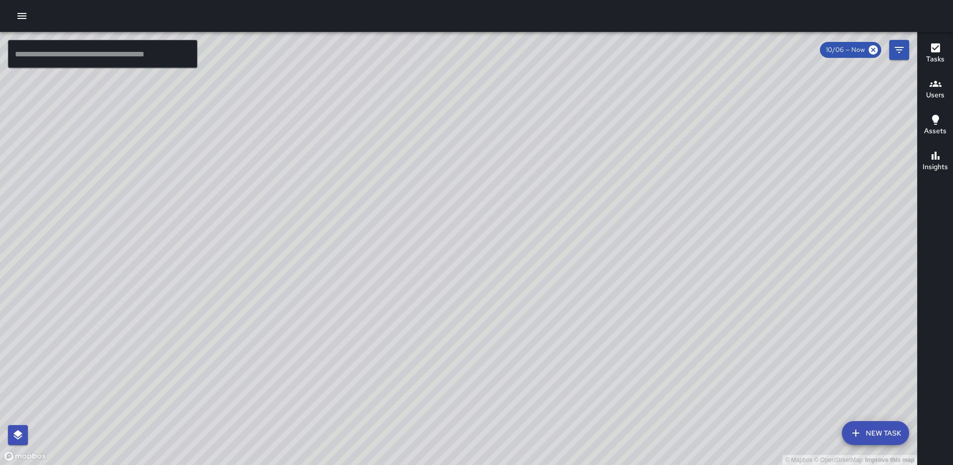
click at [451, 246] on div "© Mapbox © OpenStreetMap Improve this map AS Andre Smith 1101 2nd Street Northe…" at bounding box center [458, 248] width 917 height 433
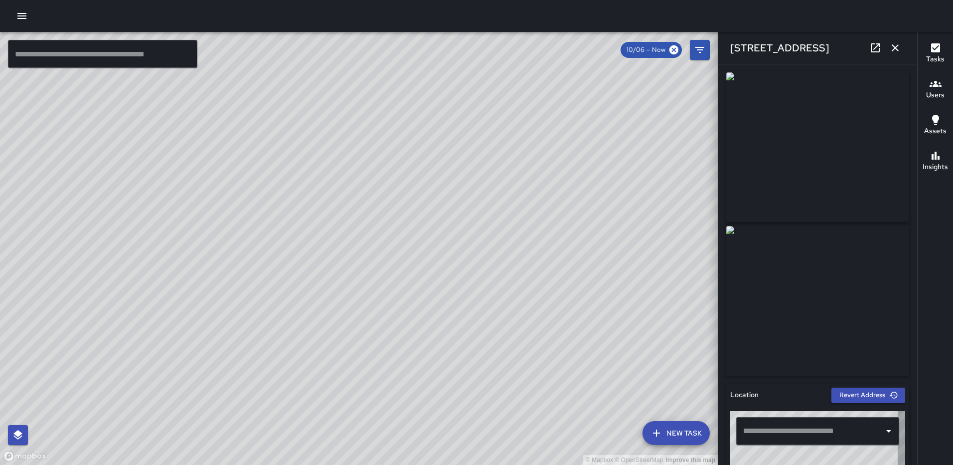
type input "**********"
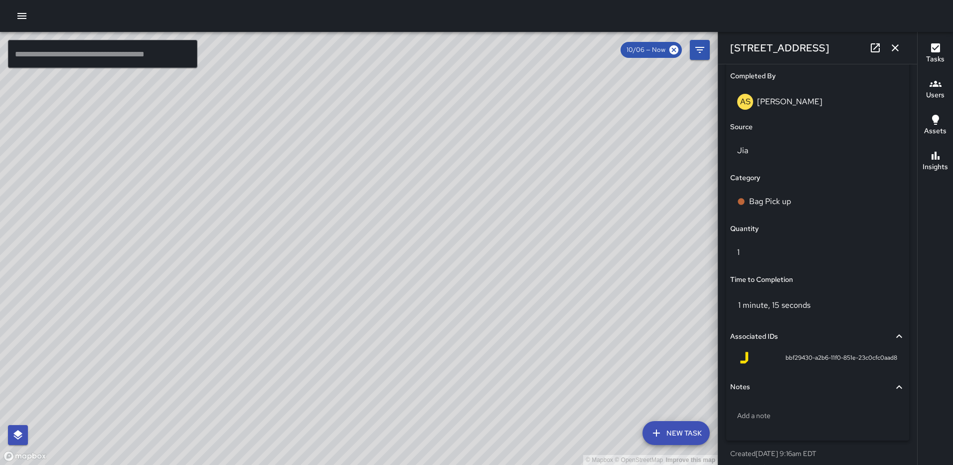
scroll to position [648, 0]
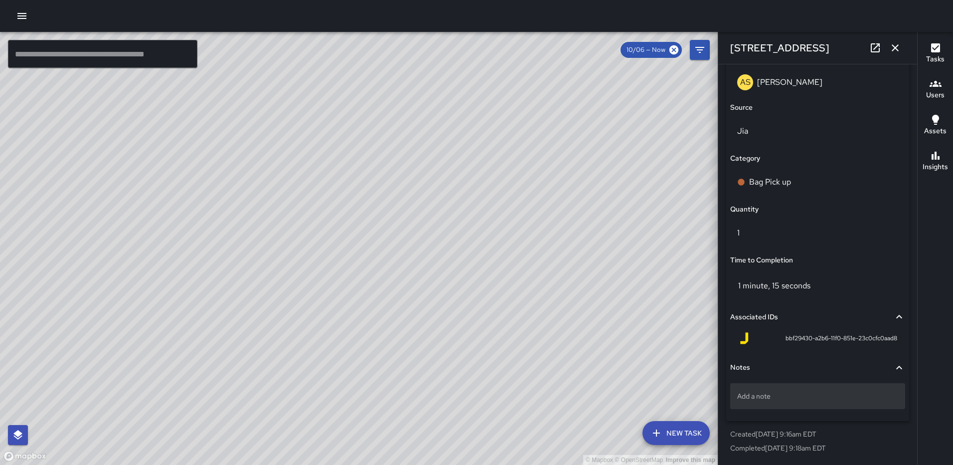
click at [820, 390] on div "Add a note" at bounding box center [817, 396] width 175 height 26
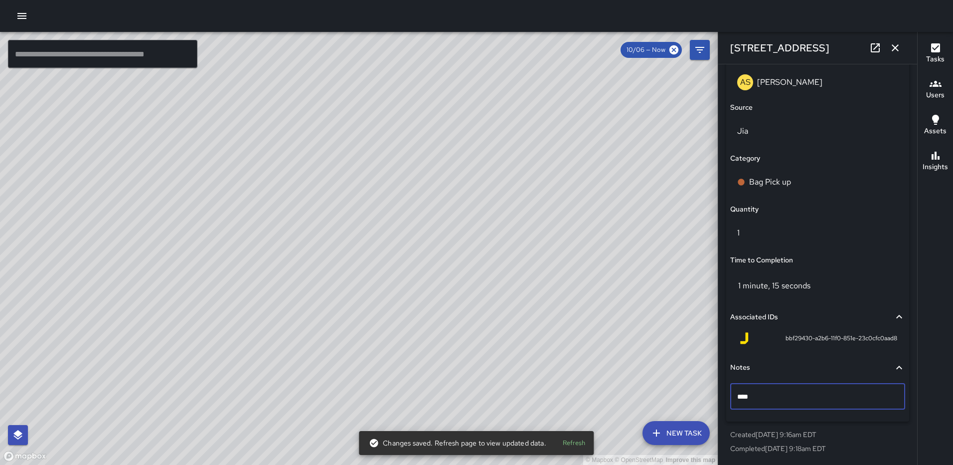
type textarea "*****"
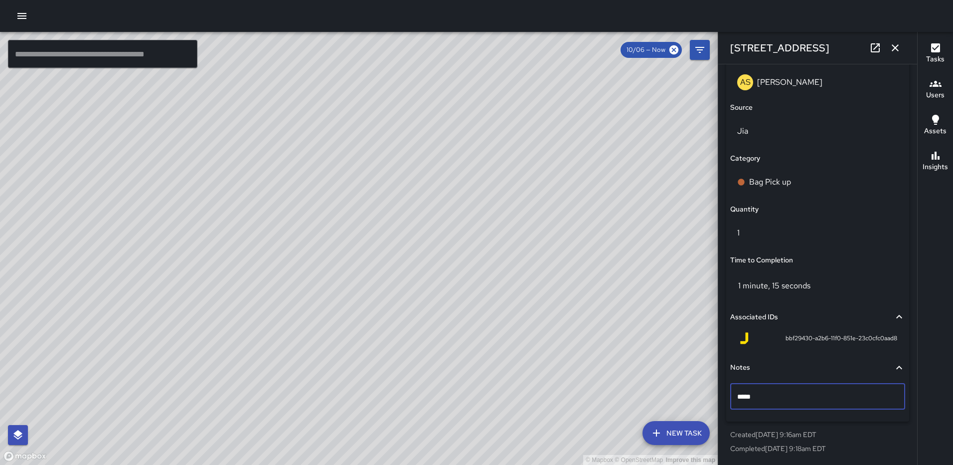
click at [894, 45] on icon "button" at bounding box center [895, 48] width 12 height 12
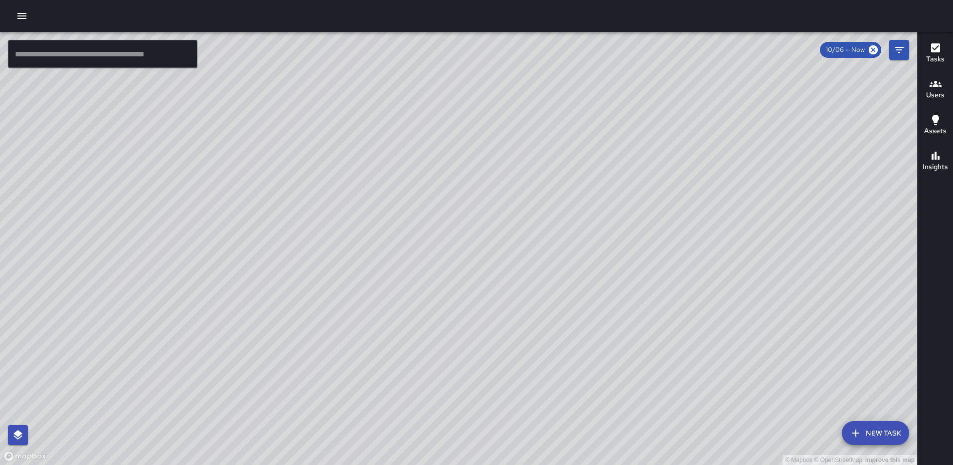
click at [461, 249] on div "© Mapbox © OpenStreetMap Improve this map AS Andre Smith 1101 2nd Street Northe…" at bounding box center [458, 248] width 917 height 433
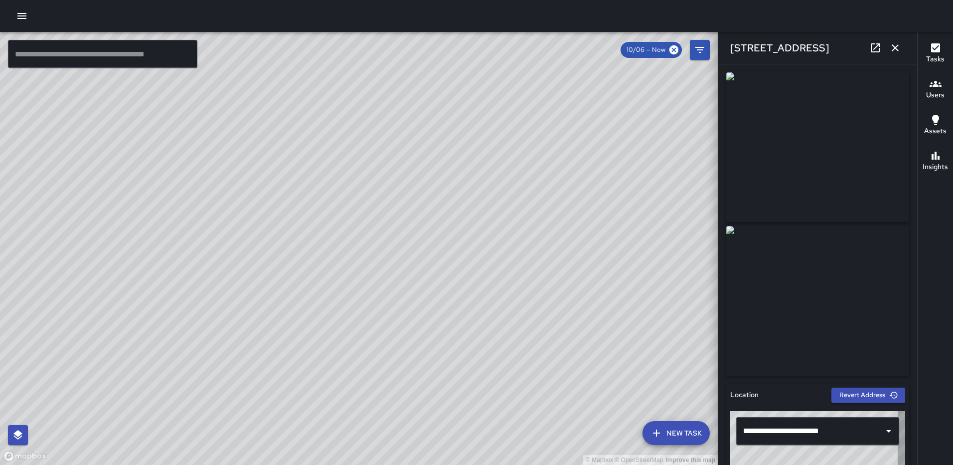
type input "**********"
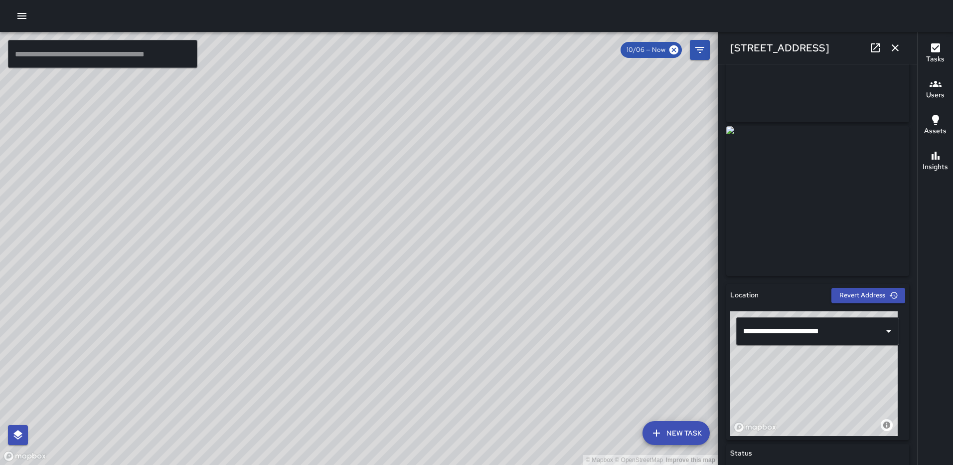
scroll to position [184, 0]
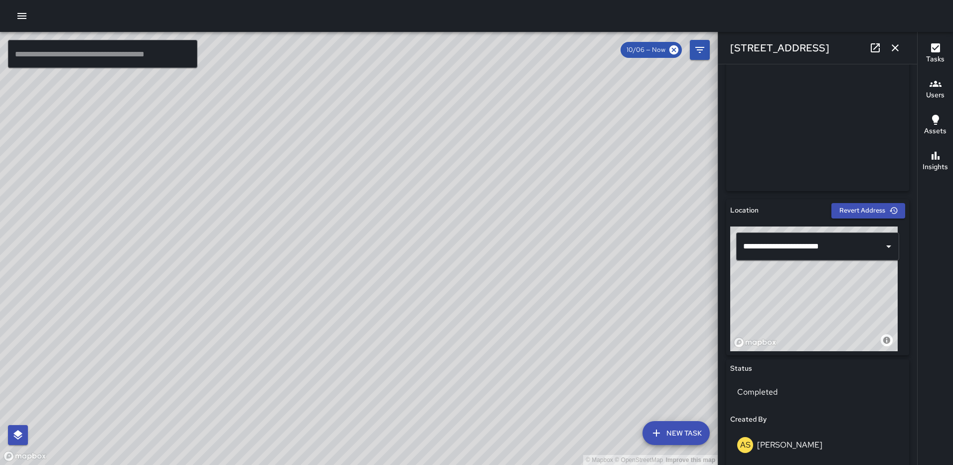
drag, startPoint x: 844, startPoint y: 298, endPoint x: 858, endPoint y: 284, distance: 19.7
click at [860, 299] on div "© Mapbox © OpenStreetMap Improve this map" at bounding box center [813, 288] width 167 height 125
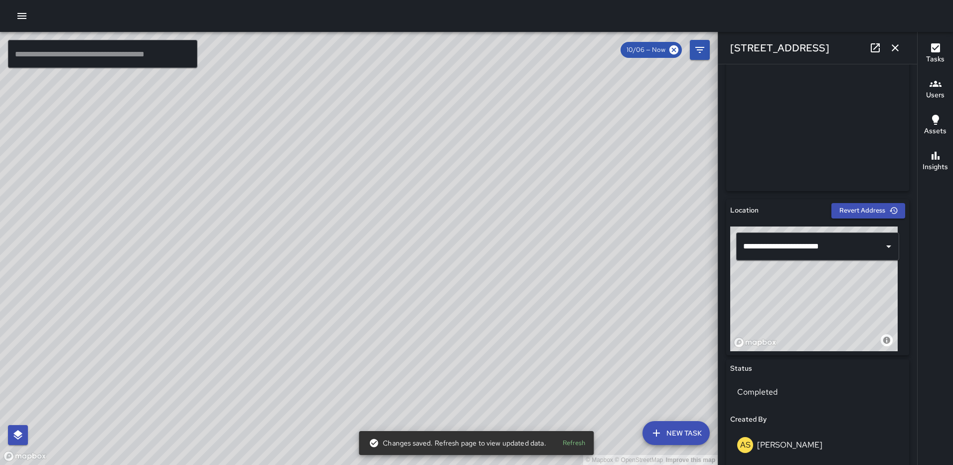
click at [888, 46] on button "button" at bounding box center [895, 48] width 20 height 20
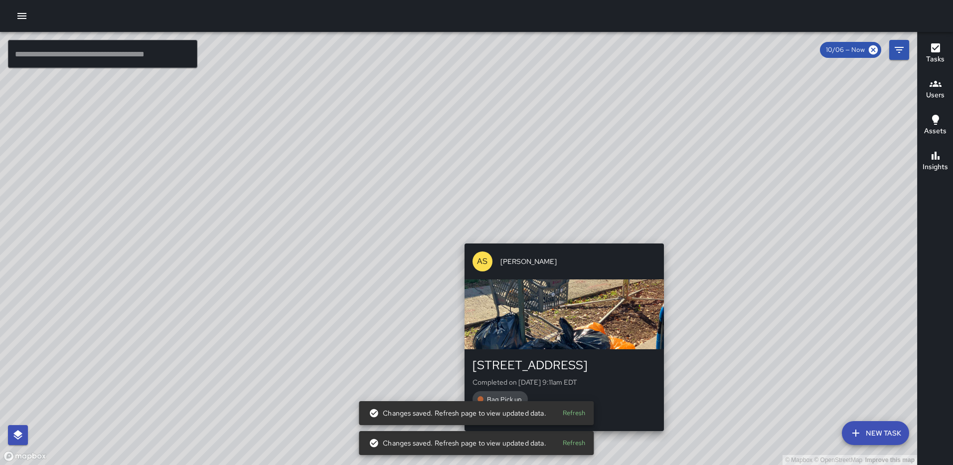
click at [660, 236] on div "© Mapbox © OpenStreetMap Improve this map AS Andre Smith 1026 3rd Street Northe…" at bounding box center [458, 248] width 917 height 433
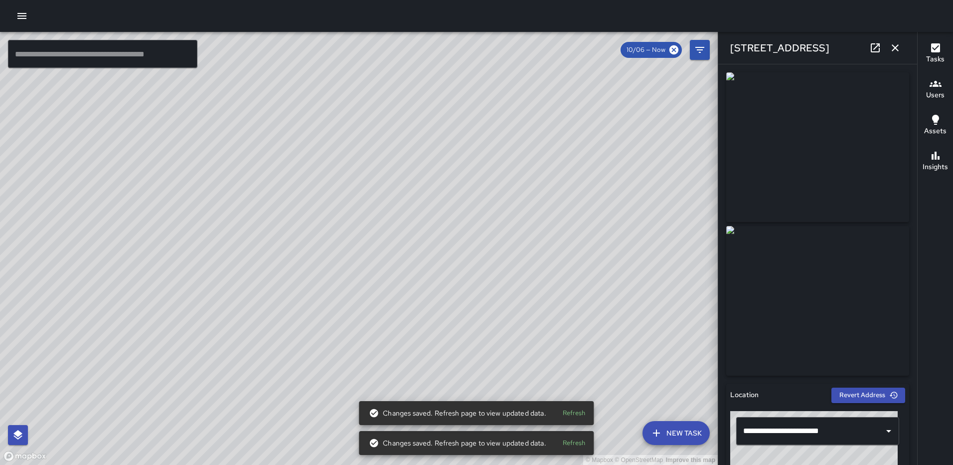
type input "**********"
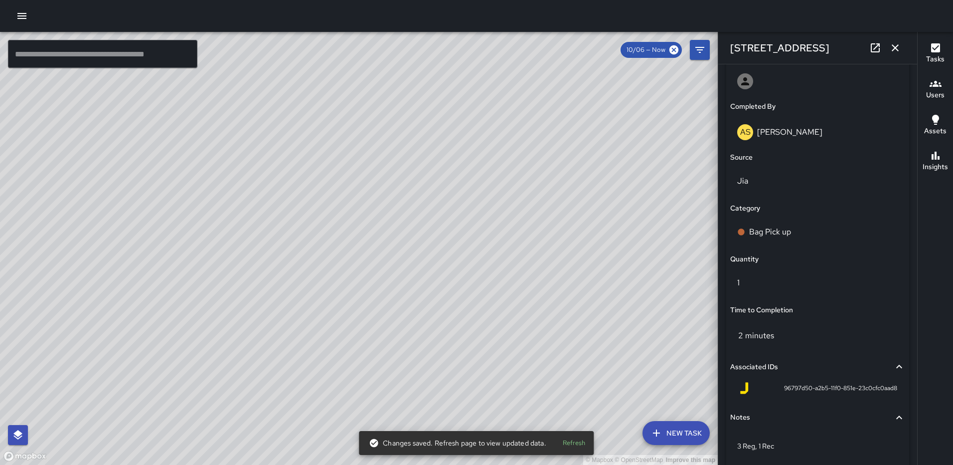
scroll to position [648, 0]
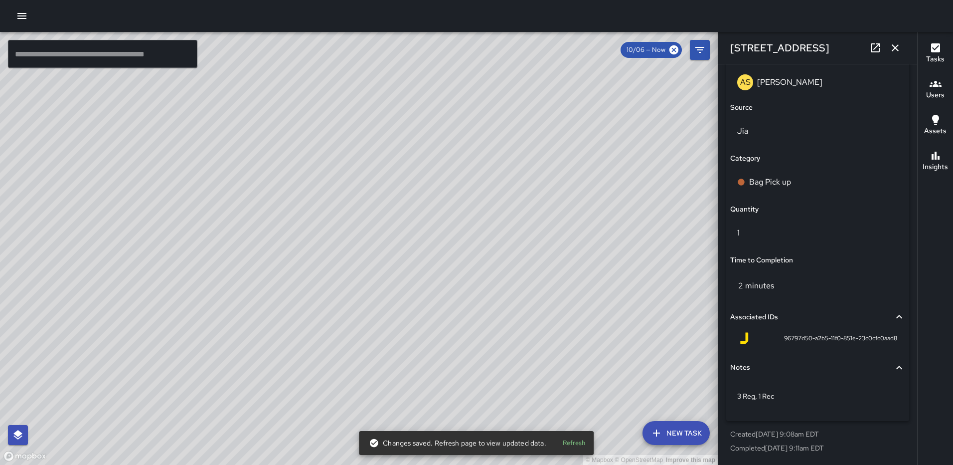
drag, startPoint x: 902, startPoint y: 52, endPoint x: 893, endPoint y: 57, distance: 9.8
click at [901, 52] on button "button" at bounding box center [895, 48] width 20 height 20
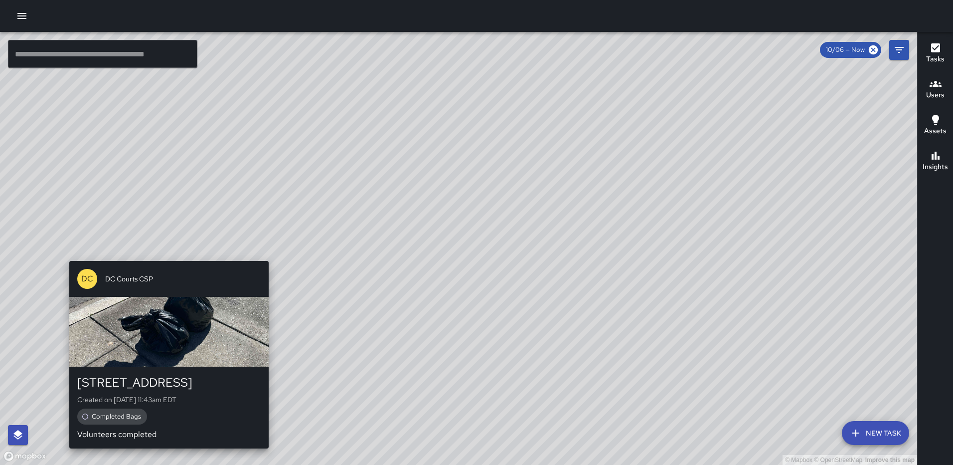
click at [265, 255] on div "© Mapbox © OpenStreetMap Improve this map DC DC Courts CSP 1101 2nd Street Nort…" at bounding box center [458, 248] width 917 height 433
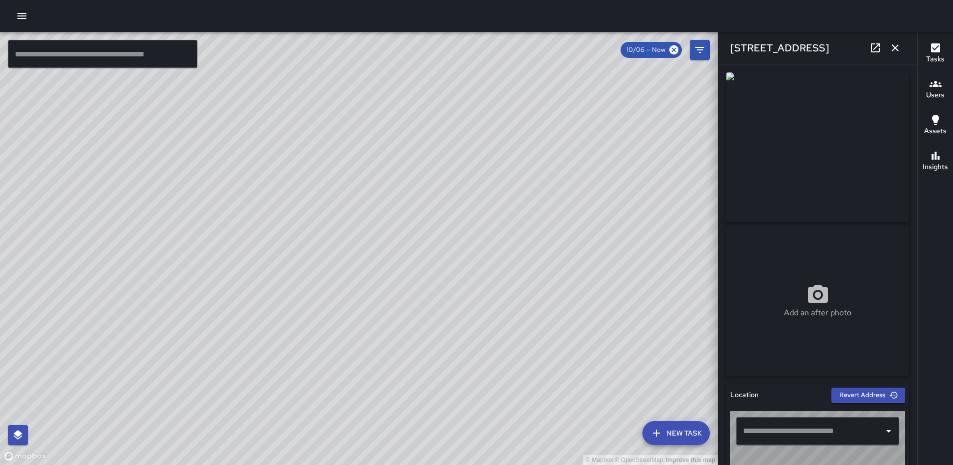
type input "**********"
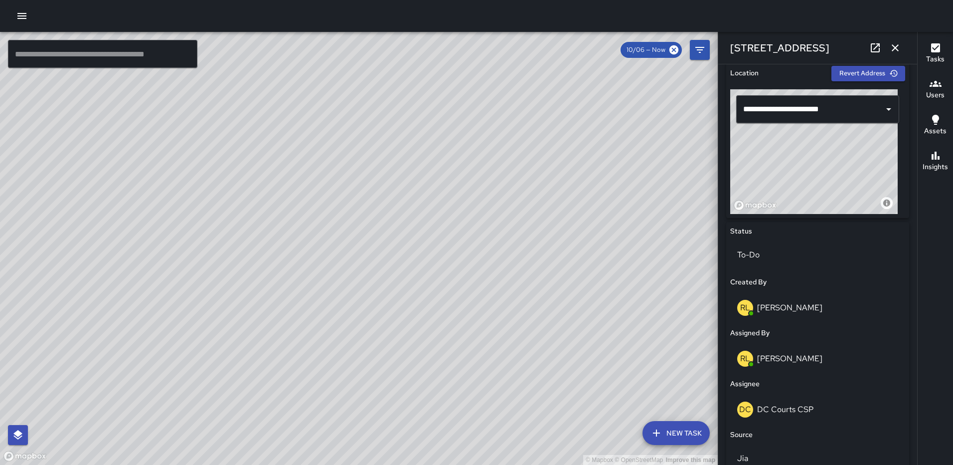
scroll to position [335, 0]
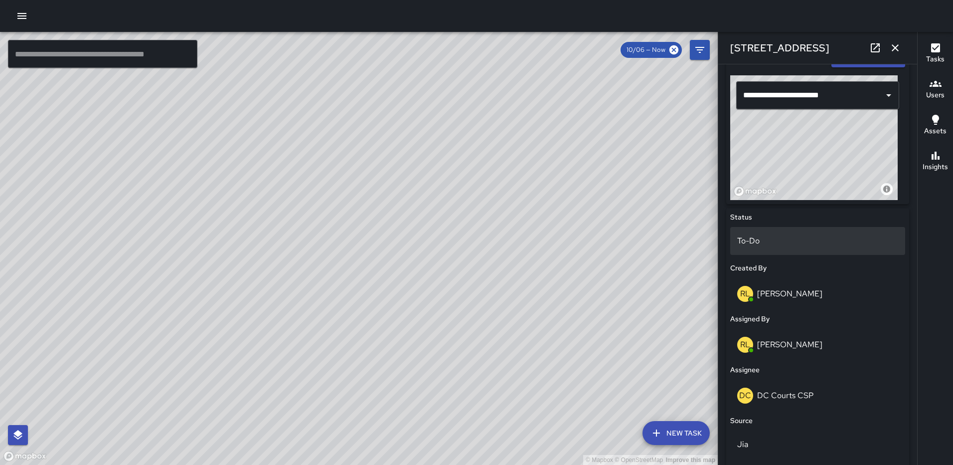
click at [780, 237] on p "To-Do" at bounding box center [817, 241] width 161 height 12
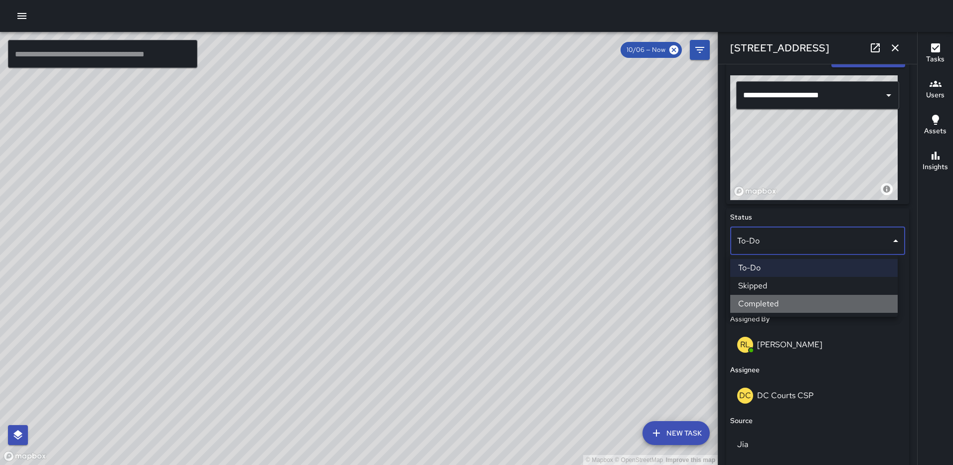
click at [781, 297] on li "Completed" at bounding box center [813, 304] width 167 height 18
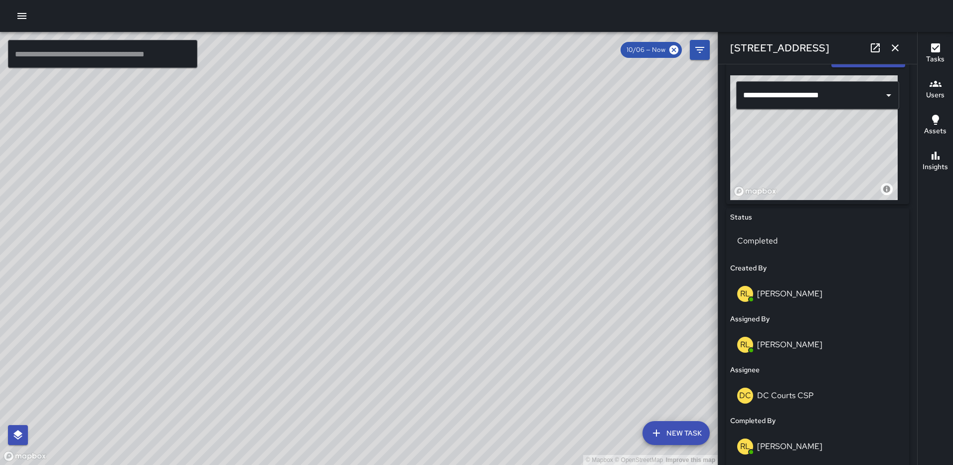
drag, startPoint x: 822, startPoint y: 144, endPoint x: 849, endPoint y: 143, distance: 27.4
click at [849, 145] on div "© Mapbox © OpenStreetMap Improve this map" at bounding box center [813, 137] width 167 height 125
click at [897, 46] on icon "button" at bounding box center [895, 48] width 12 height 12
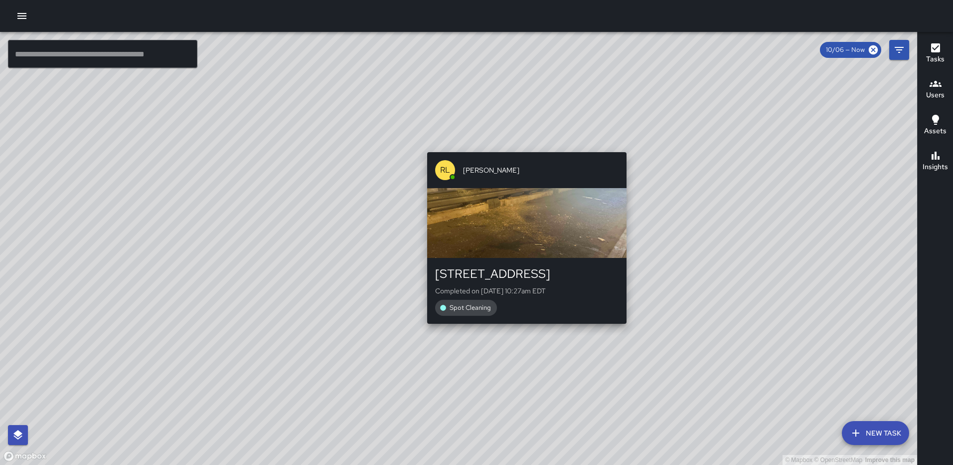
click at [522, 326] on div "[PERSON_NAME] [STREET_ADDRESS] Completed on [DATE] 10:27am EDT Spot Cleaning" at bounding box center [526, 237] width 207 height 179
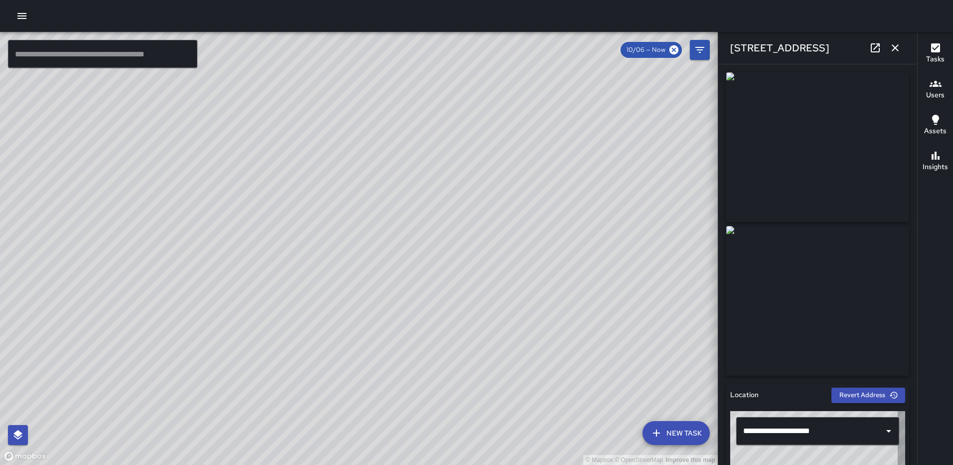
type input "**********"
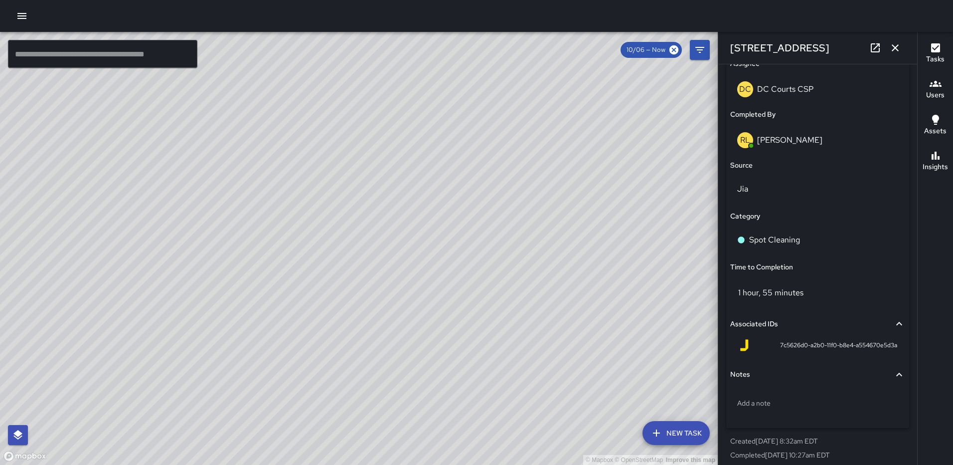
scroll to position [636, 0]
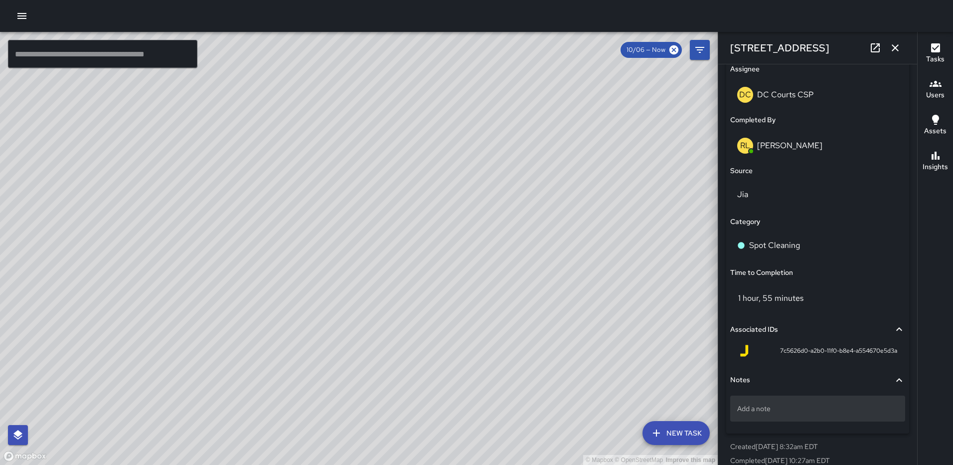
click at [786, 405] on p "Add a note" at bounding box center [817, 408] width 161 height 10
type textarea "**********"
click at [890, 49] on icon "button" at bounding box center [895, 48] width 12 height 12
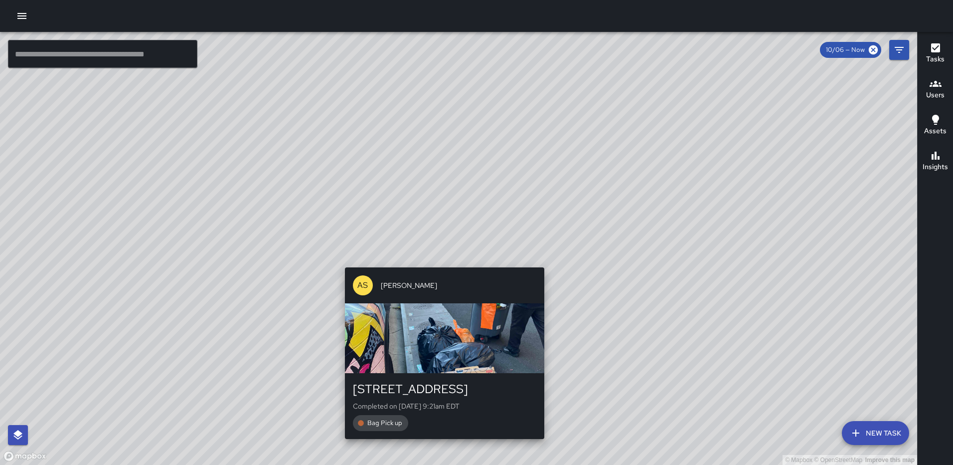
click at [541, 258] on div "© Mapbox © OpenStreetMap Improve this map AS [PERSON_NAME] [STREET_ADDRESS] Com…" at bounding box center [458, 248] width 917 height 433
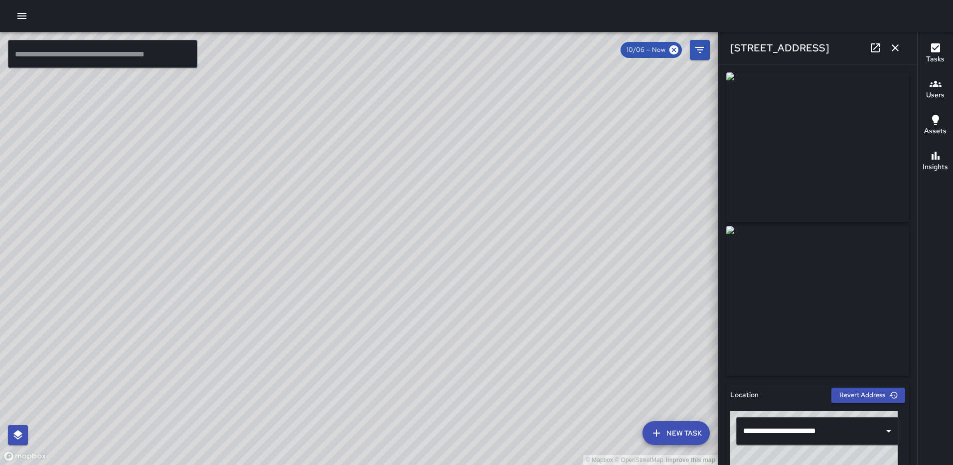
type input "**********"
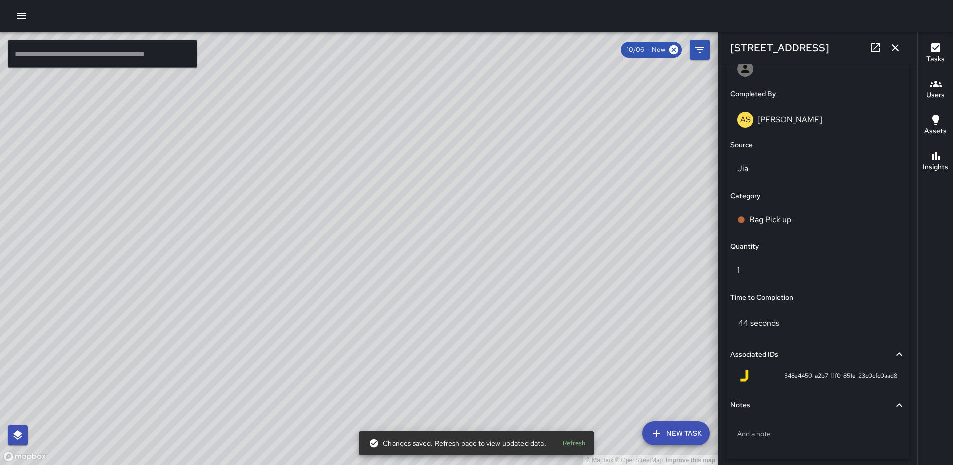
scroll to position [648, 0]
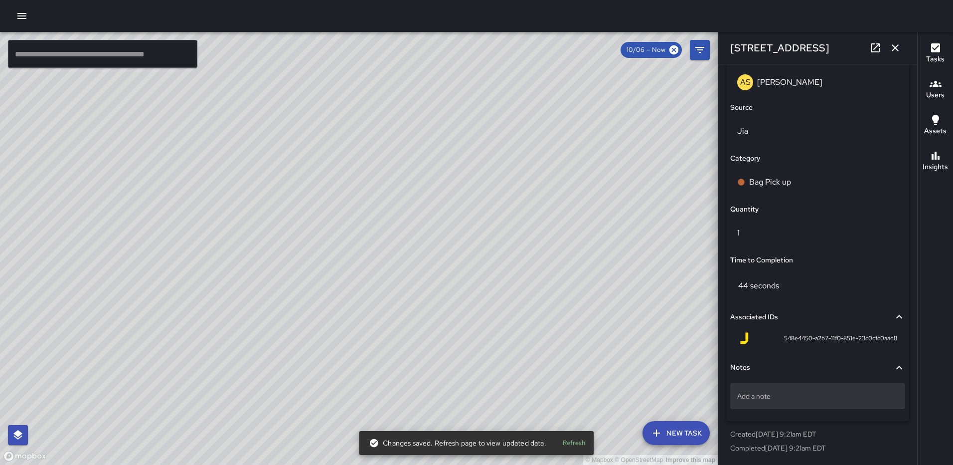
click at [804, 401] on div "Add a note" at bounding box center [817, 396] width 175 height 26
type textarea "**********"
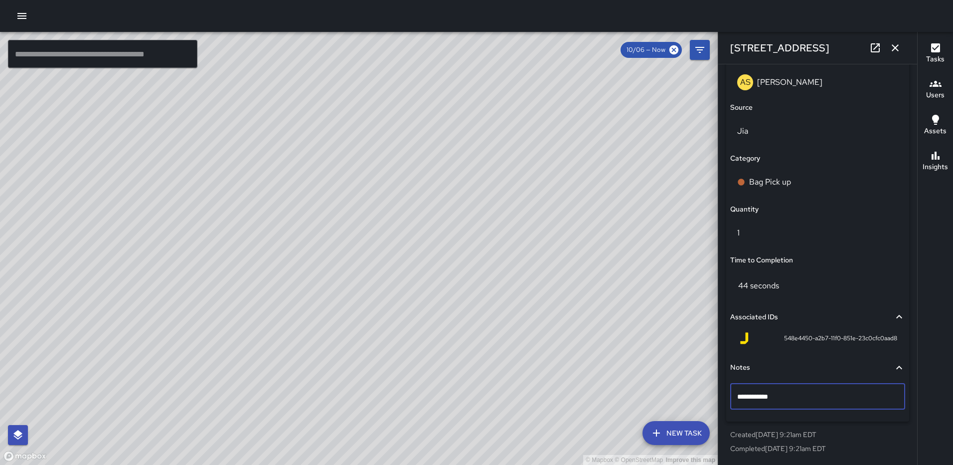
click at [895, 44] on icon "button" at bounding box center [895, 48] width 12 height 12
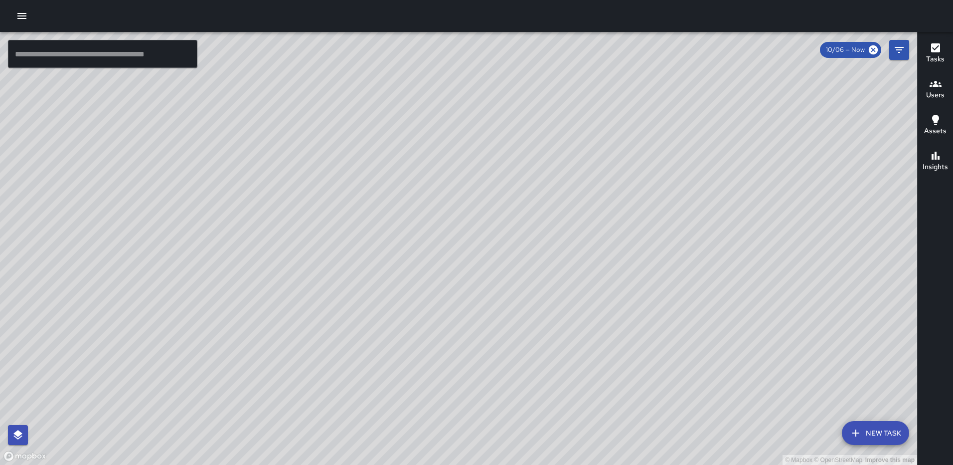
click at [467, 242] on div "© Mapbox © OpenStreetMap Improve this map AS [PERSON_NAME] [STREET_ADDRESS] Com…" at bounding box center [458, 248] width 917 height 433
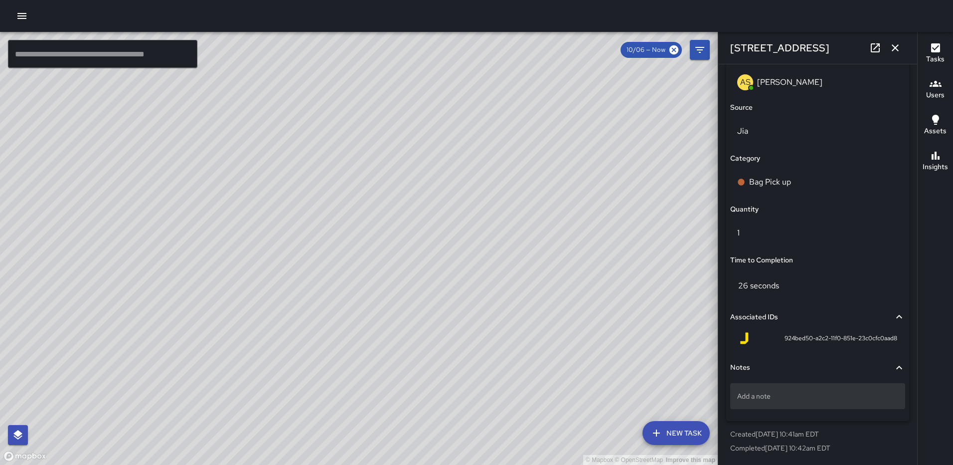
click at [818, 403] on div "Add a note" at bounding box center [817, 396] width 175 height 26
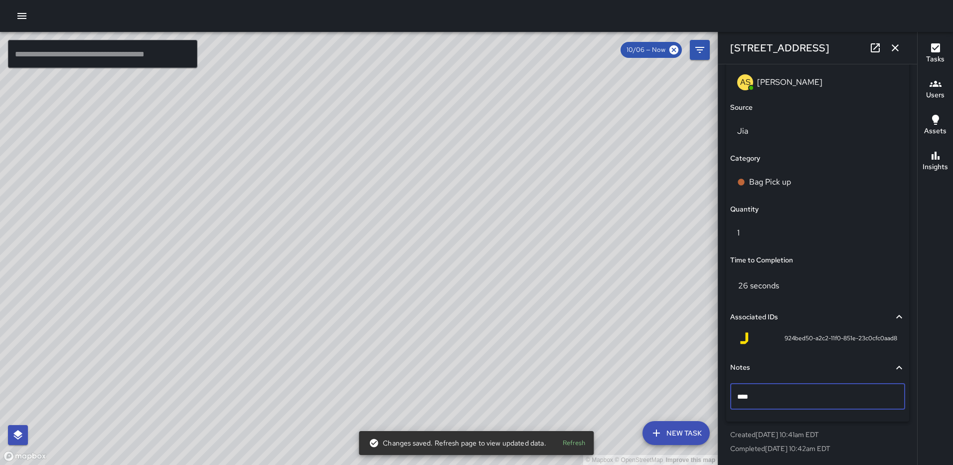
type textarea "*****"
click at [891, 46] on icon "button" at bounding box center [895, 48] width 12 height 12
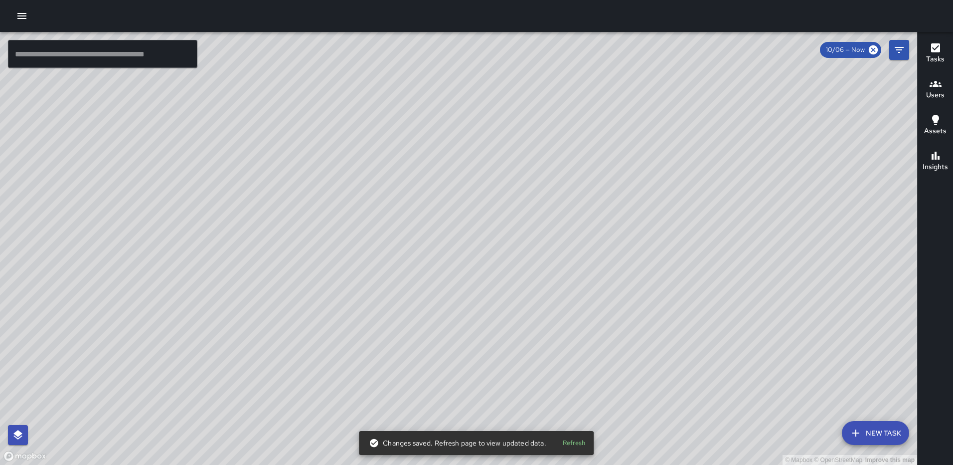
click at [461, 248] on div "© Mapbox © OpenStreetMap Improve this map AS [PERSON_NAME] [STREET_ADDRESS] Com…" at bounding box center [458, 248] width 917 height 433
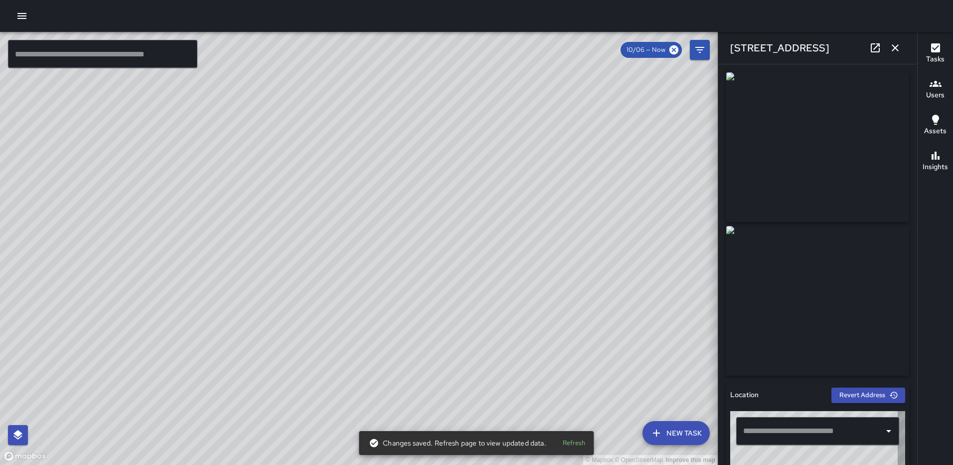
type input "**********"
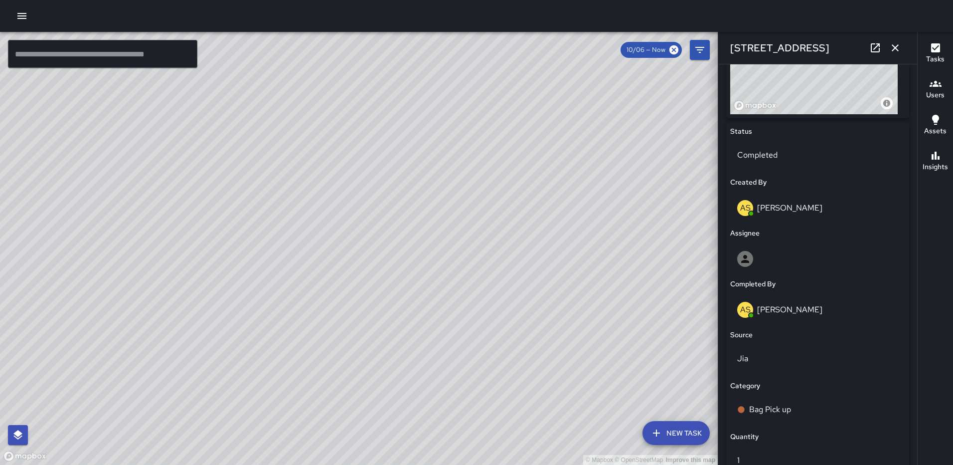
scroll to position [423, 0]
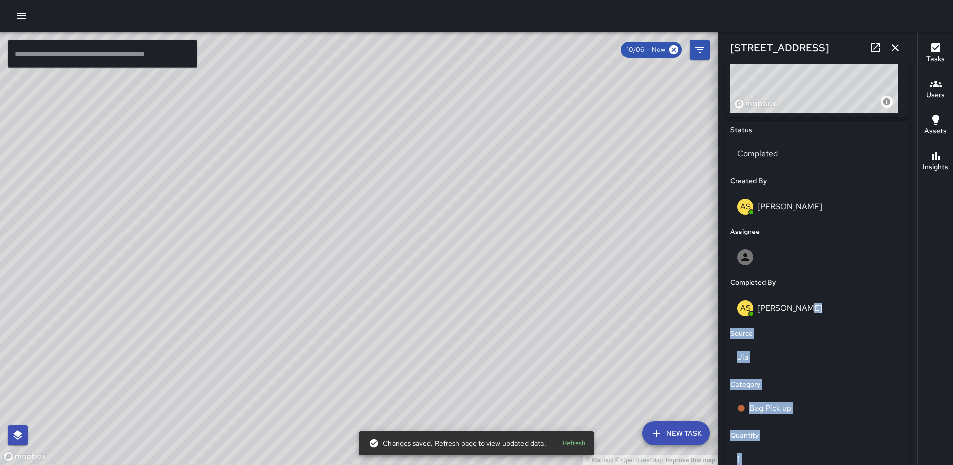
drag, startPoint x: 909, startPoint y: 291, endPoint x: 920, endPoint y: 268, distance: 25.7
click at [920, 268] on div "© Mapbox © OpenStreetMap Improve this map ​ New Task 10/06 — Now Map Layers Tas…" at bounding box center [476, 248] width 953 height 433
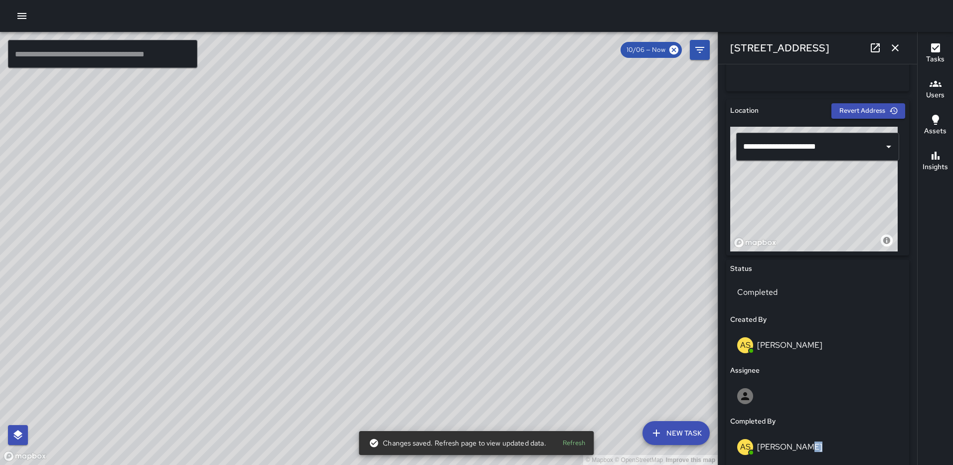
scroll to position [283, 0]
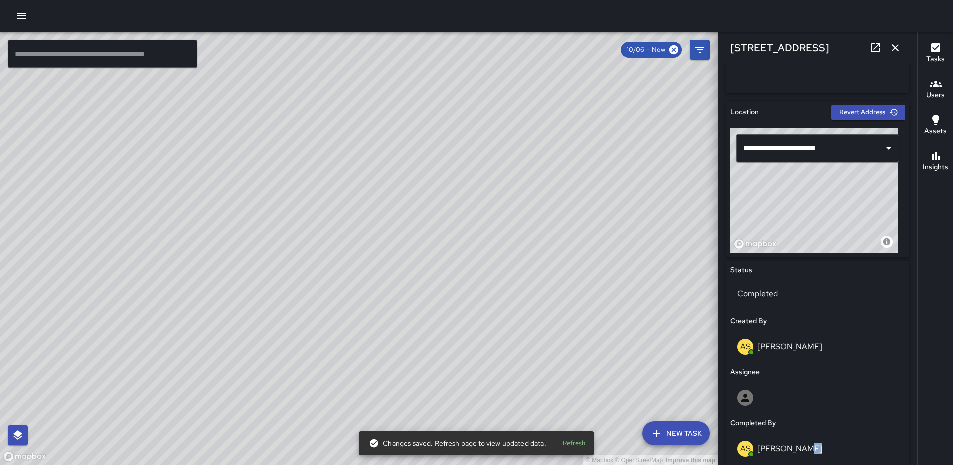
drag, startPoint x: 857, startPoint y: 202, endPoint x: 869, endPoint y: 202, distance: 11.5
click at [869, 202] on div "© Mapbox © OpenStreetMap Improve this map" at bounding box center [813, 190] width 167 height 125
click at [892, 45] on icon "button" at bounding box center [895, 48] width 12 height 12
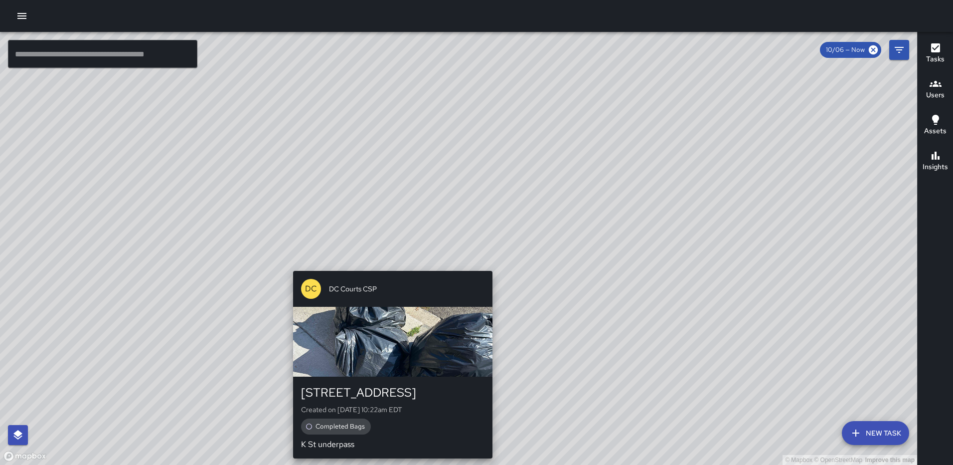
click at [489, 262] on div "© Mapbox © OpenStreetMap Improve this map DC DC Courts CSP [STREET_ADDRESS] Cre…" at bounding box center [458, 248] width 917 height 433
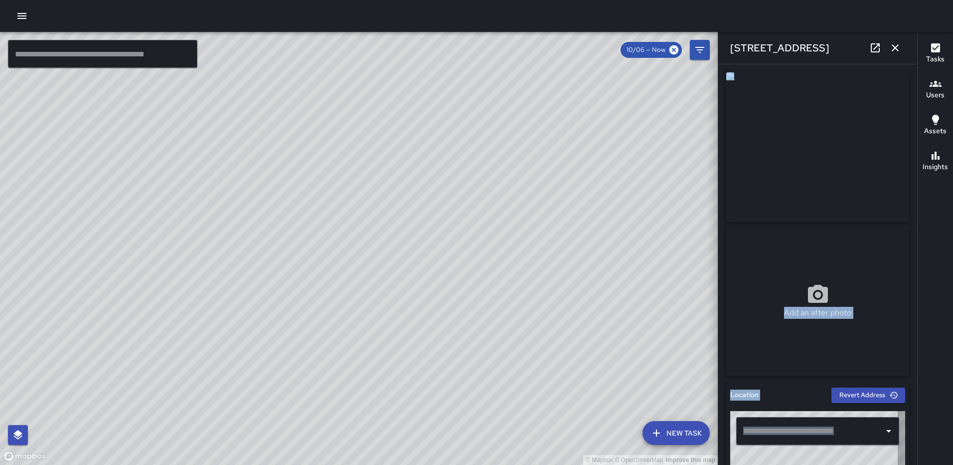
type input "**********"
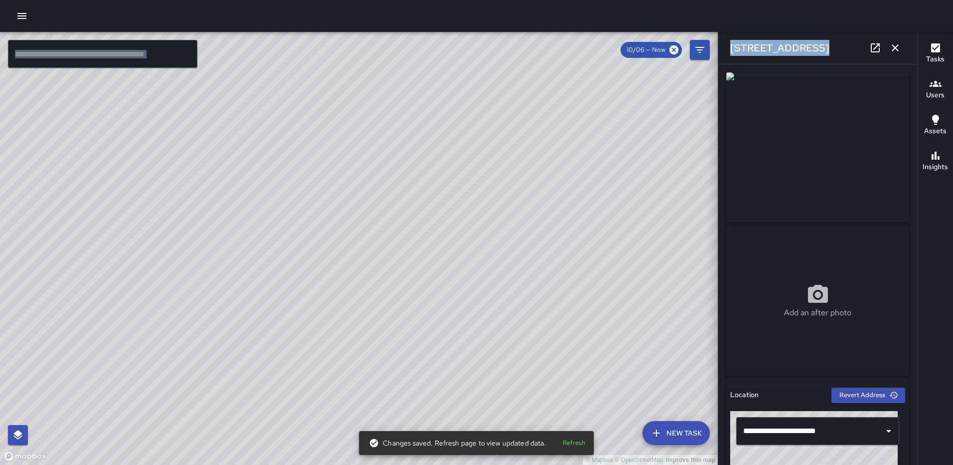
click at [476, 249] on div "© Mapbox © OpenStreetMap Improve this map" at bounding box center [359, 248] width 718 height 433
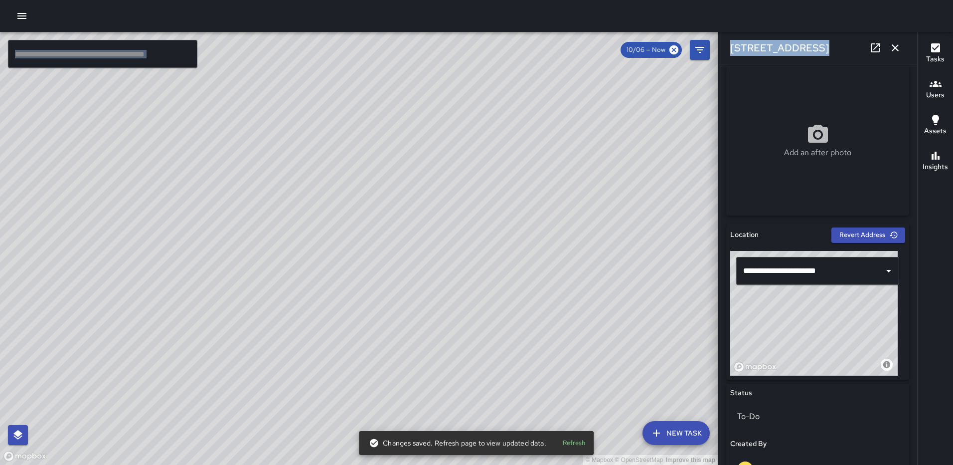
scroll to position [186, 0]
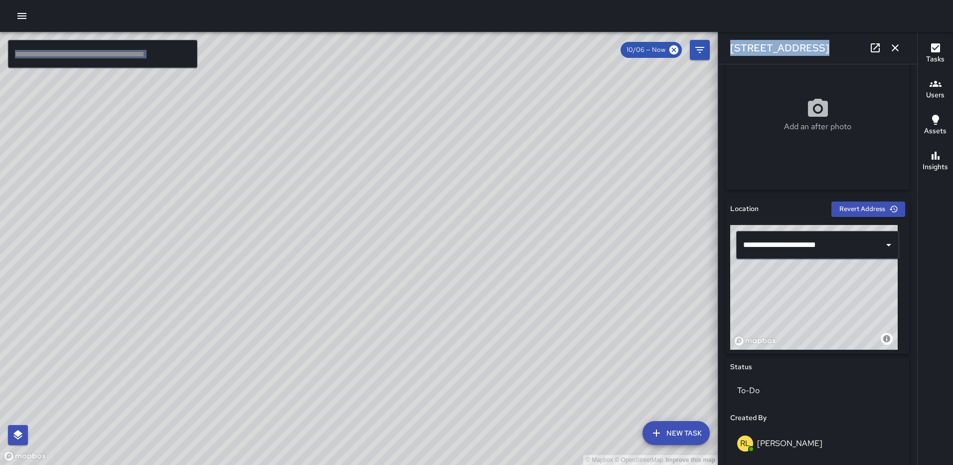
click at [891, 45] on icon "button" at bounding box center [895, 48] width 12 height 12
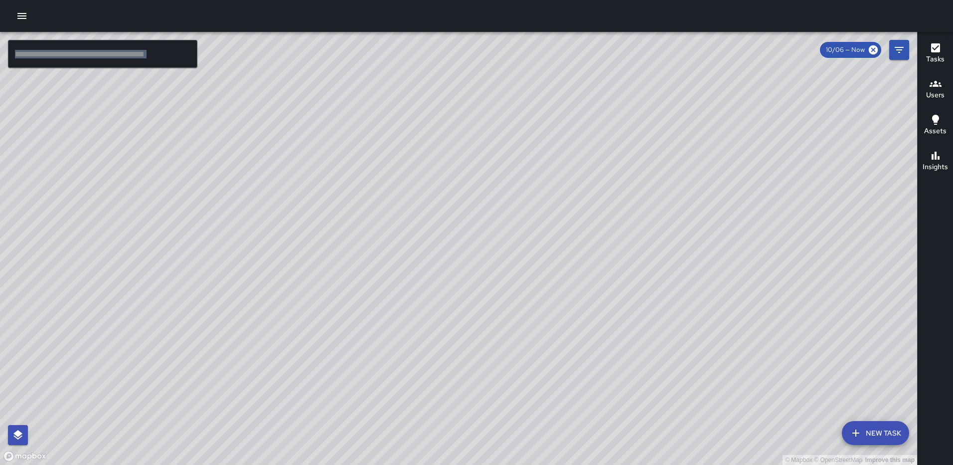
click at [453, 247] on div "© Mapbox © OpenStreetMap Improve this map DC DC Courts CSP [STREET_ADDRESS] Cre…" at bounding box center [458, 248] width 917 height 433
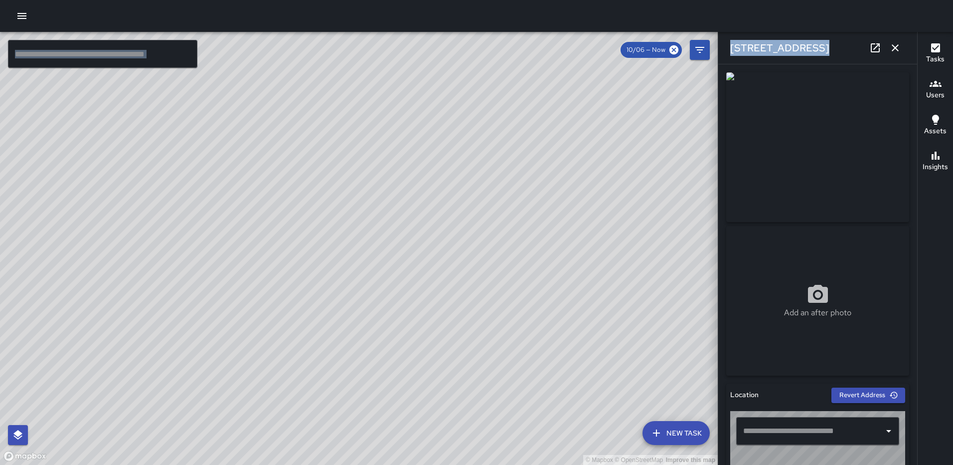
type input "**********"
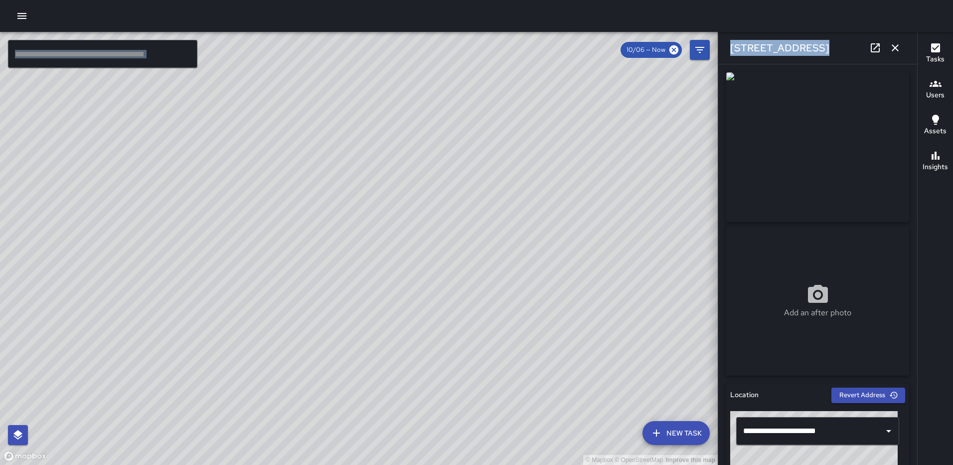
click at [460, 273] on div "© Mapbox © OpenStreetMap Improve this map" at bounding box center [359, 248] width 718 height 433
click at [408, 278] on div "© Mapbox © OpenStreetMap Improve this map" at bounding box center [359, 248] width 718 height 433
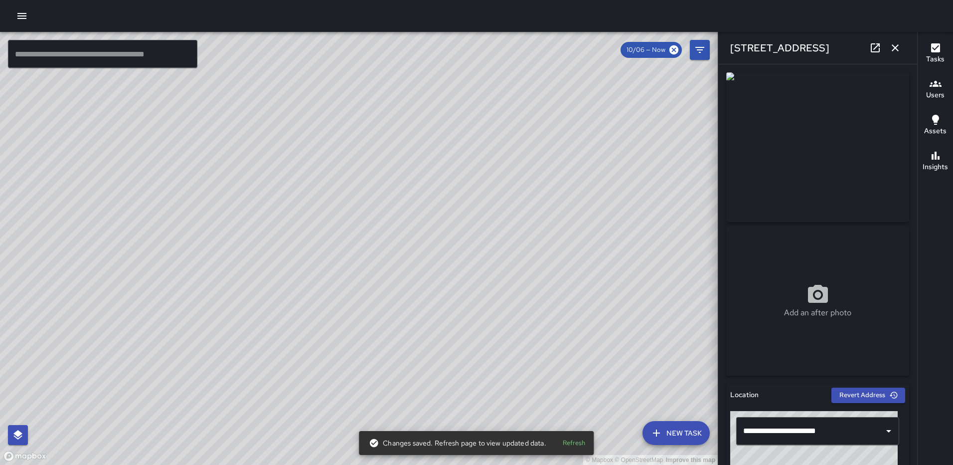
click at [847, 34] on div "[STREET_ADDRESS]" at bounding box center [817, 48] width 199 height 32
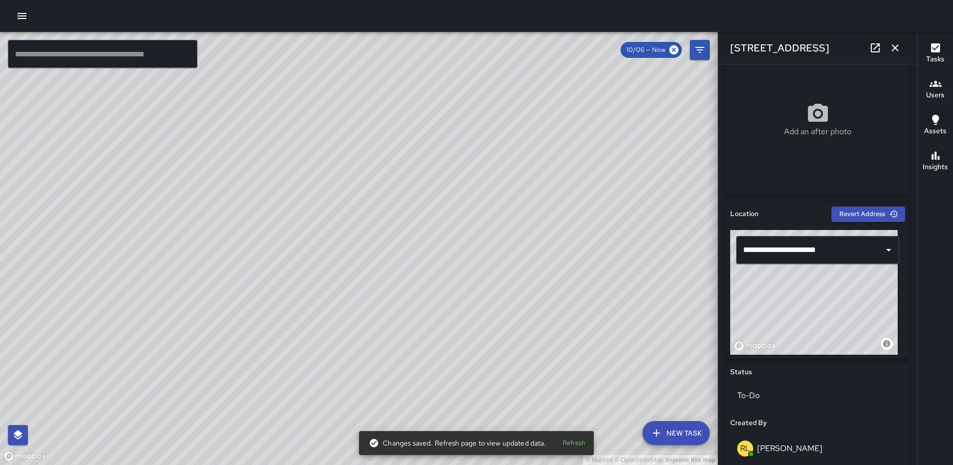
scroll to position [219, 0]
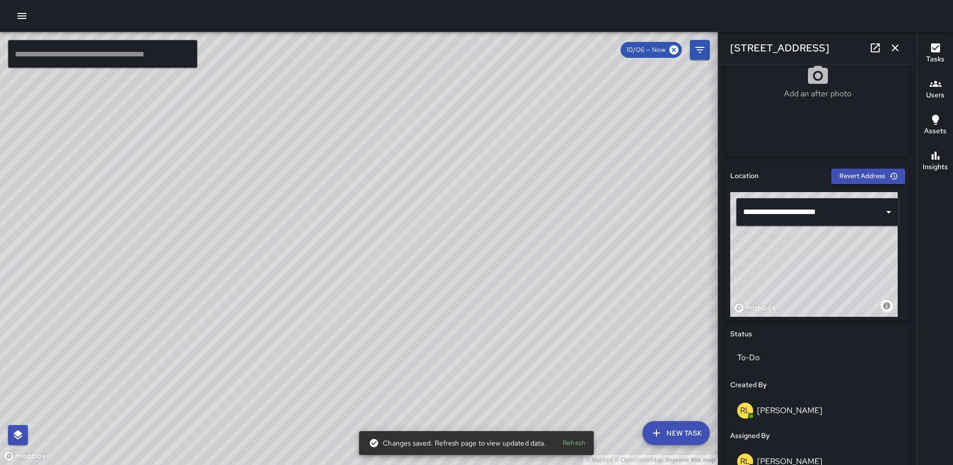
drag, startPoint x: 825, startPoint y: 243, endPoint x: 868, endPoint y: 270, distance: 50.6
click at [868, 270] on div "© Mapbox © OpenStreetMap Improve this map" at bounding box center [813, 254] width 167 height 125
click at [786, 356] on p "To-Do" at bounding box center [817, 357] width 161 height 12
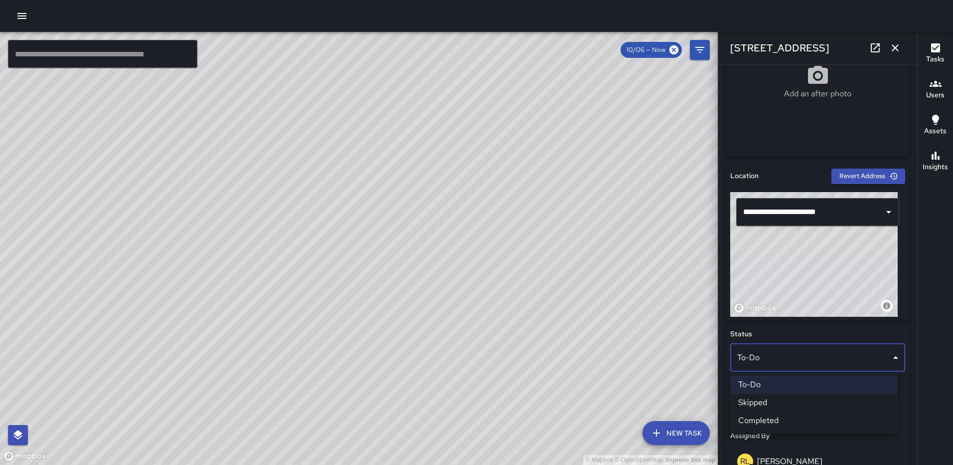
click at [770, 415] on li "Completed" at bounding box center [813, 420] width 167 height 18
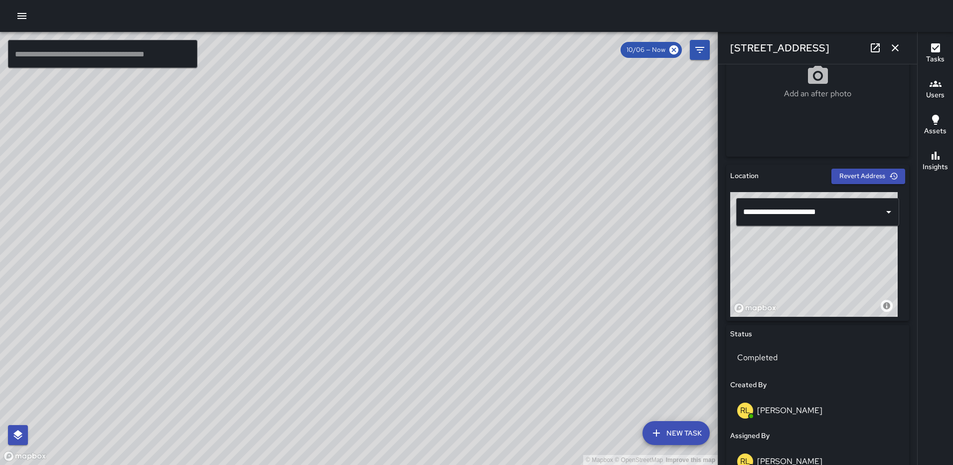
click at [895, 49] on icon "button" at bounding box center [895, 48] width 12 height 12
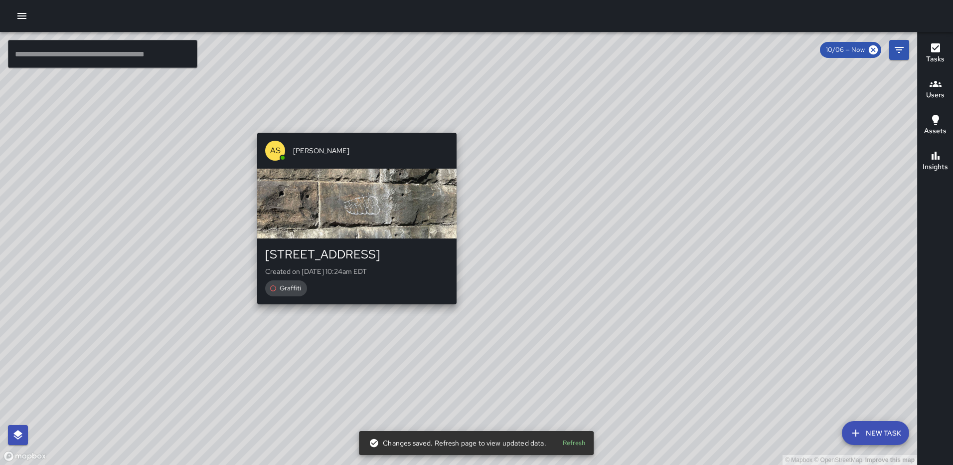
click at [451, 307] on div "© Mapbox © OpenStreetMap Improve this map AS [PERSON_NAME] [STREET_ADDRESS] Cre…" at bounding box center [458, 248] width 917 height 433
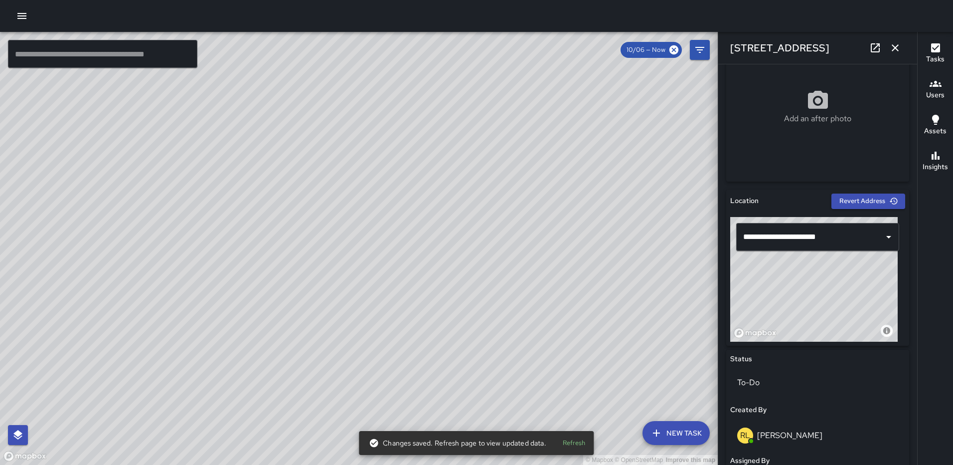
scroll to position [206, 0]
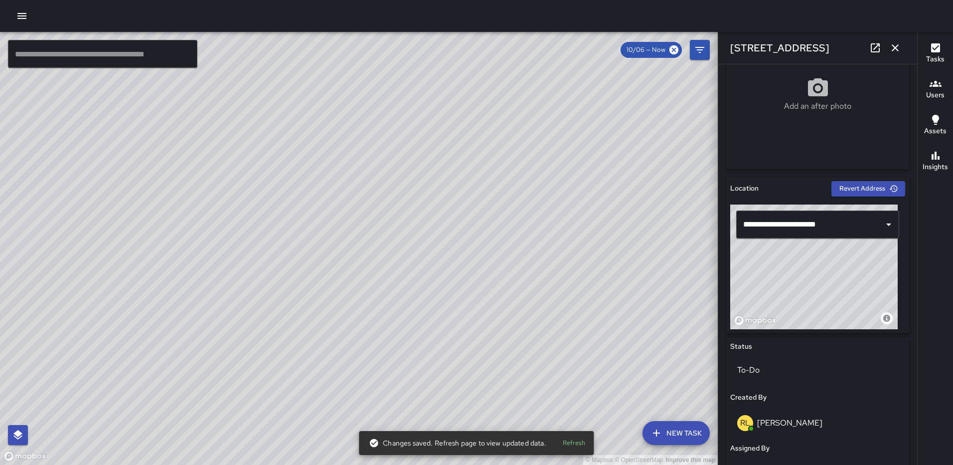
drag, startPoint x: 833, startPoint y: 263, endPoint x: 873, endPoint y: 266, distance: 39.5
click at [873, 266] on div "© Mapbox © OpenStreetMap Improve this map" at bounding box center [813, 266] width 167 height 125
type input "**********"
click at [893, 41] on button "button" at bounding box center [895, 48] width 20 height 20
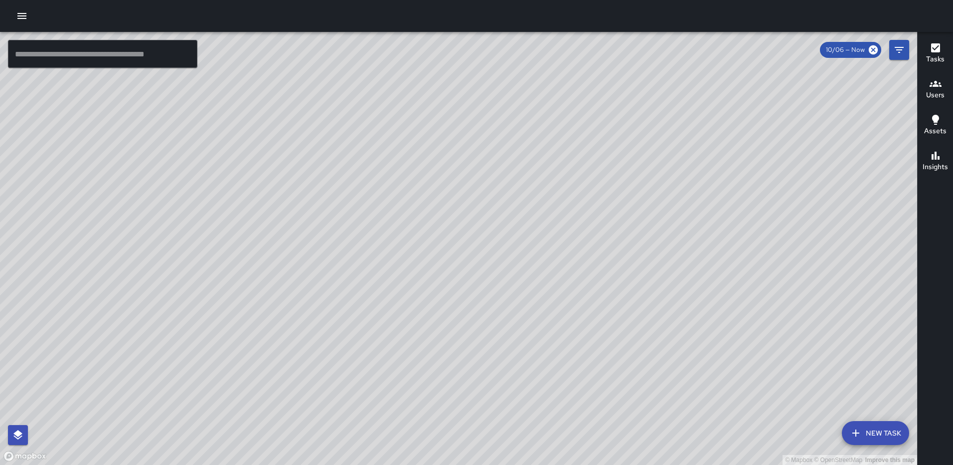
click at [467, 247] on div "© Mapbox © OpenStreetMap Improve this map MH [PERSON_NAME] [STREET_ADDRESS] on …" at bounding box center [458, 248] width 917 height 433
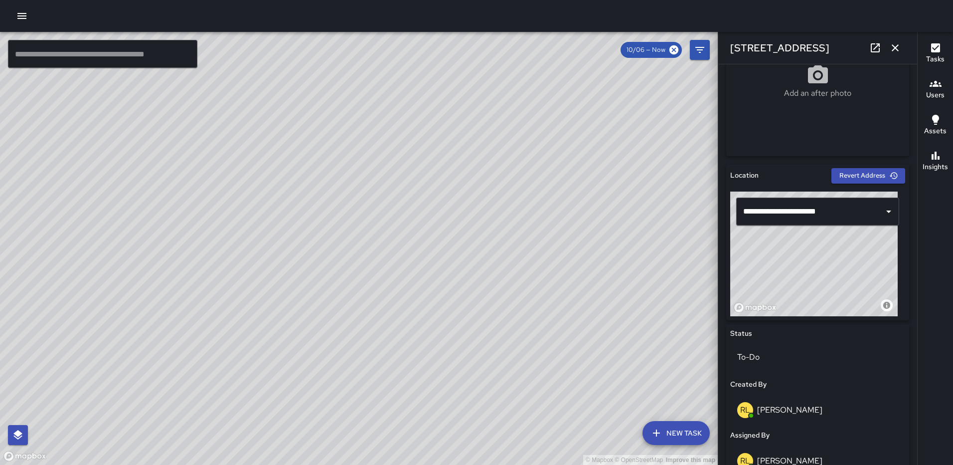
scroll to position [228, 0]
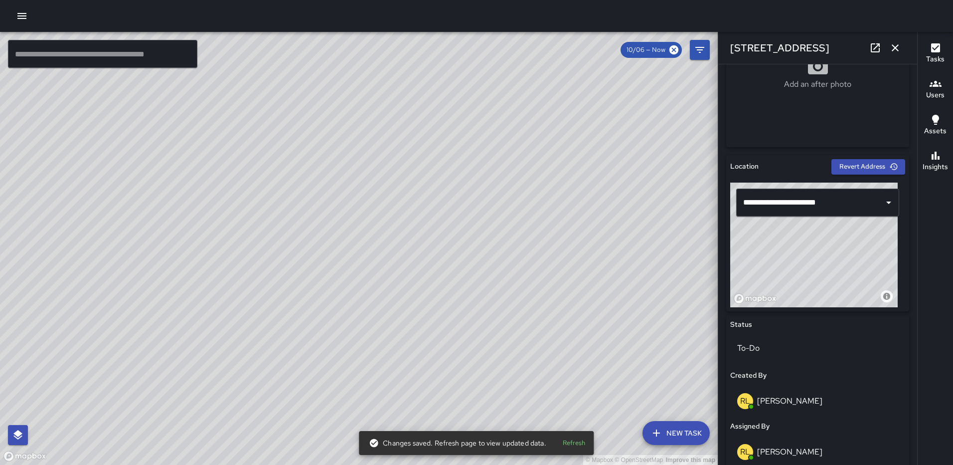
drag, startPoint x: 836, startPoint y: 262, endPoint x: 890, endPoint y: 275, distance: 56.0
click at [890, 275] on div "© Mapbox © OpenStreetMap Improve this map" at bounding box center [813, 244] width 167 height 125
type input "**********"
click at [894, 43] on icon "button" at bounding box center [895, 48] width 12 height 12
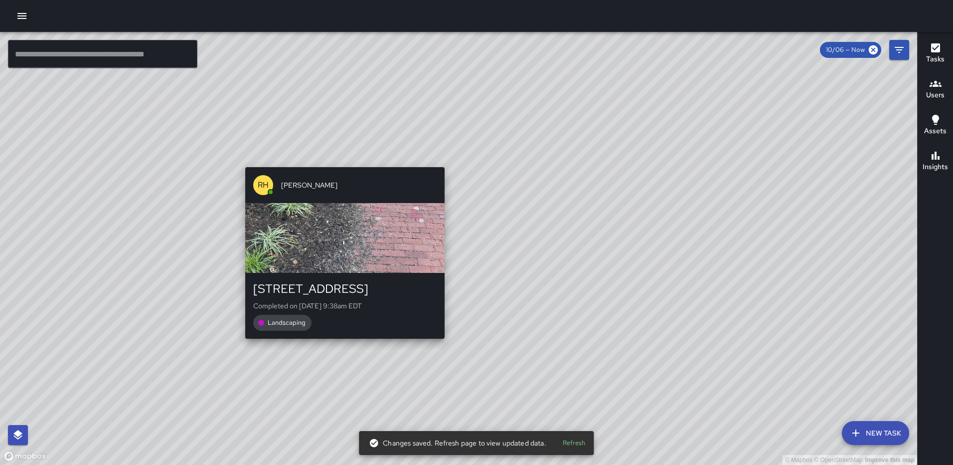
click at [439, 345] on div "© Mapbox © OpenStreetMap Improve this map [PERSON_NAME] [PERSON_NAME] [STREET_A…" at bounding box center [458, 248] width 917 height 433
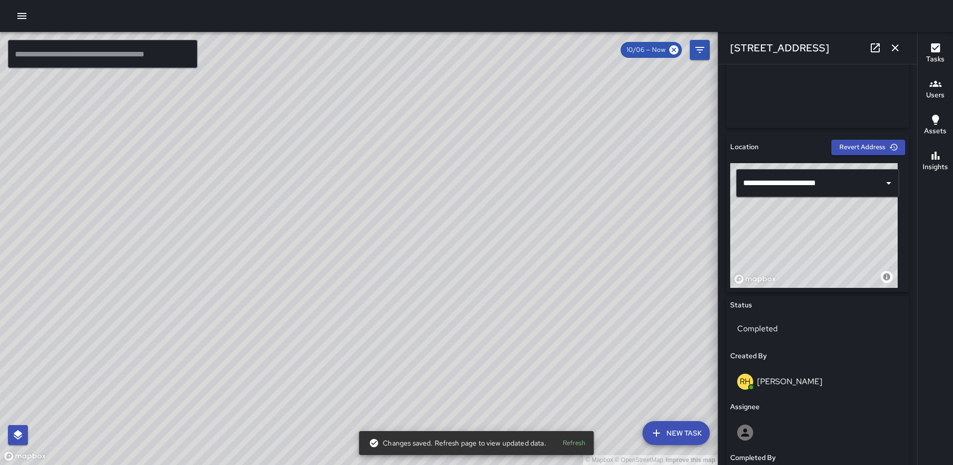
scroll to position [270, 0]
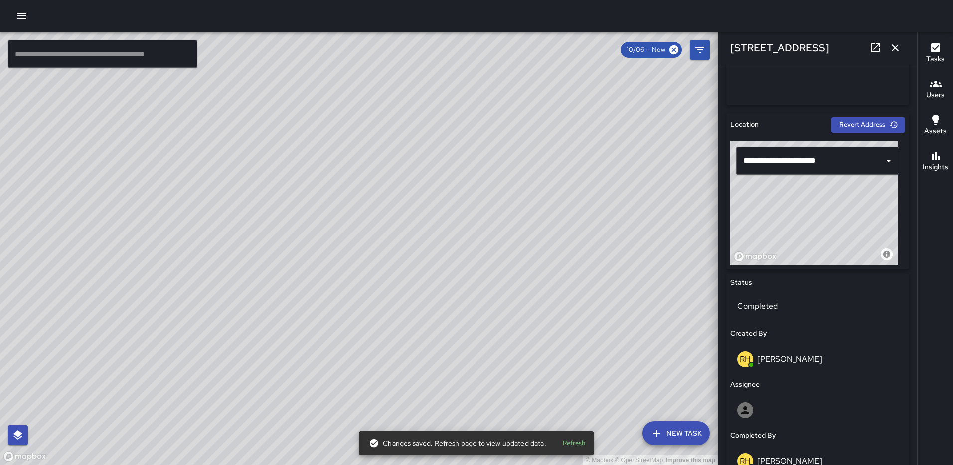
drag, startPoint x: 823, startPoint y: 202, endPoint x: 839, endPoint y: 203, distance: 16.5
click at [839, 203] on div "© Mapbox © OpenStreetMap Improve this map" at bounding box center [813, 203] width 167 height 125
click at [895, 41] on button "button" at bounding box center [895, 48] width 20 height 20
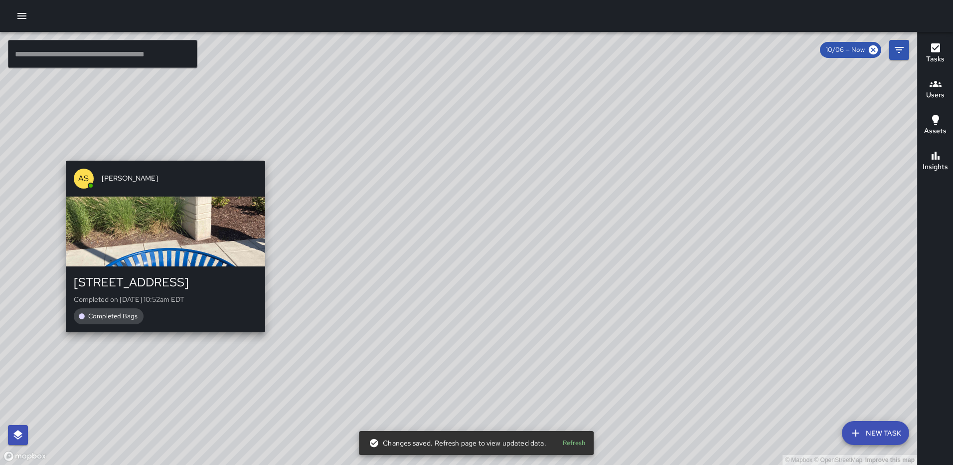
click at [161, 338] on div "© Mapbox © OpenStreetMap Improve this map AS [PERSON_NAME] [STREET_ADDRESS] Com…" at bounding box center [458, 248] width 917 height 433
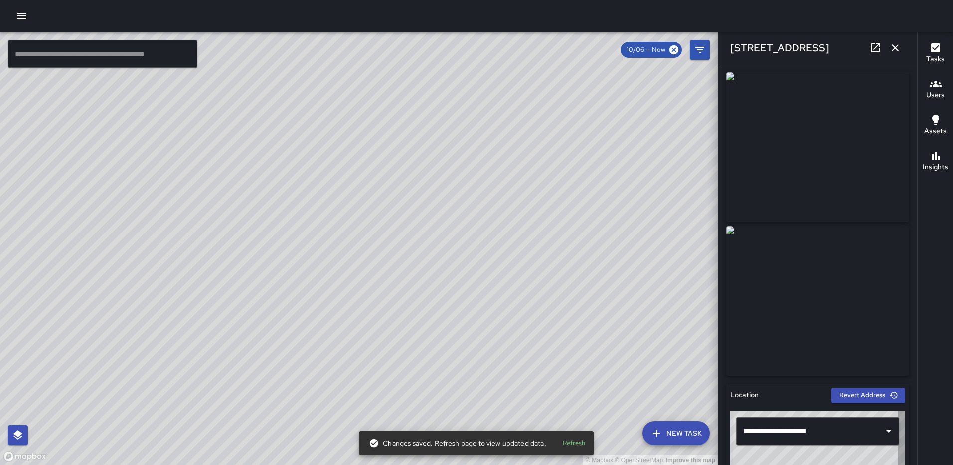
type input "**********"
drag, startPoint x: 895, startPoint y: 44, endPoint x: 845, endPoint y: 103, distance: 77.5
click at [895, 44] on icon "button" at bounding box center [895, 48] width 12 height 12
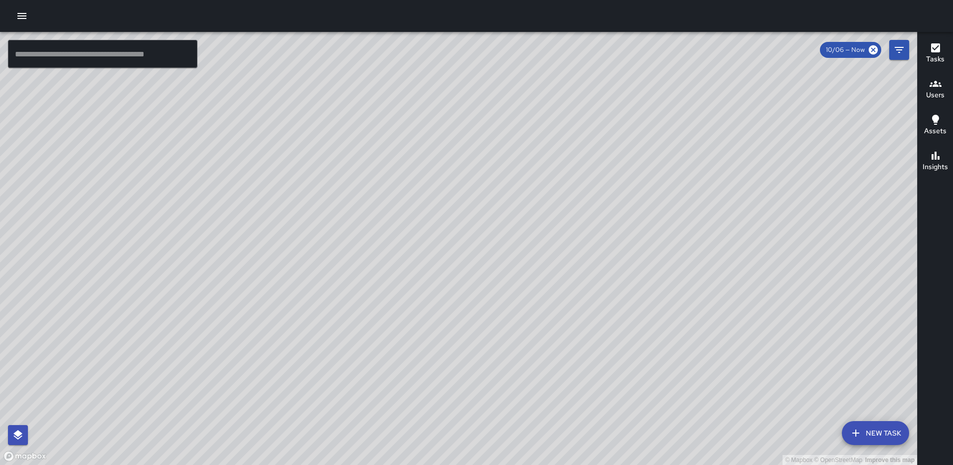
drag, startPoint x: 786, startPoint y: 327, endPoint x: 508, endPoint y: 361, distance: 280.2
click at [508, 361] on div "© Mapbox © OpenStreetMap Improve this map" at bounding box center [458, 248] width 917 height 433
